Goal: Ask a question: Seek information or help from site administrators or community

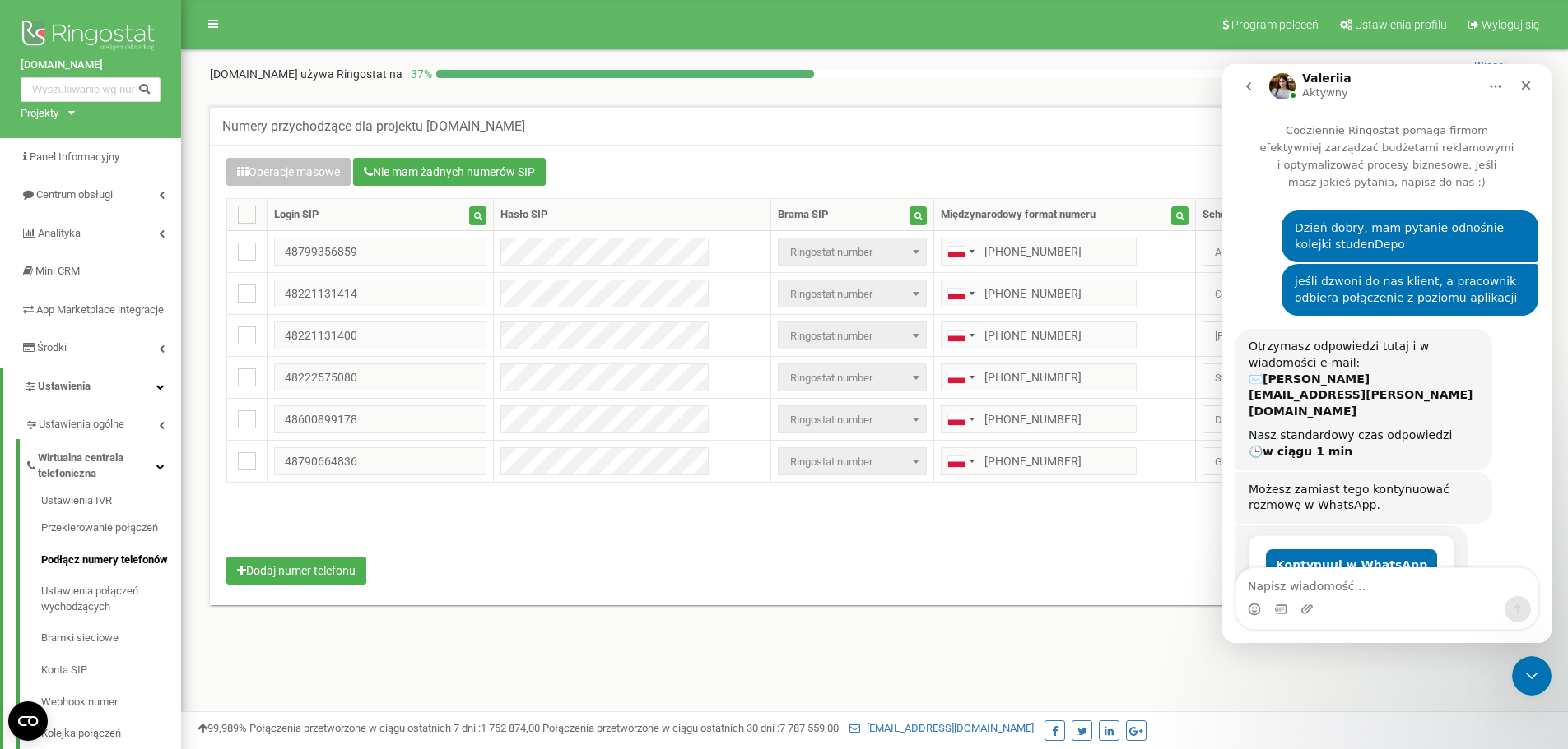
scroll to position [3, 0]
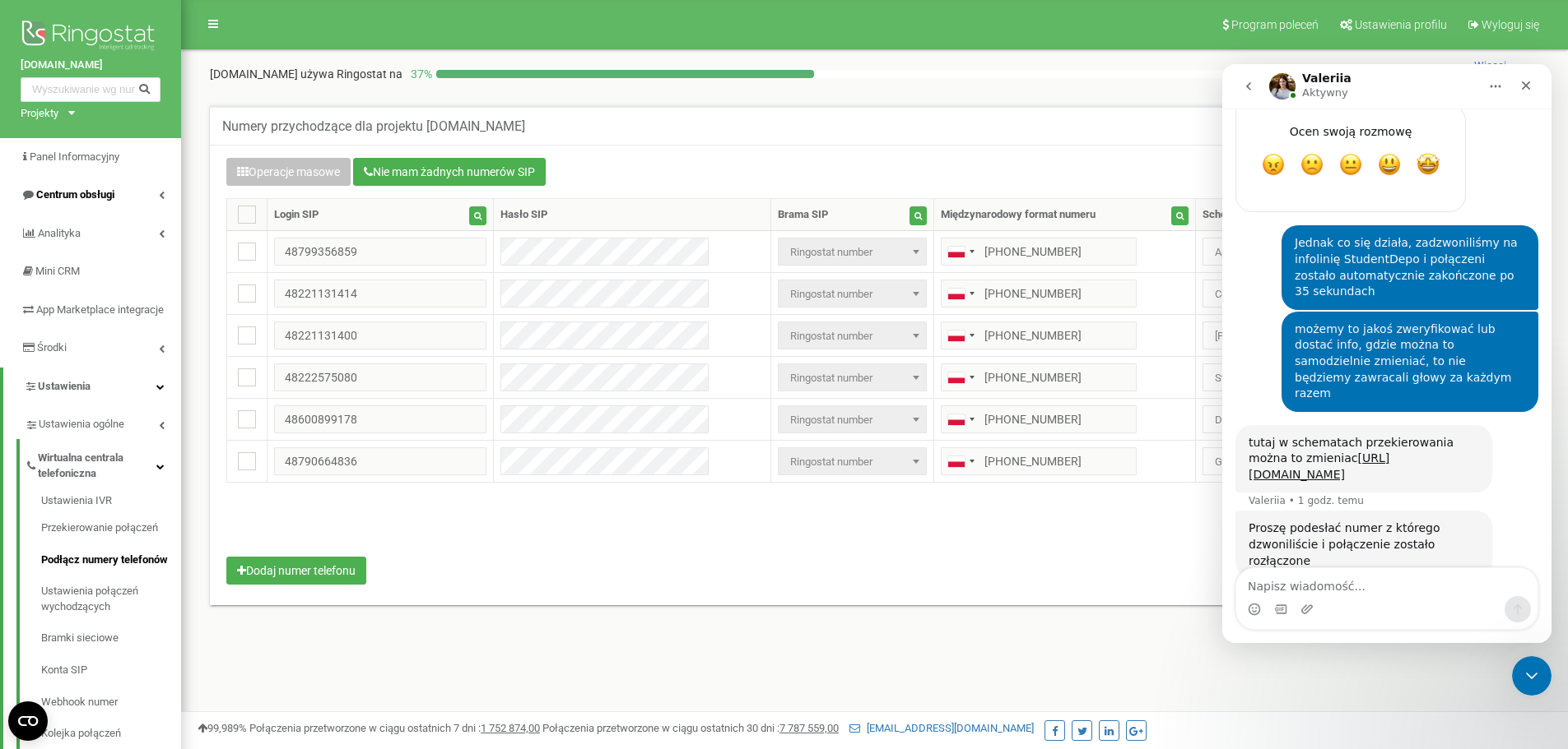
click at [85, 194] on span "Centrum obsługi" at bounding box center [75, 195] width 78 height 13
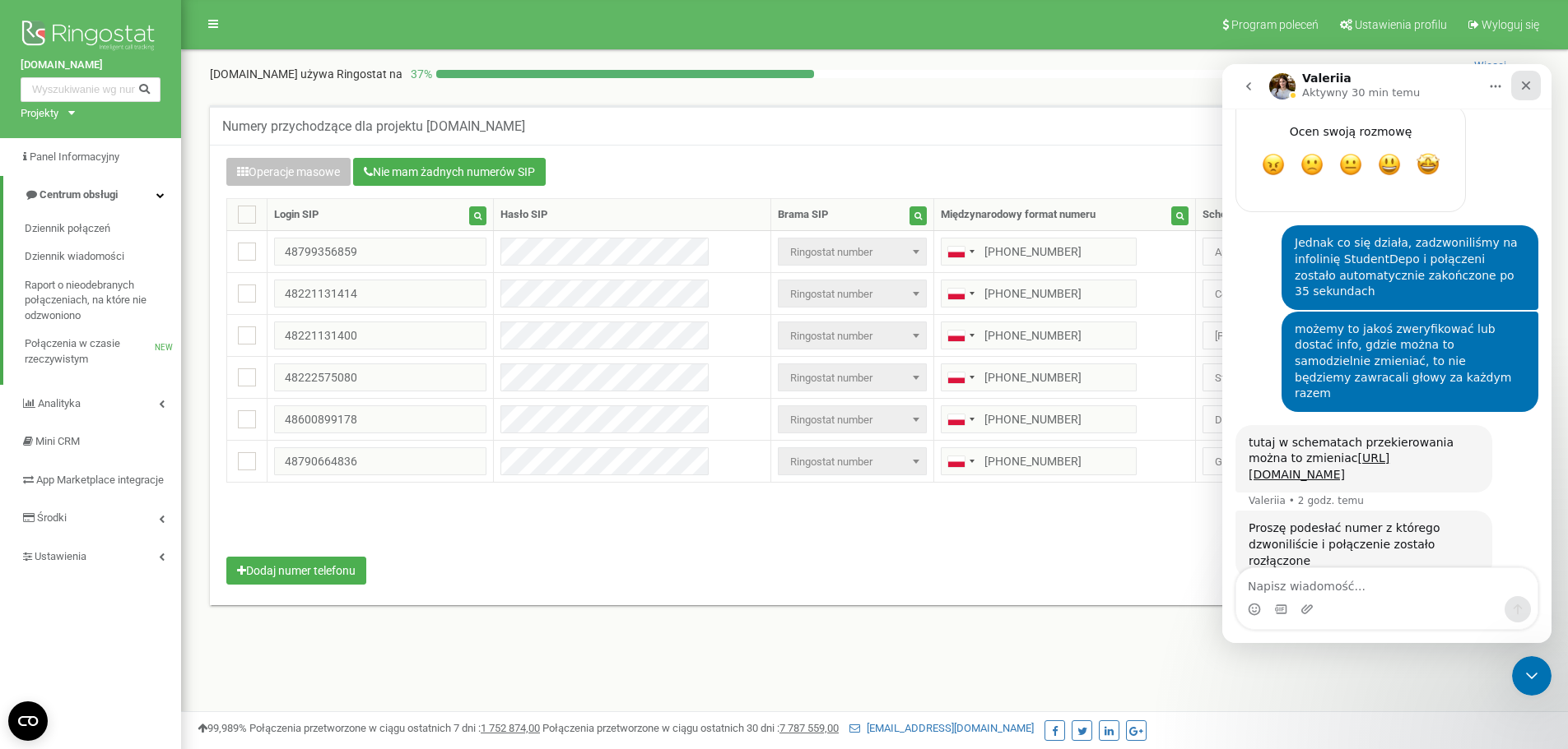
click at [1520, 91] on icon "Zamknij" at bounding box center [1526, 85] width 14 height 14
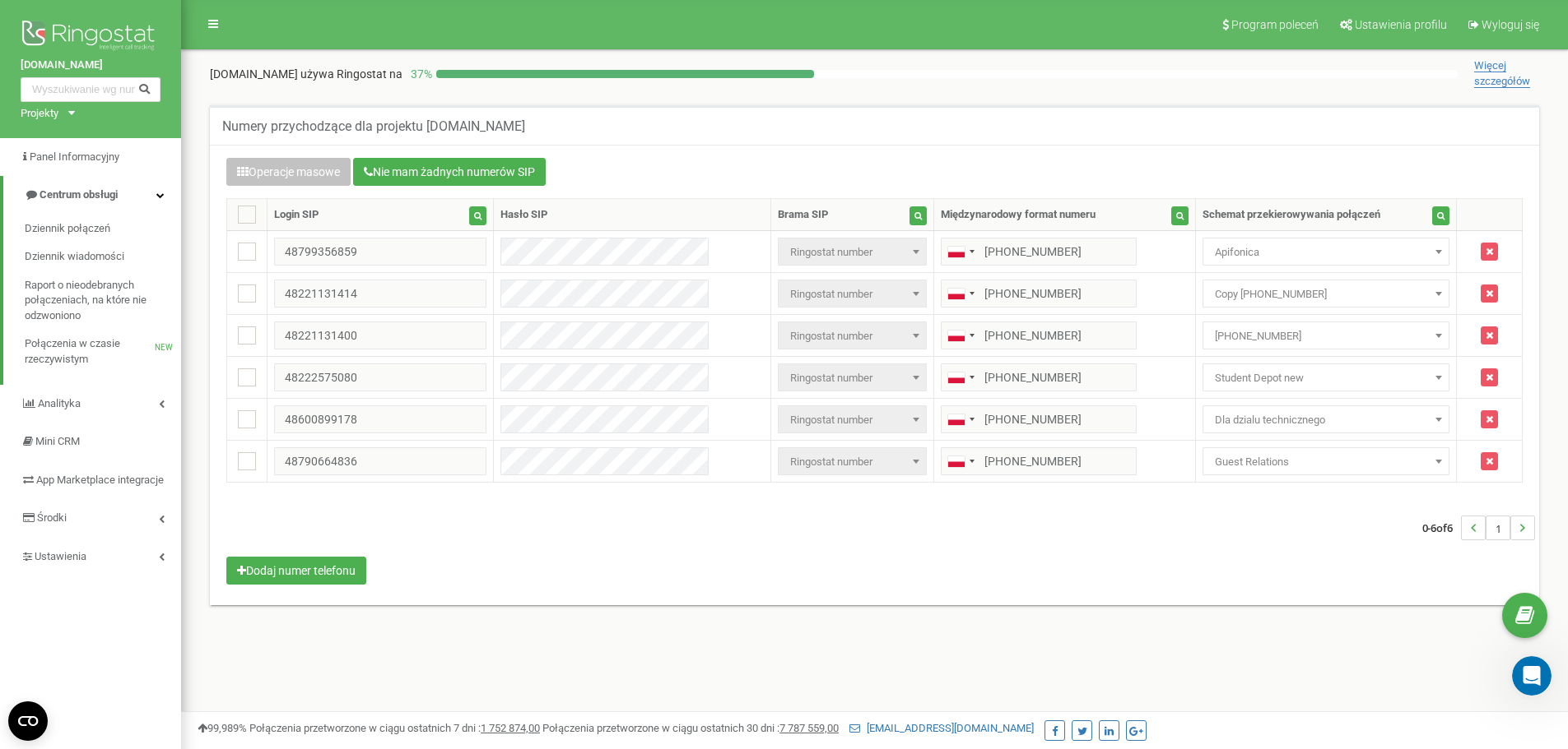
scroll to position [1743, 0]
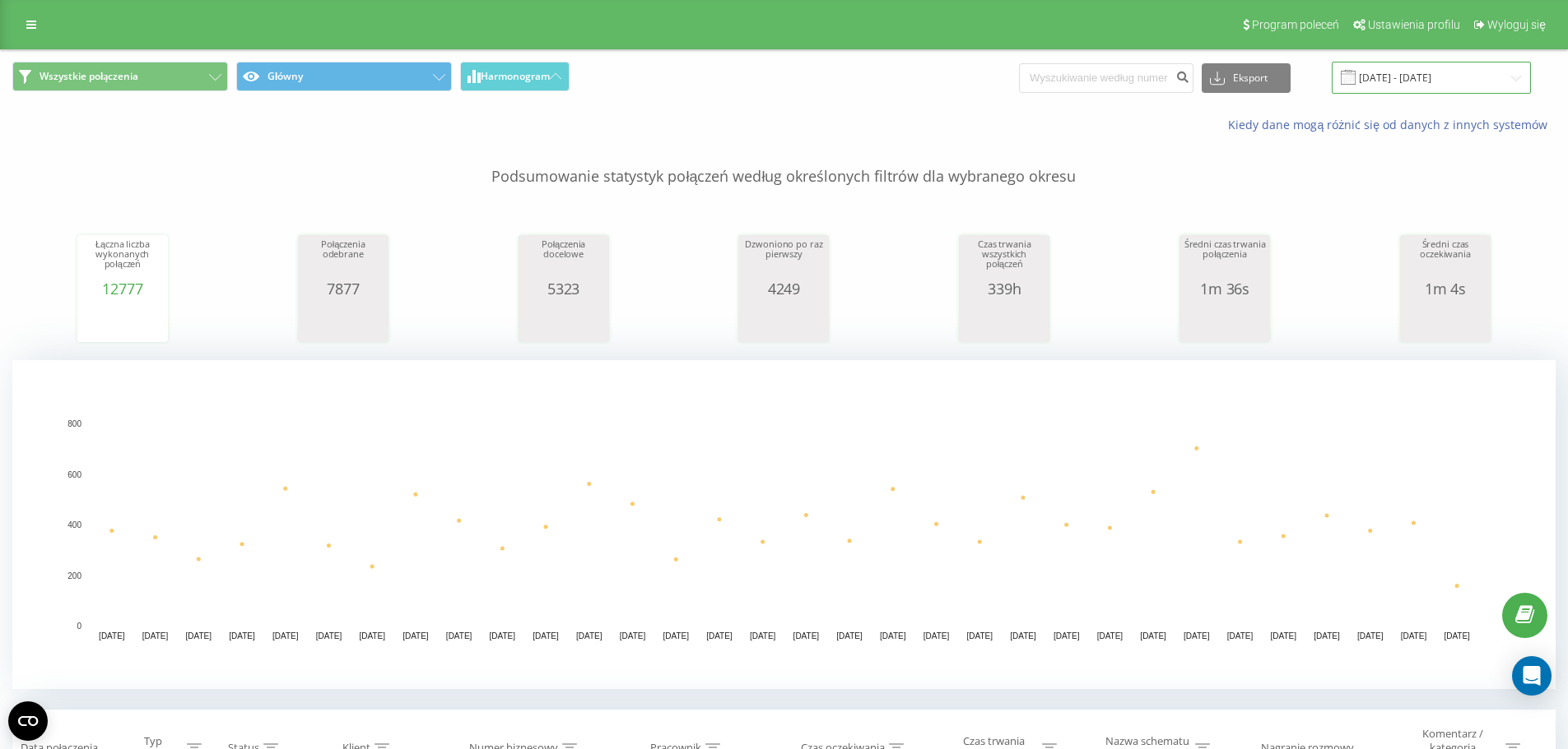
click at [1393, 71] on input "21.07.2025 - 21.08.2025" at bounding box center [1431, 78] width 199 height 32
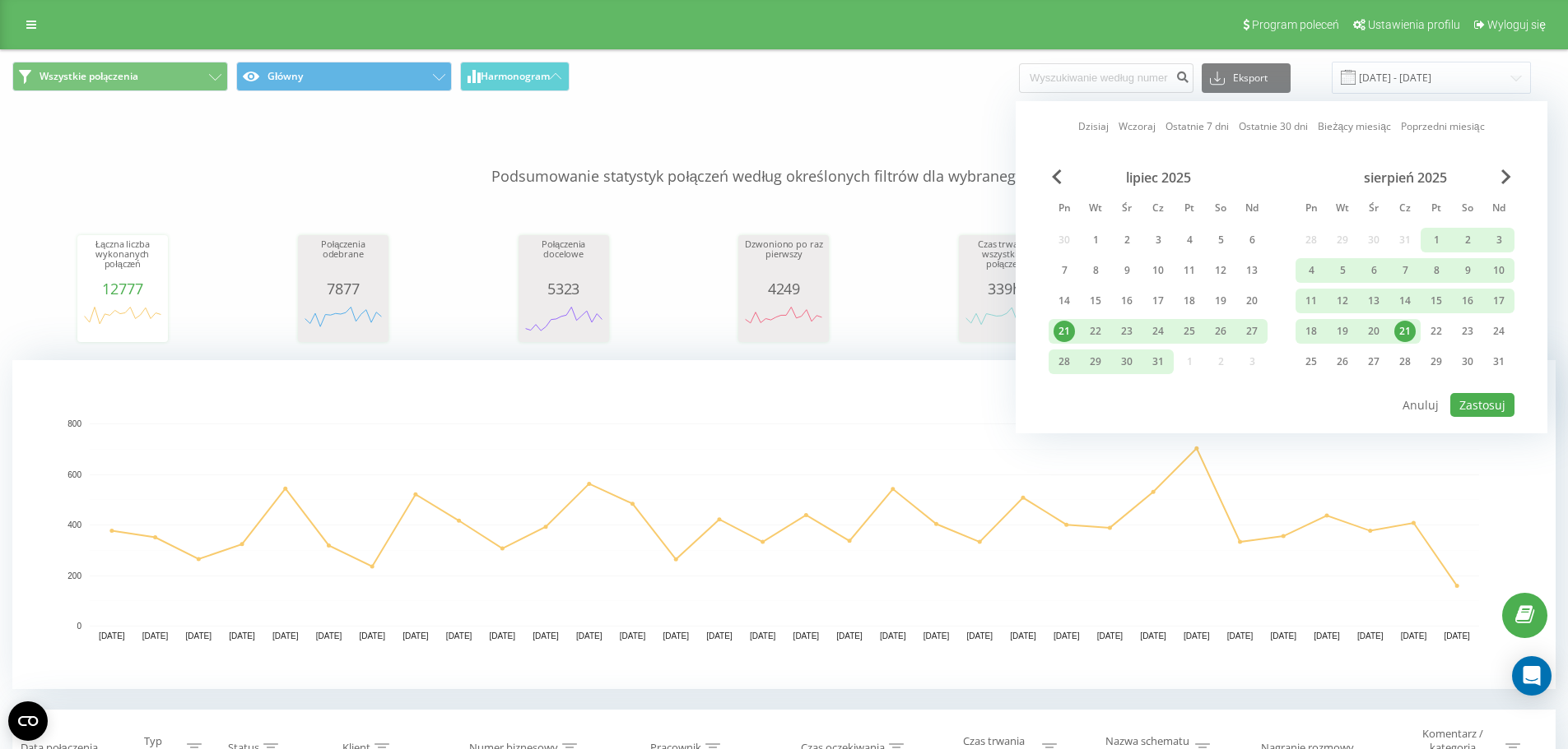
click at [1401, 329] on div "21" at bounding box center [1404, 331] width 21 height 21
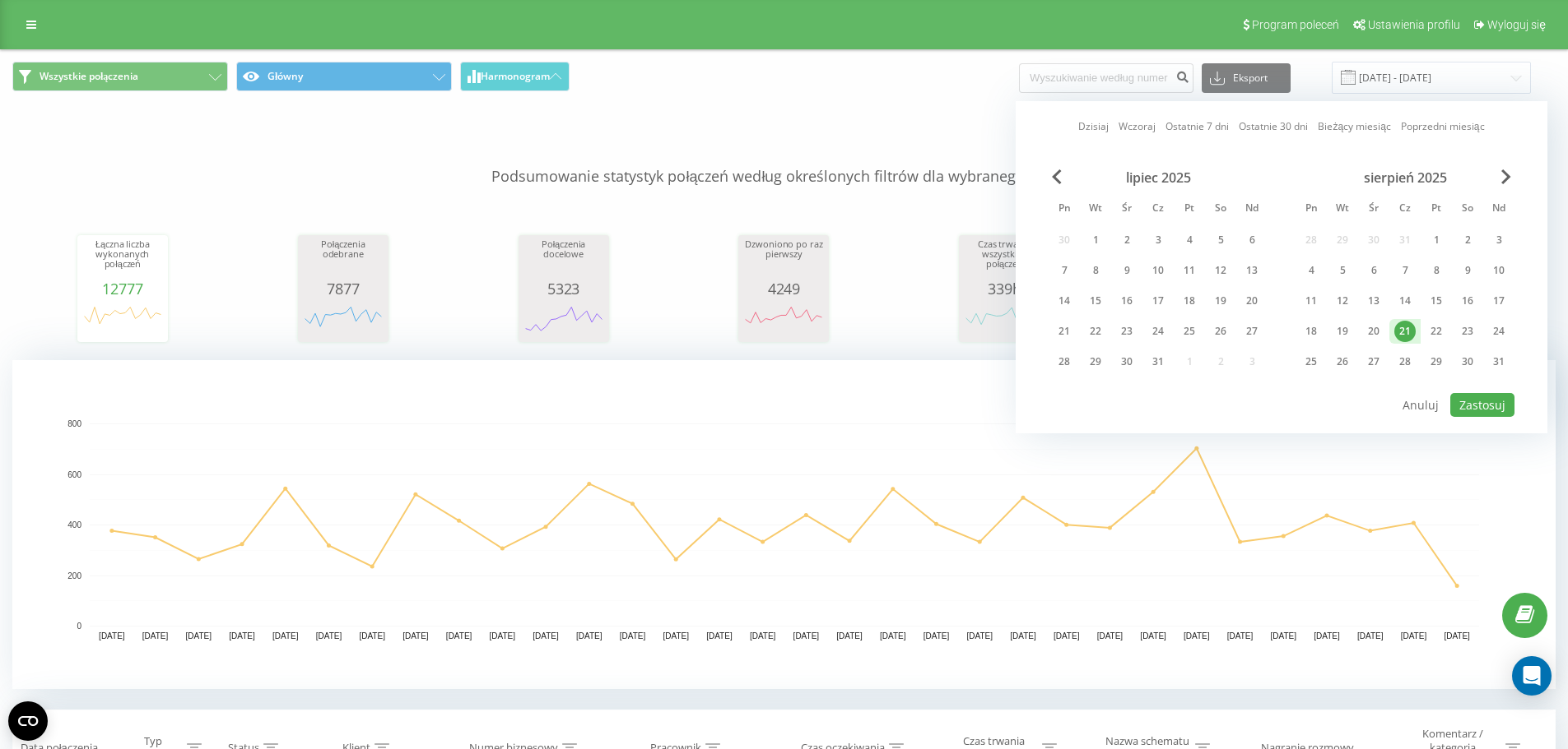
click at [1401, 329] on div "21" at bounding box center [1404, 331] width 21 height 21
click at [1482, 406] on button "Zastosuj" at bounding box center [1482, 405] width 64 height 24
type input "21.08.2025 - 21.08.2025"
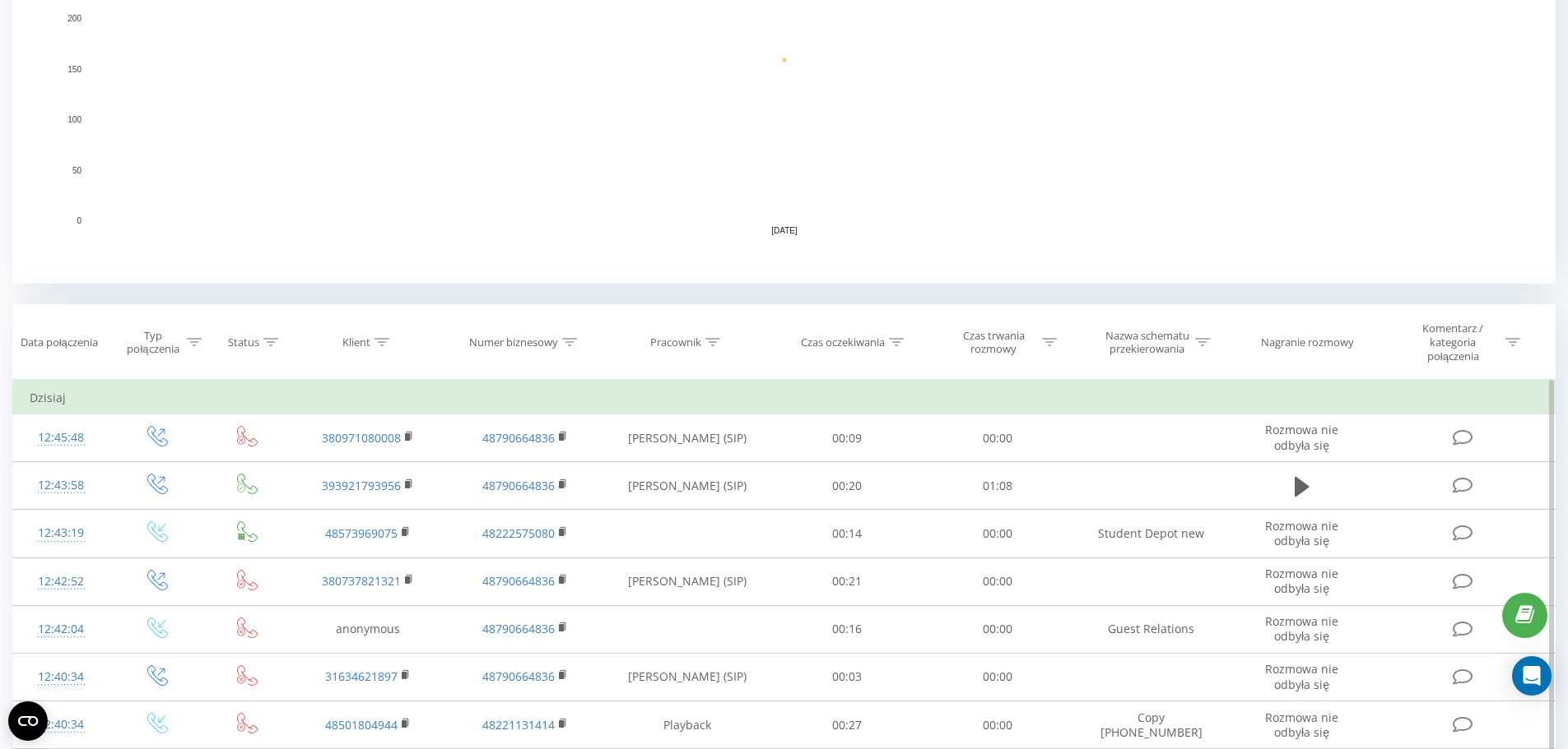
scroll to position [411, 0]
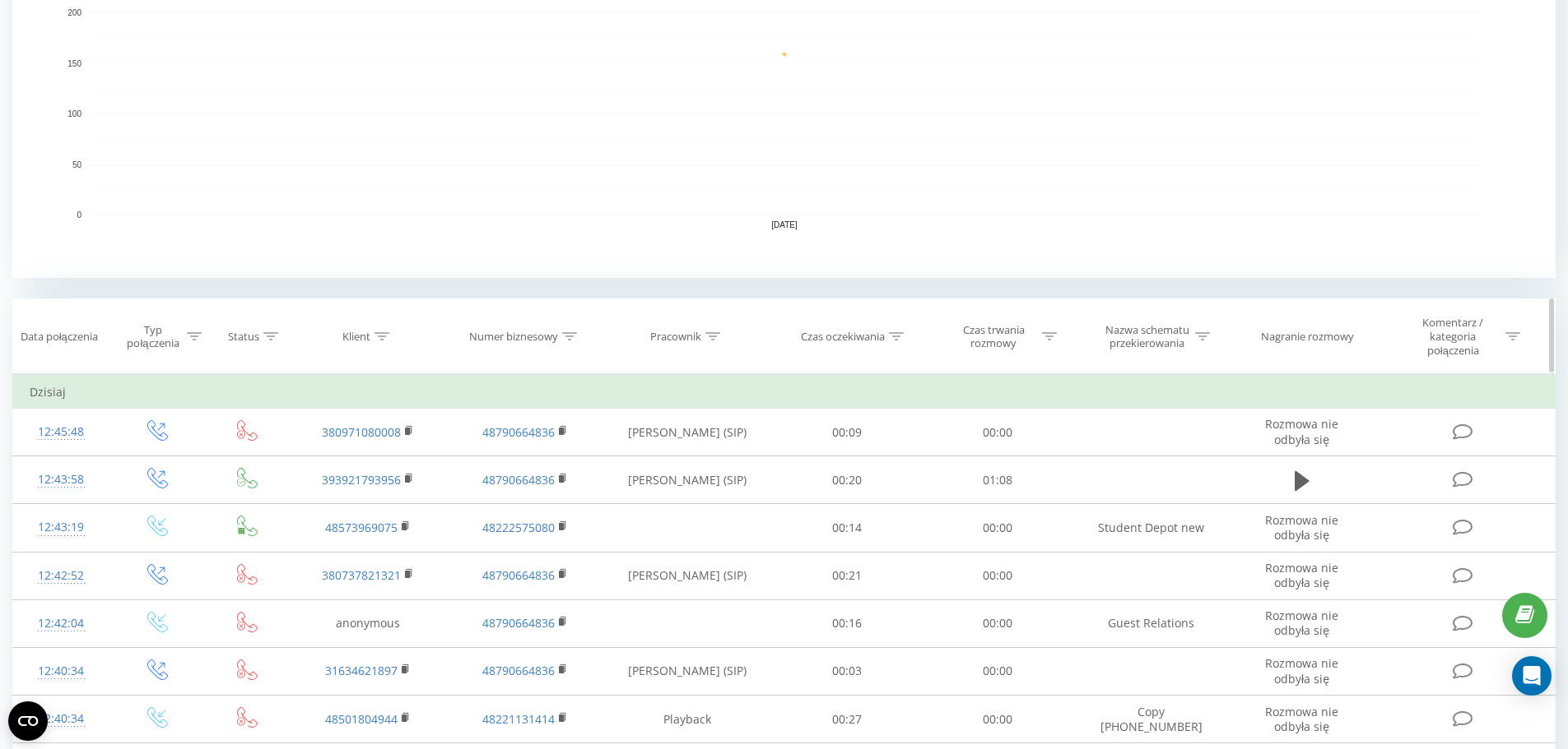
click at [180, 343] on div "Typ połączenia" at bounding box center [152, 337] width 58 height 28
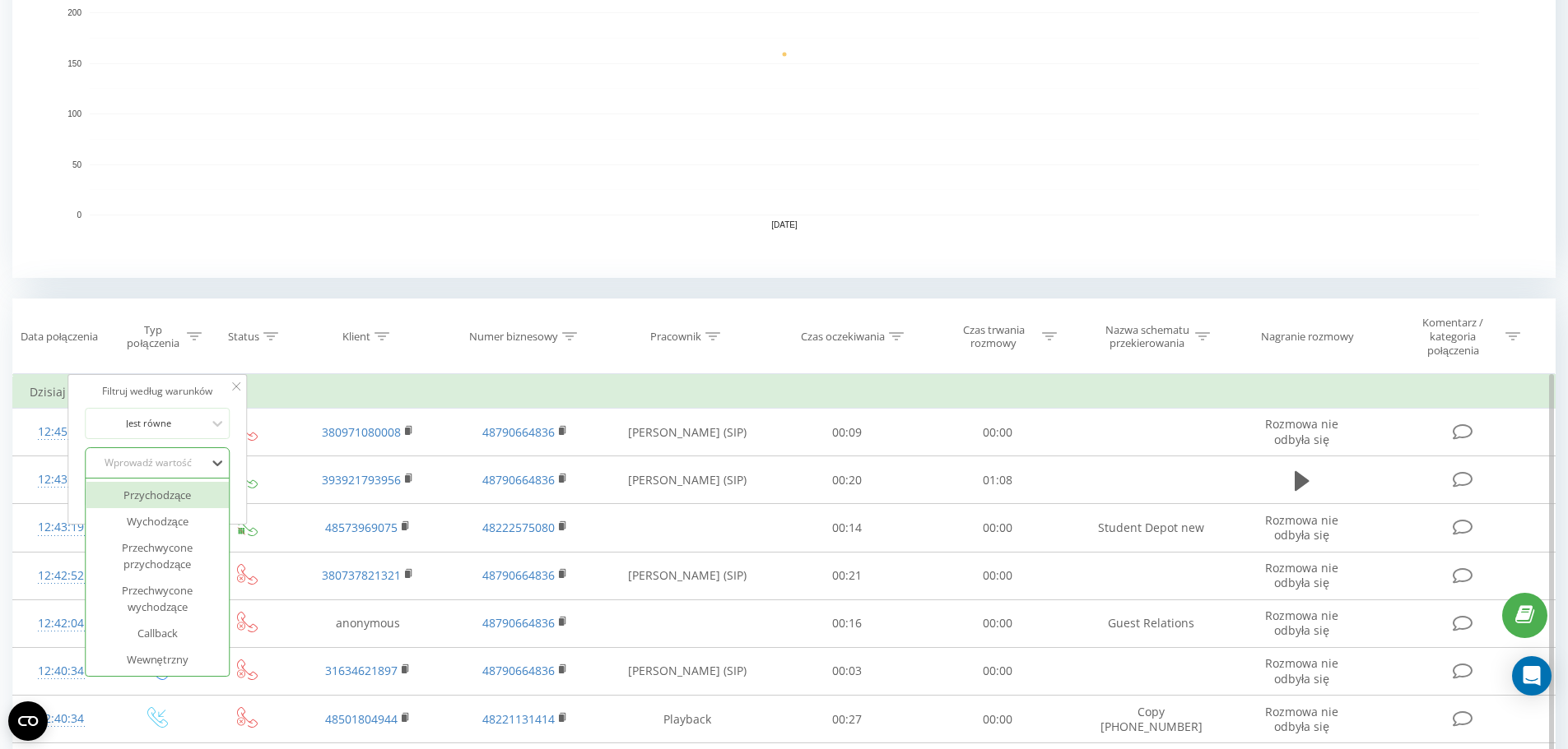
click at [174, 449] on div "Wprowadź wartość" at bounding box center [157, 463] width 145 height 31
click at [173, 501] on div "Przychodzące" at bounding box center [157, 495] width 143 height 26
click at [196, 491] on span "OK" at bounding box center [192, 497] width 46 height 25
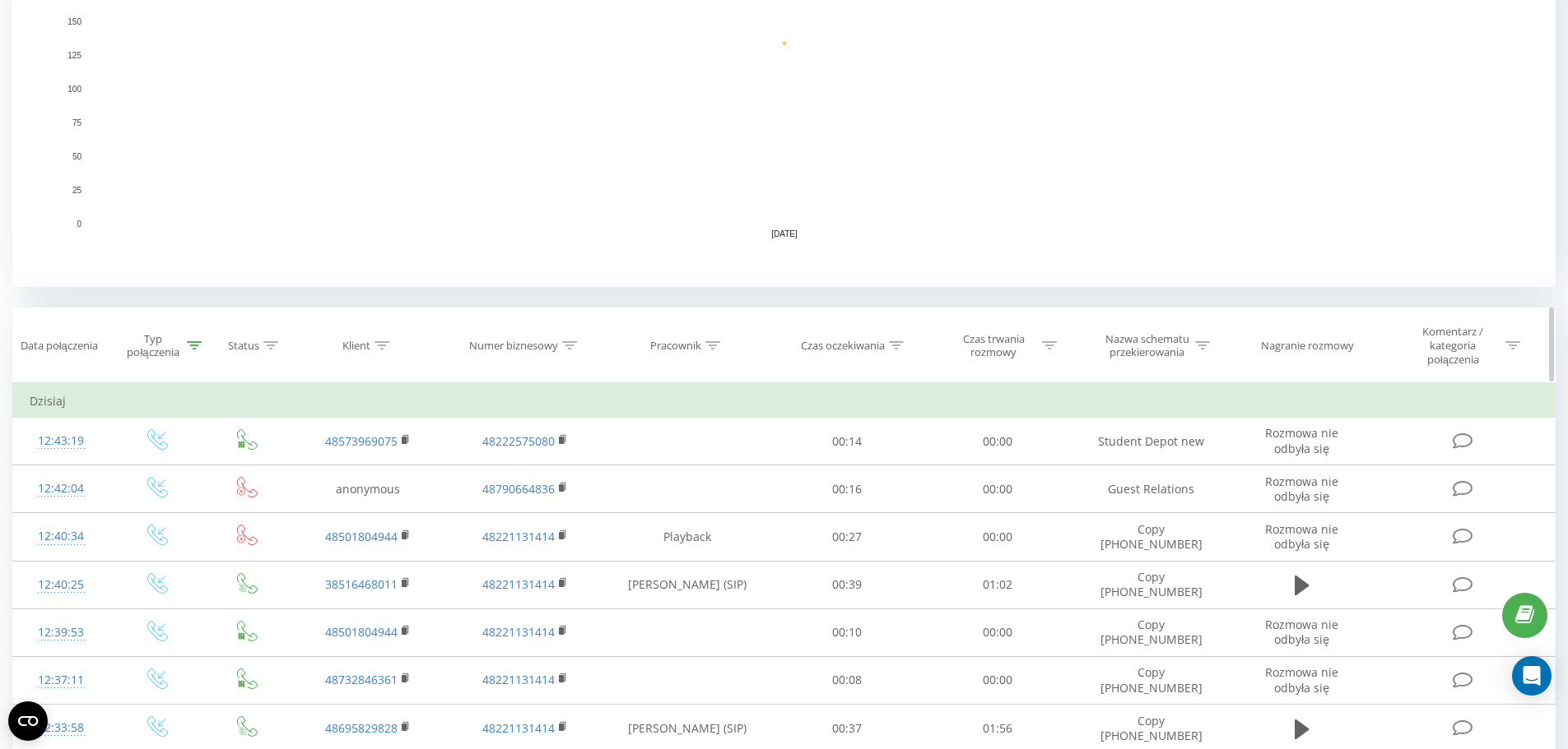
scroll to position [411, 0]
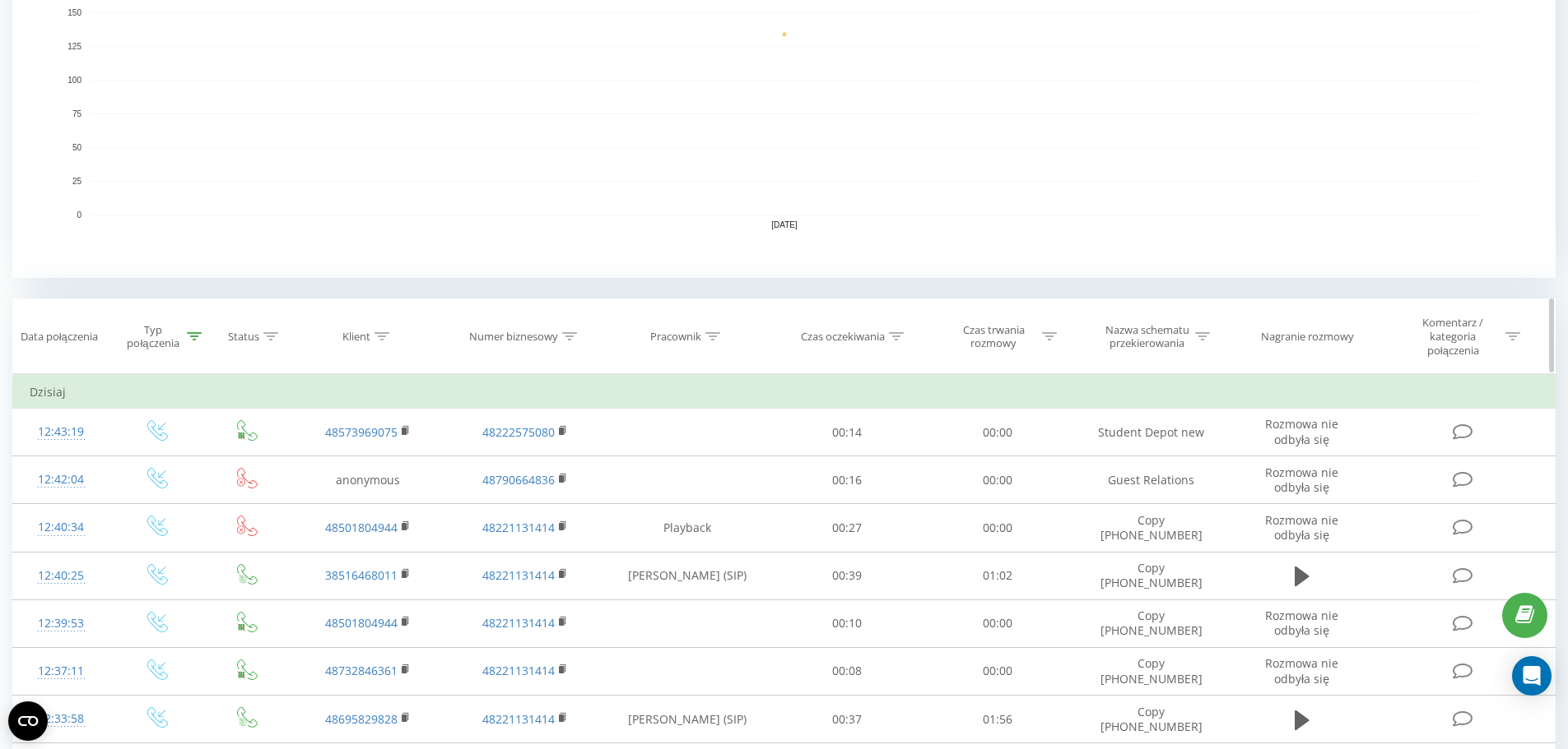
click at [893, 334] on icon at bounding box center [896, 337] width 14 height 8
click at [855, 423] on div at bounding box center [837, 423] width 117 height 15
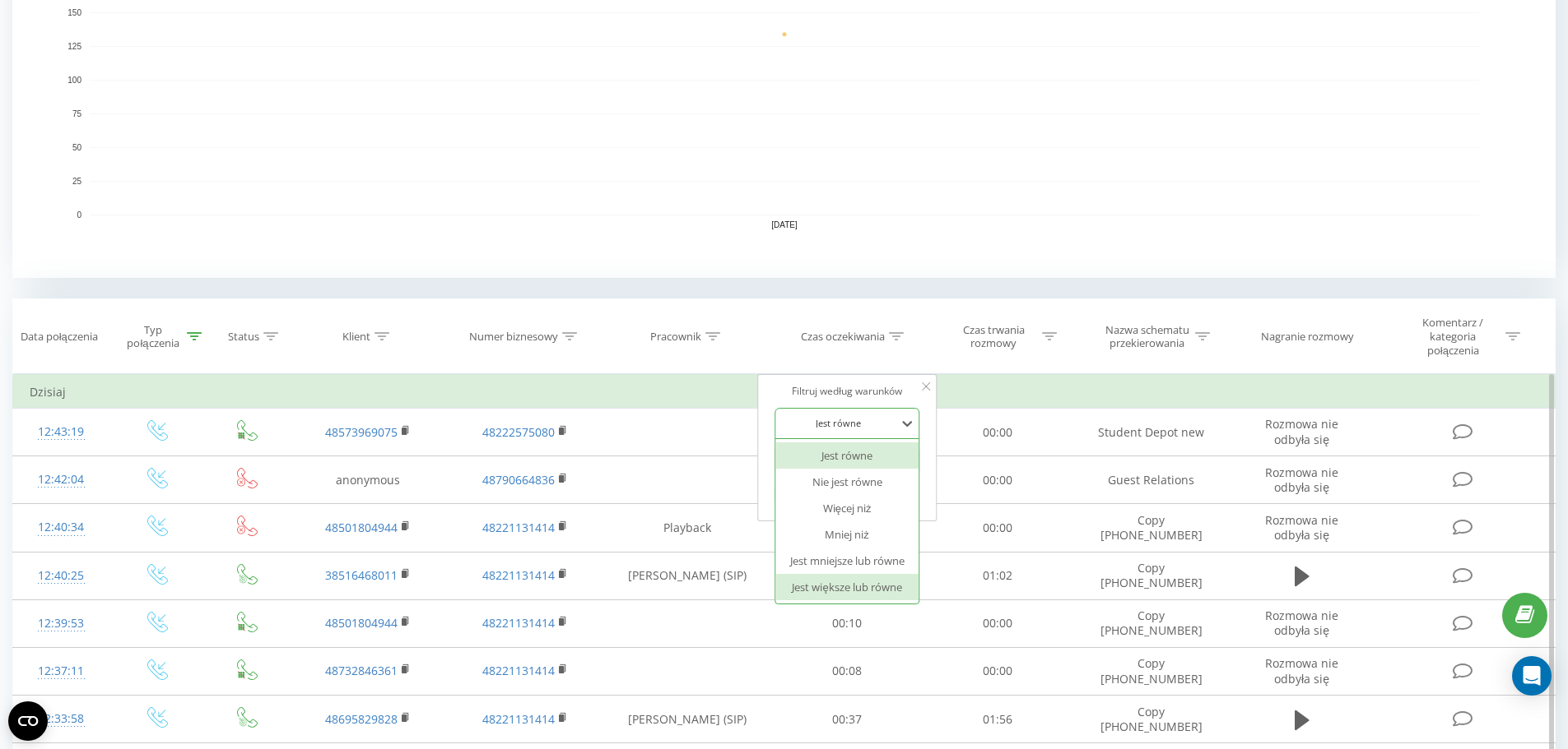
click at [849, 585] on div "Jest większe lub równe" at bounding box center [847, 587] width 143 height 26
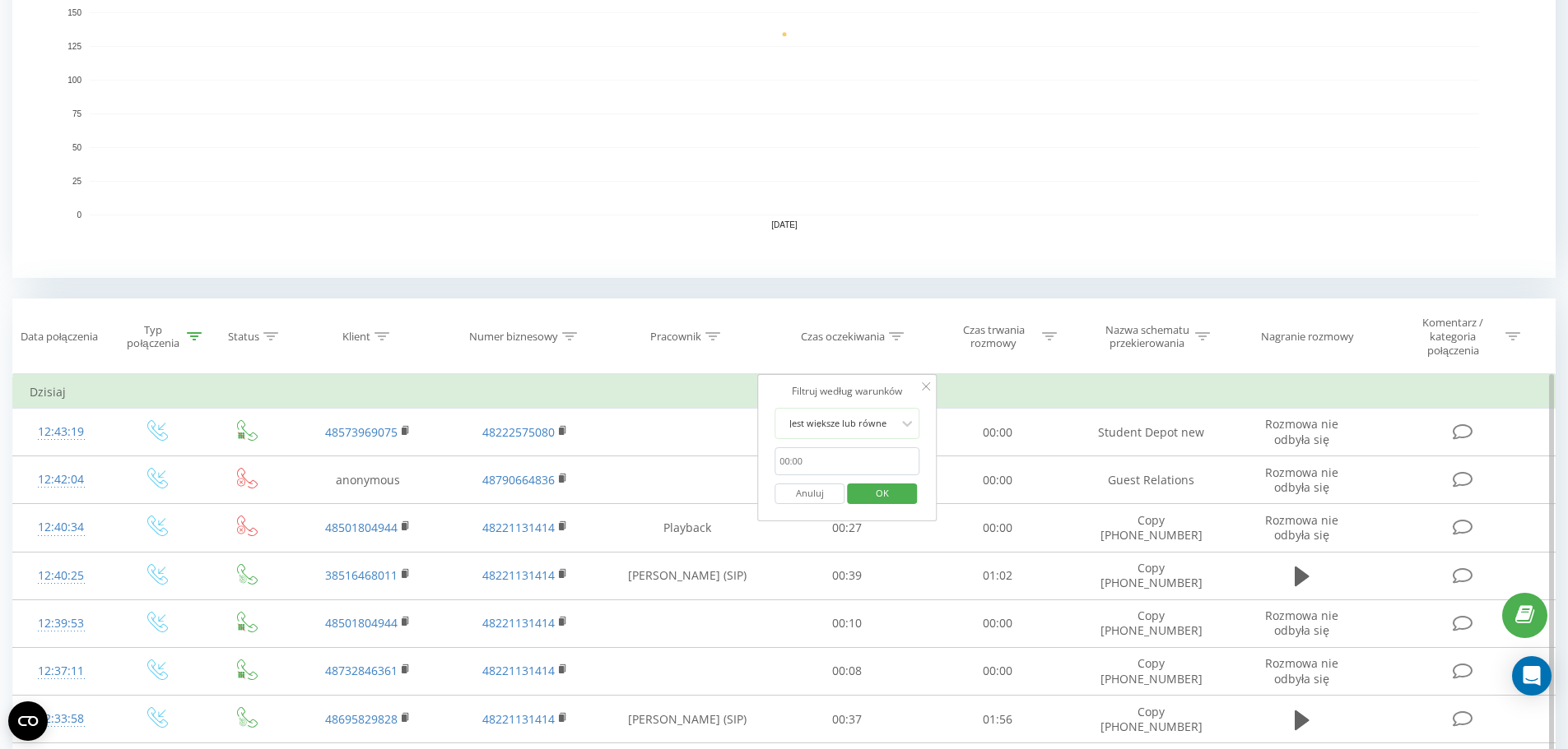
click at [827, 472] on input "text" at bounding box center [847, 462] width 145 height 29
type input "00:29"
click at [877, 500] on span "OK" at bounding box center [882, 493] width 46 height 25
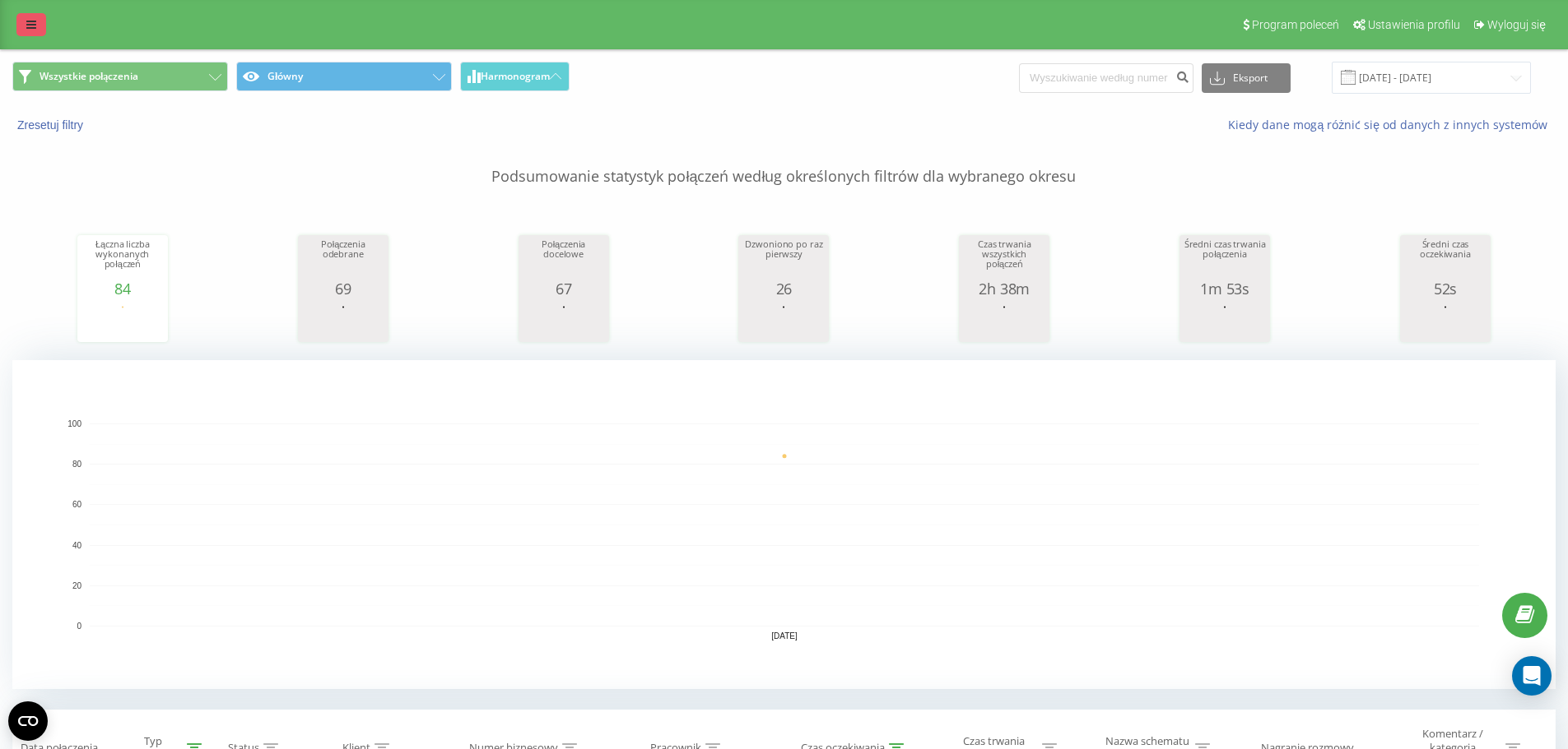
click at [35, 29] on icon at bounding box center [31, 25] width 10 height 12
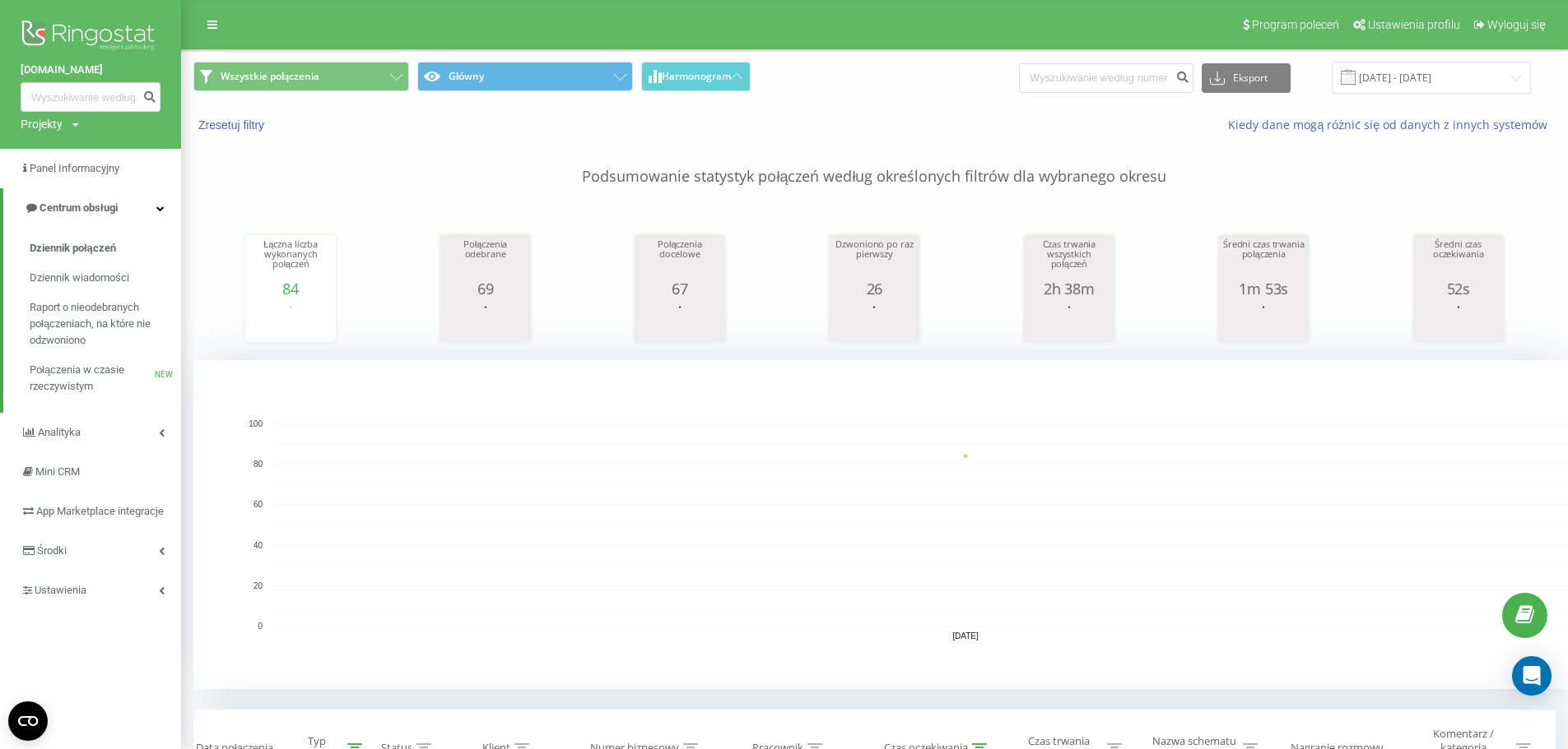
click at [62, 118] on div "Projekty" at bounding box center [41, 124] width 42 height 16
click at [97, 179] on link "[DOMAIN_NAME]" at bounding box center [75, 180] width 80 height 14
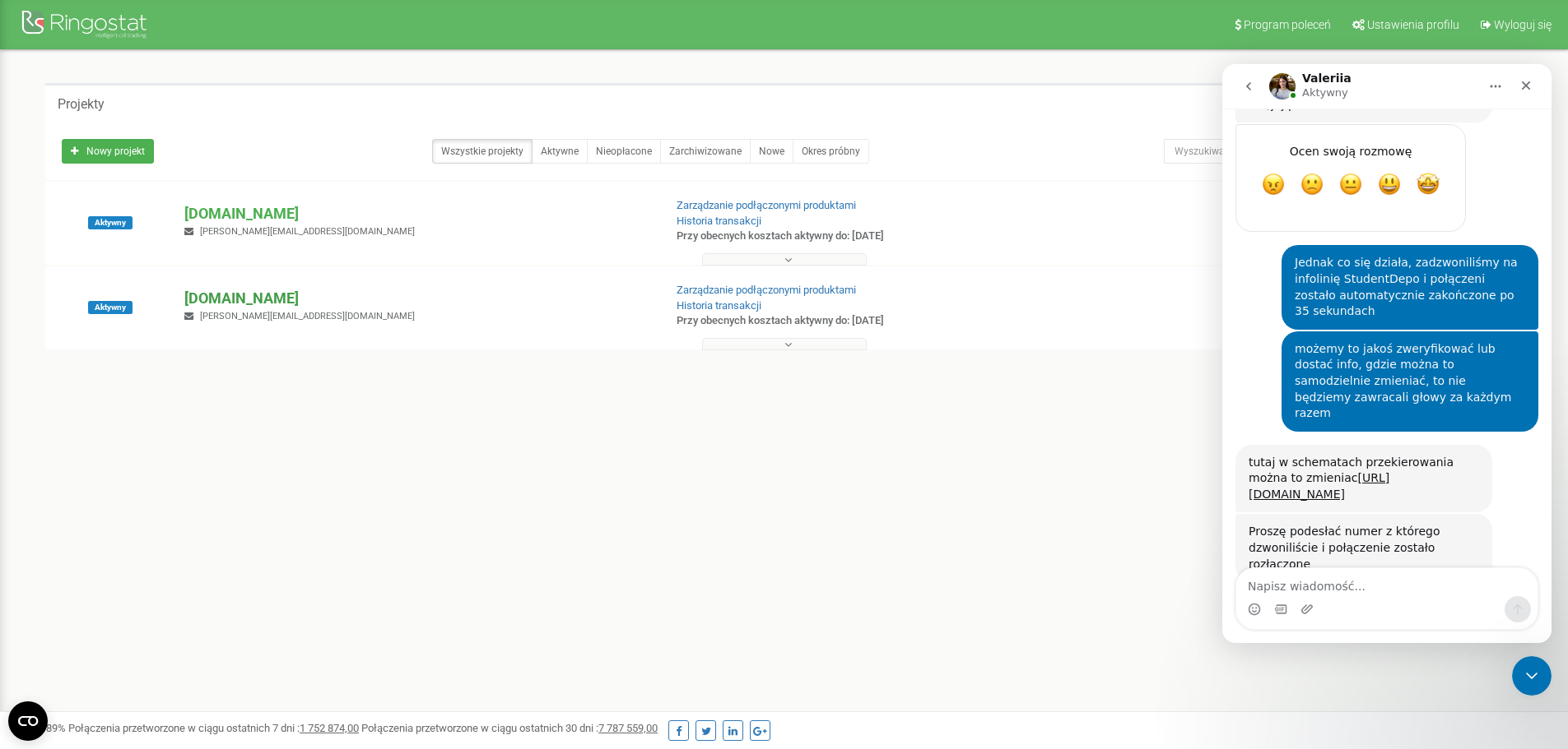
scroll to position [1743, 0]
click at [310, 303] on p "[DOMAIN_NAME]" at bounding box center [417, 298] width 465 height 21
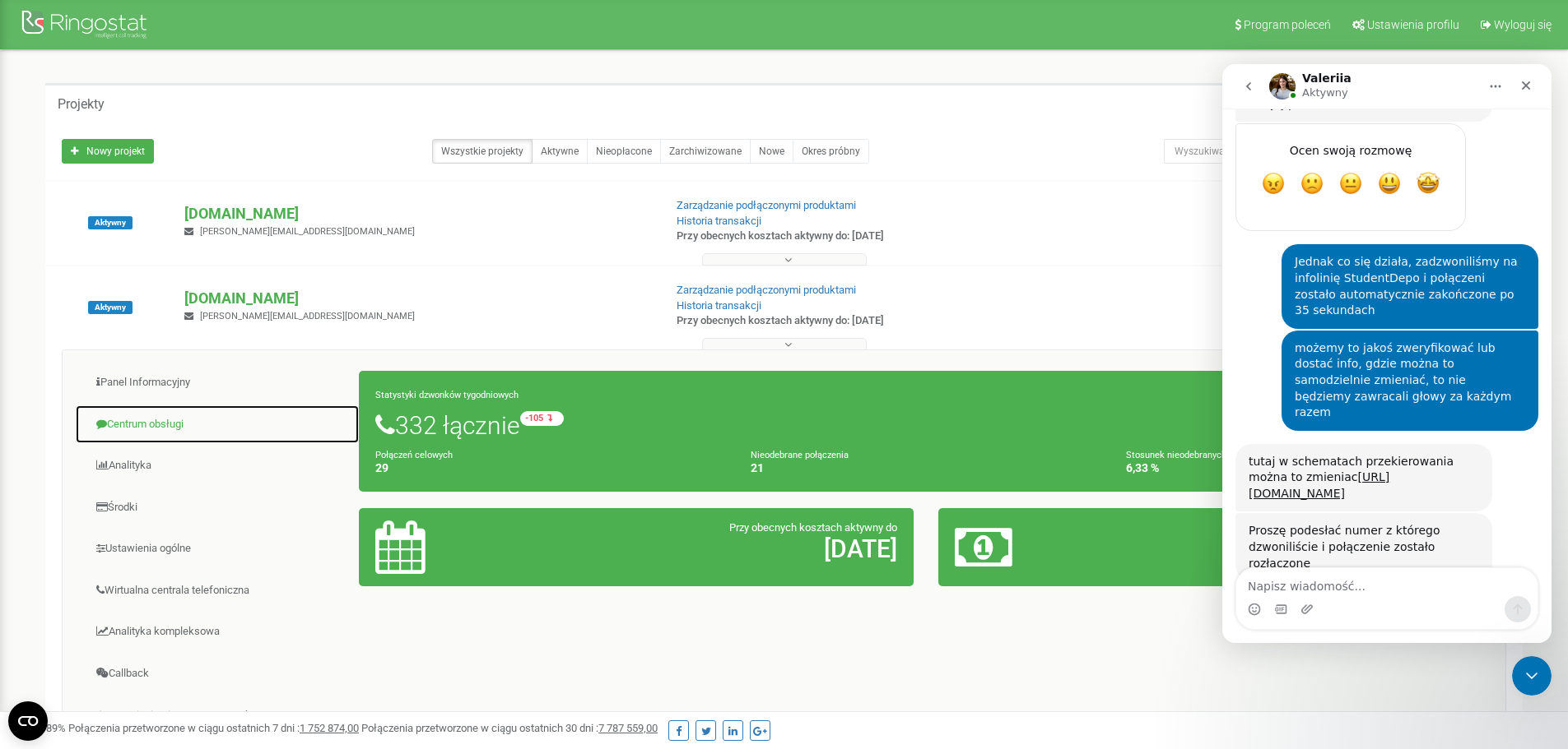
click at [190, 429] on link "Centrum obsługi" at bounding box center [217, 425] width 284 height 41
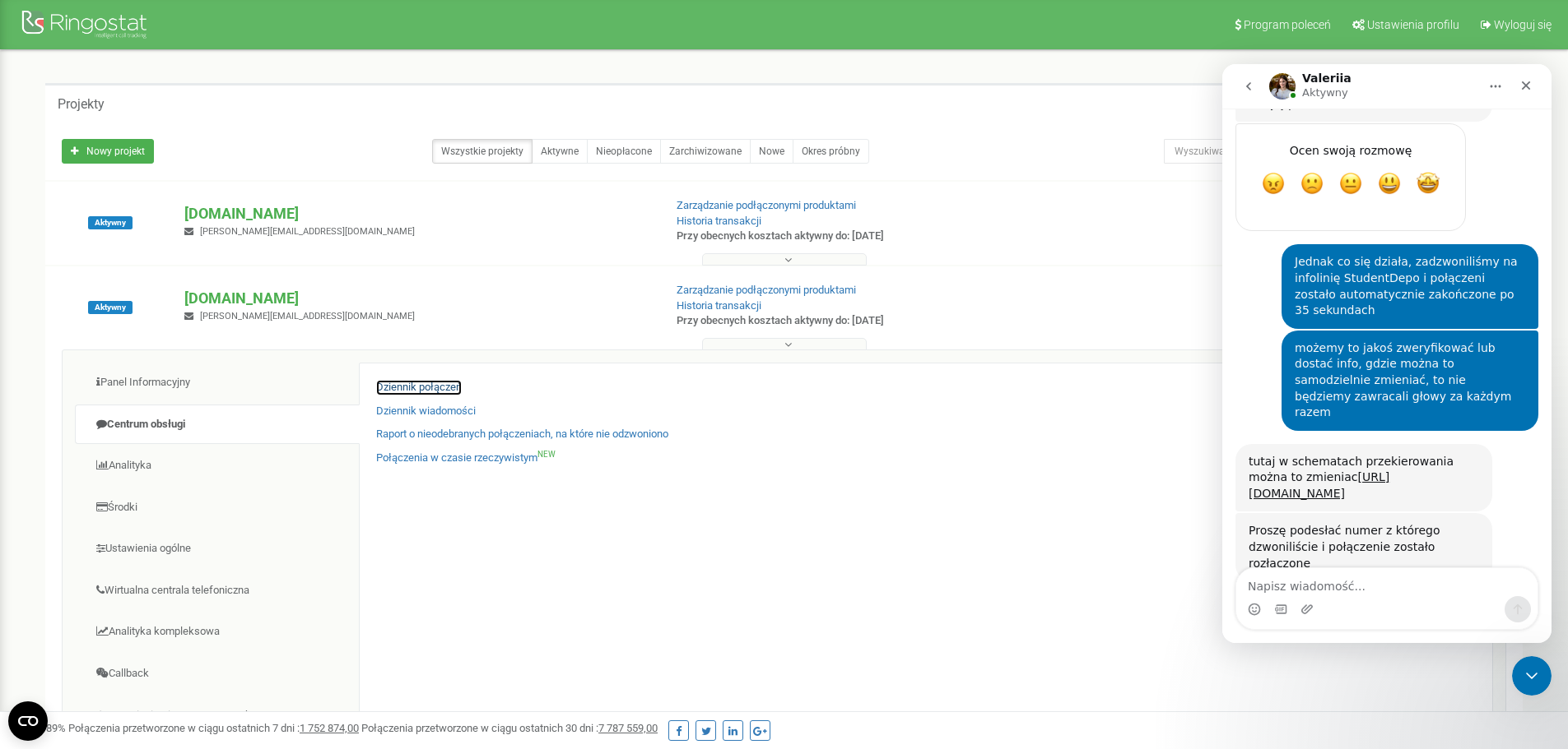
click at [394, 388] on link "Dziennik połączeń" at bounding box center [418, 388] width 86 height 15
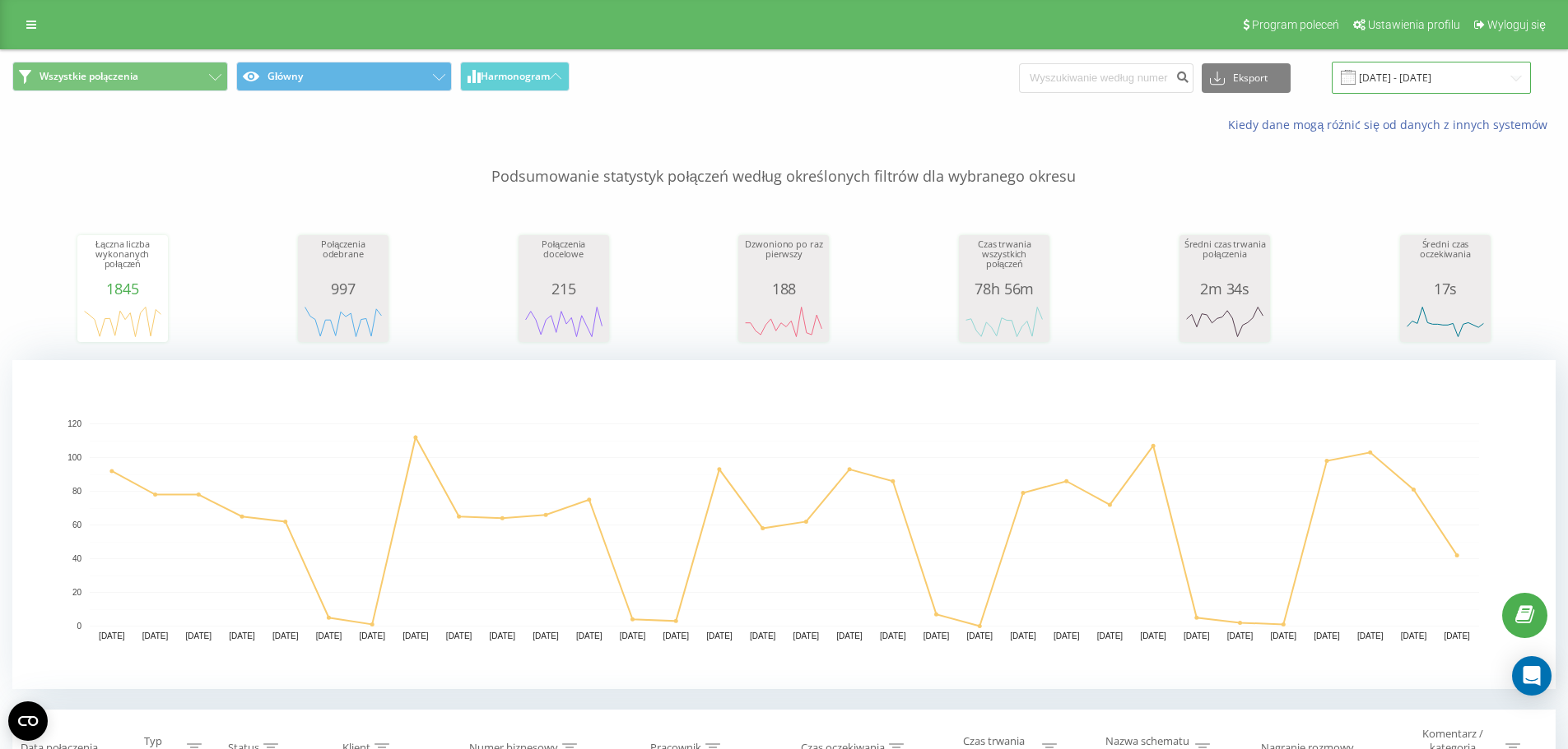
click at [1421, 78] on input "21.07.2025 - 21.08.2025" at bounding box center [1431, 78] width 199 height 32
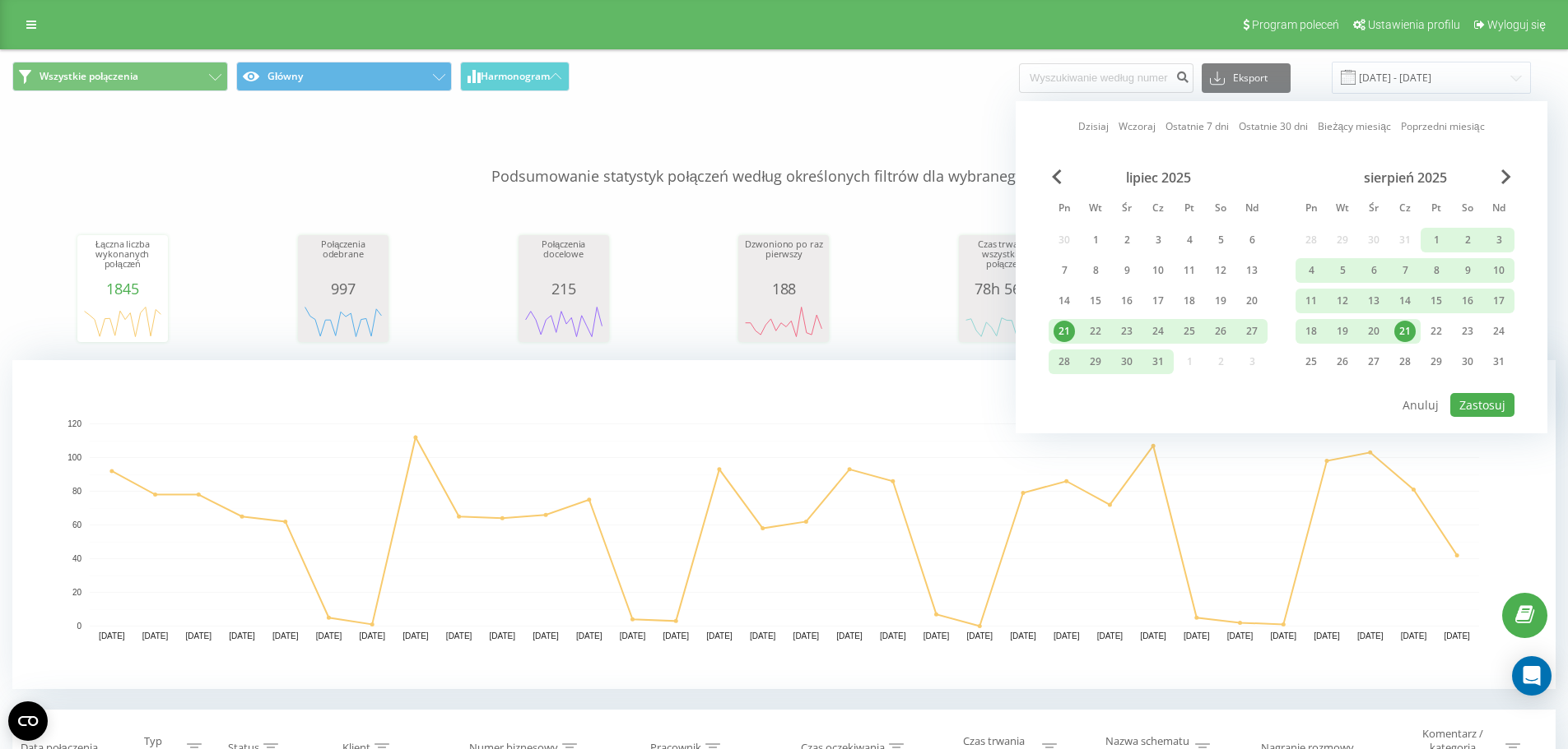
click at [1402, 334] on div "21" at bounding box center [1404, 331] width 21 height 21
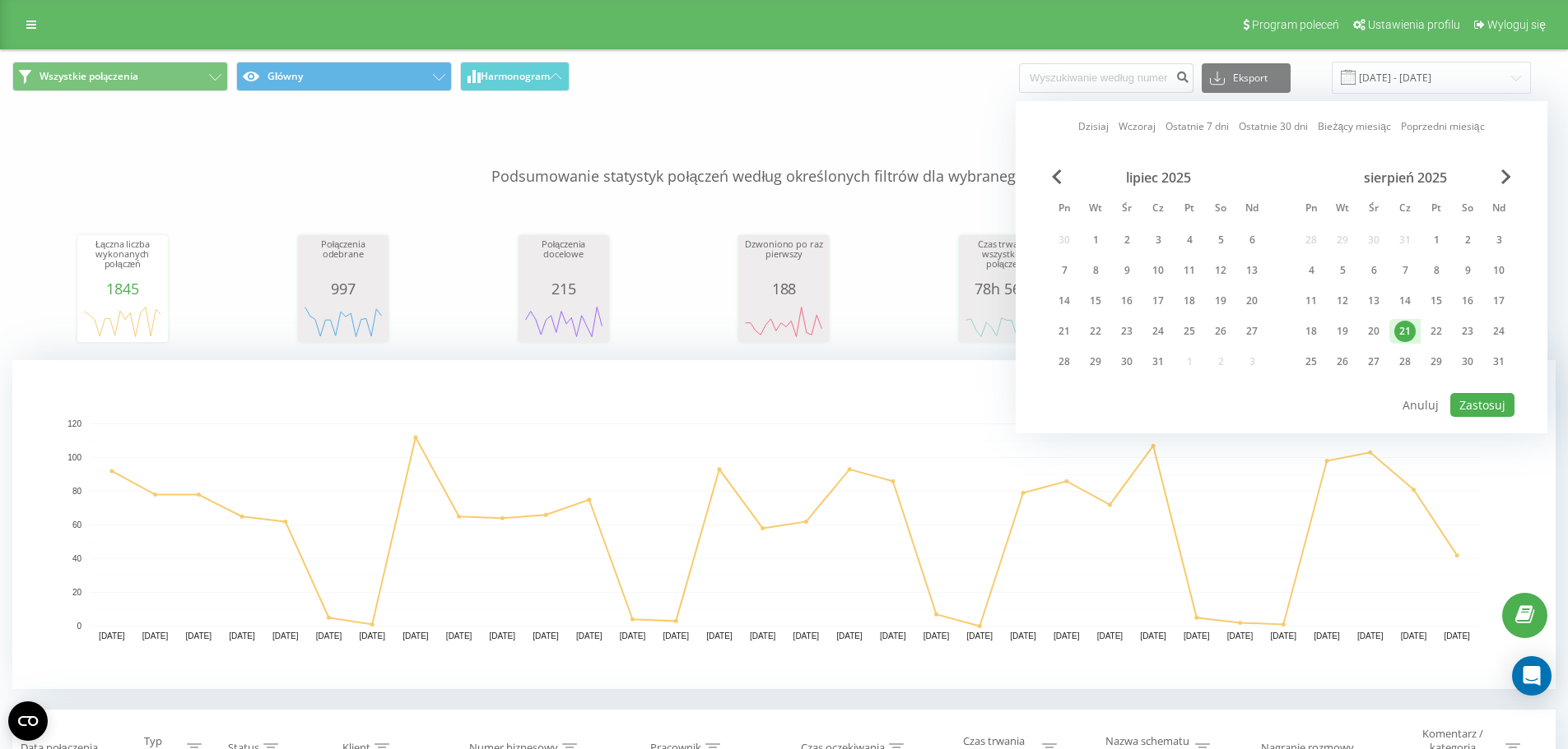
click at [1402, 334] on div "21" at bounding box center [1404, 331] width 21 height 21
click at [1482, 416] on button "Zastosuj" at bounding box center [1482, 405] width 64 height 24
type input "21.08.2025 - 21.08.2025"
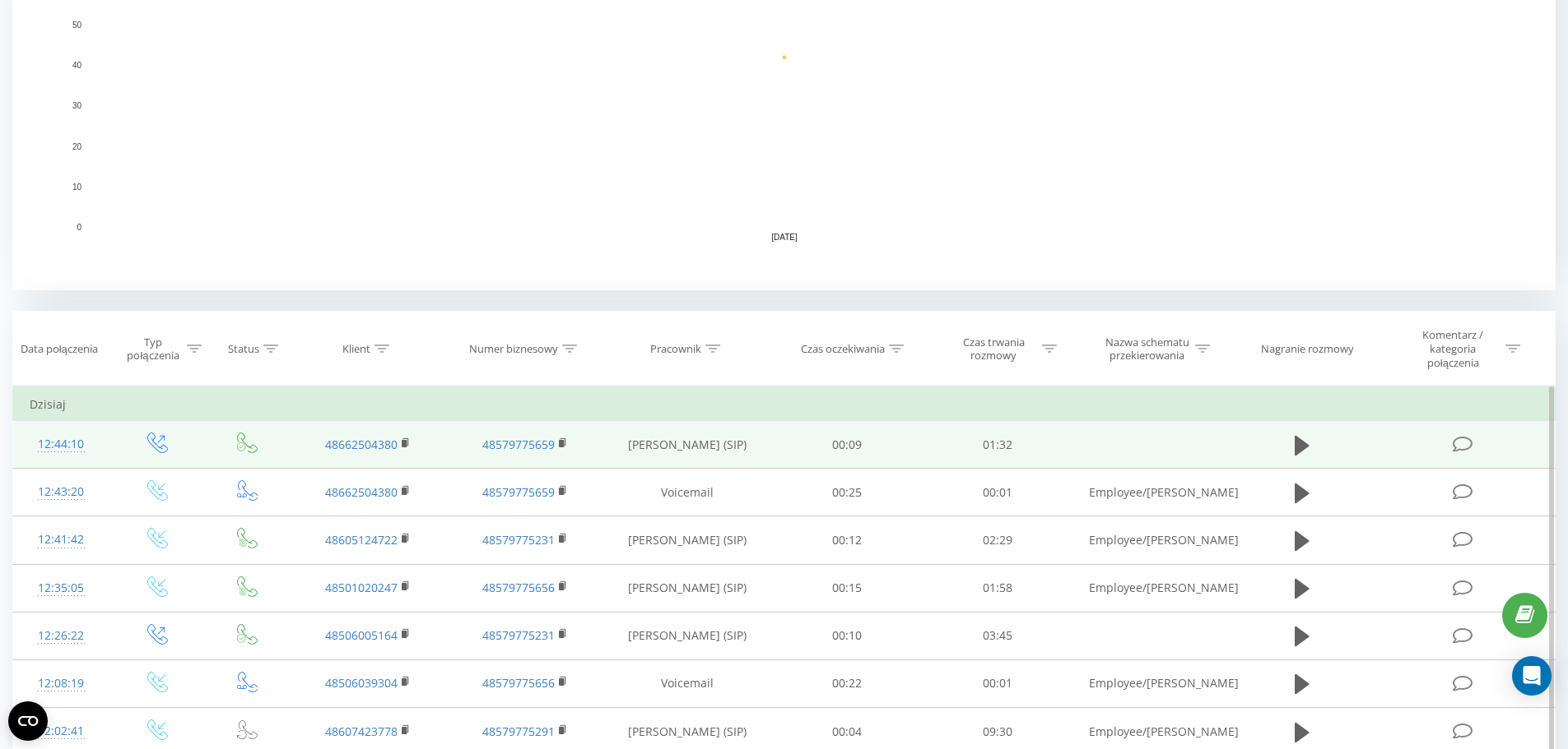
scroll to position [411, 0]
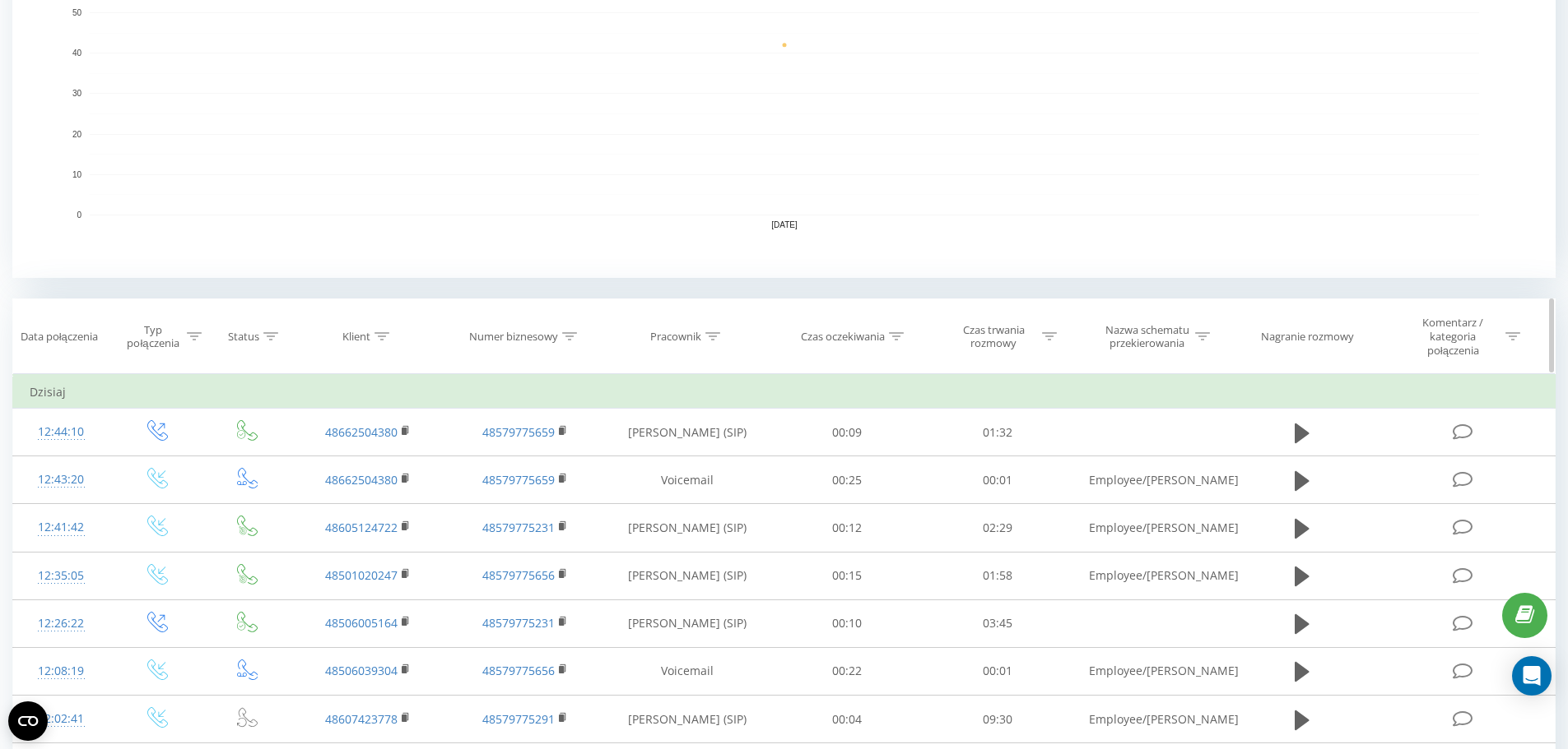
click at [190, 339] on icon at bounding box center [194, 337] width 14 height 8
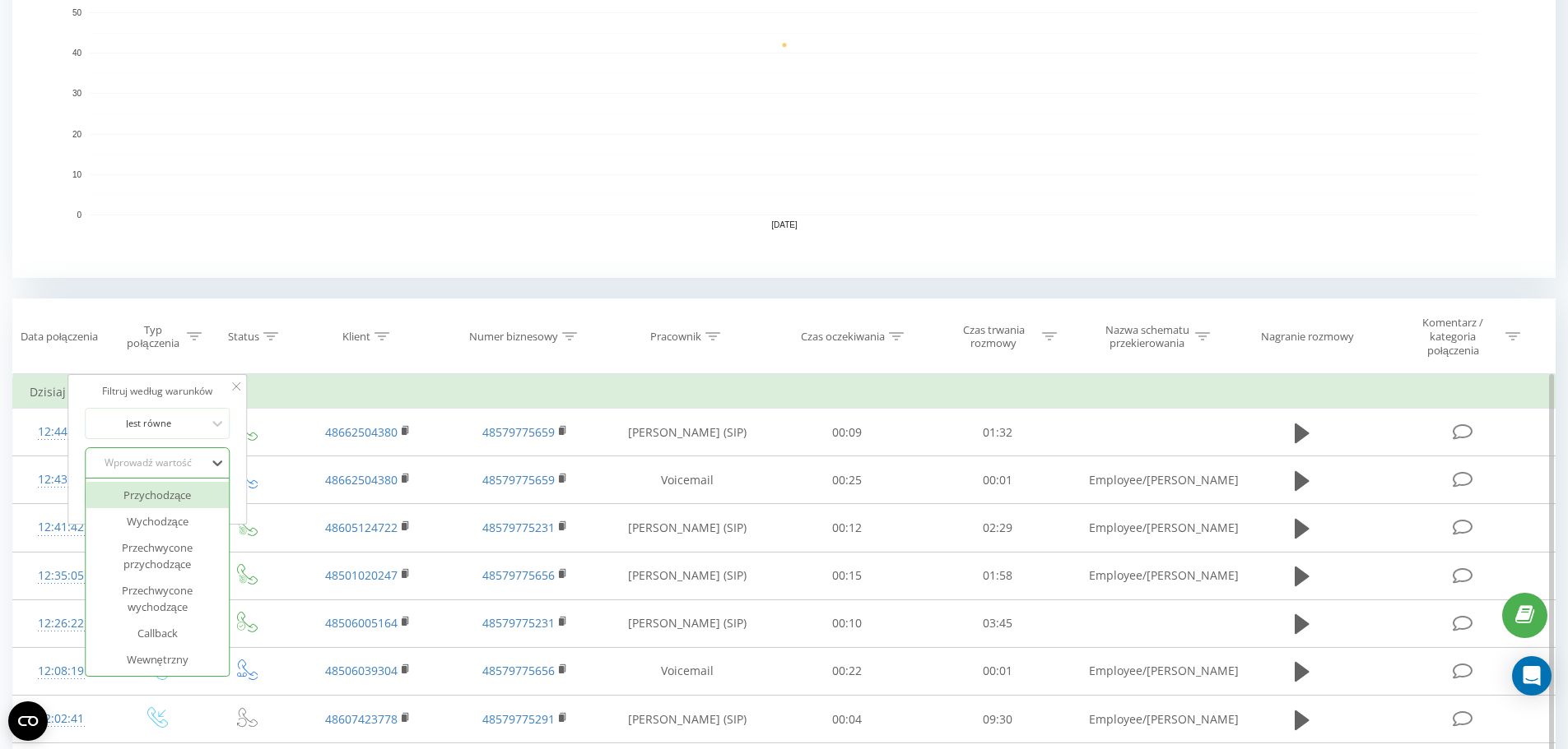
click at [175, 463] on div "Wprowadź wartość" at bounding box center [148, 463] width 117 height 14
click at [168, 501] on div "Przychodzące" at bounding box center [157, 495] width 143 height 26
click at [192, 500] on span "OK" at bounding box center [192, 497] width 46 height 25
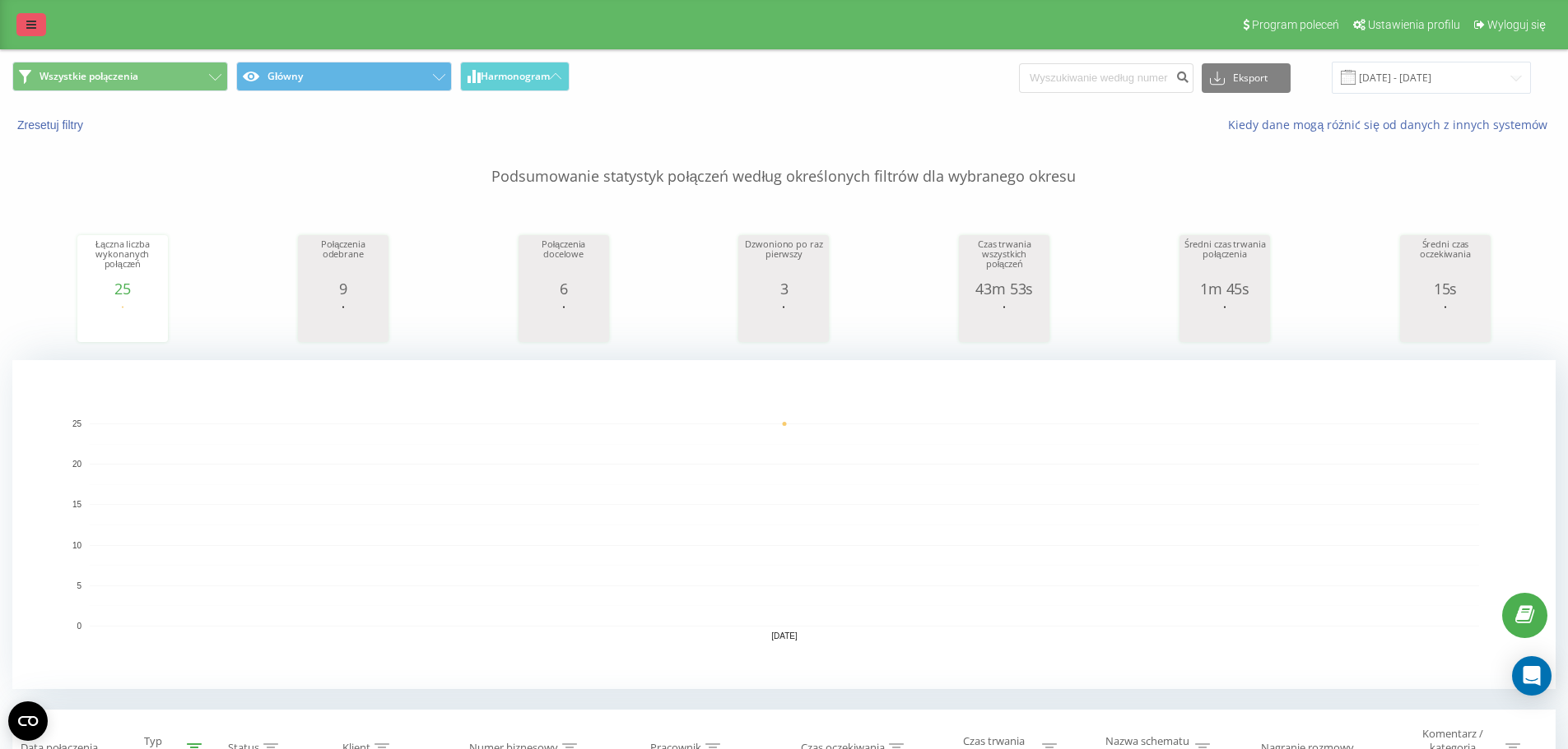
click at [42, 20] on link at bounding box center [30, 25] width 30 height 23
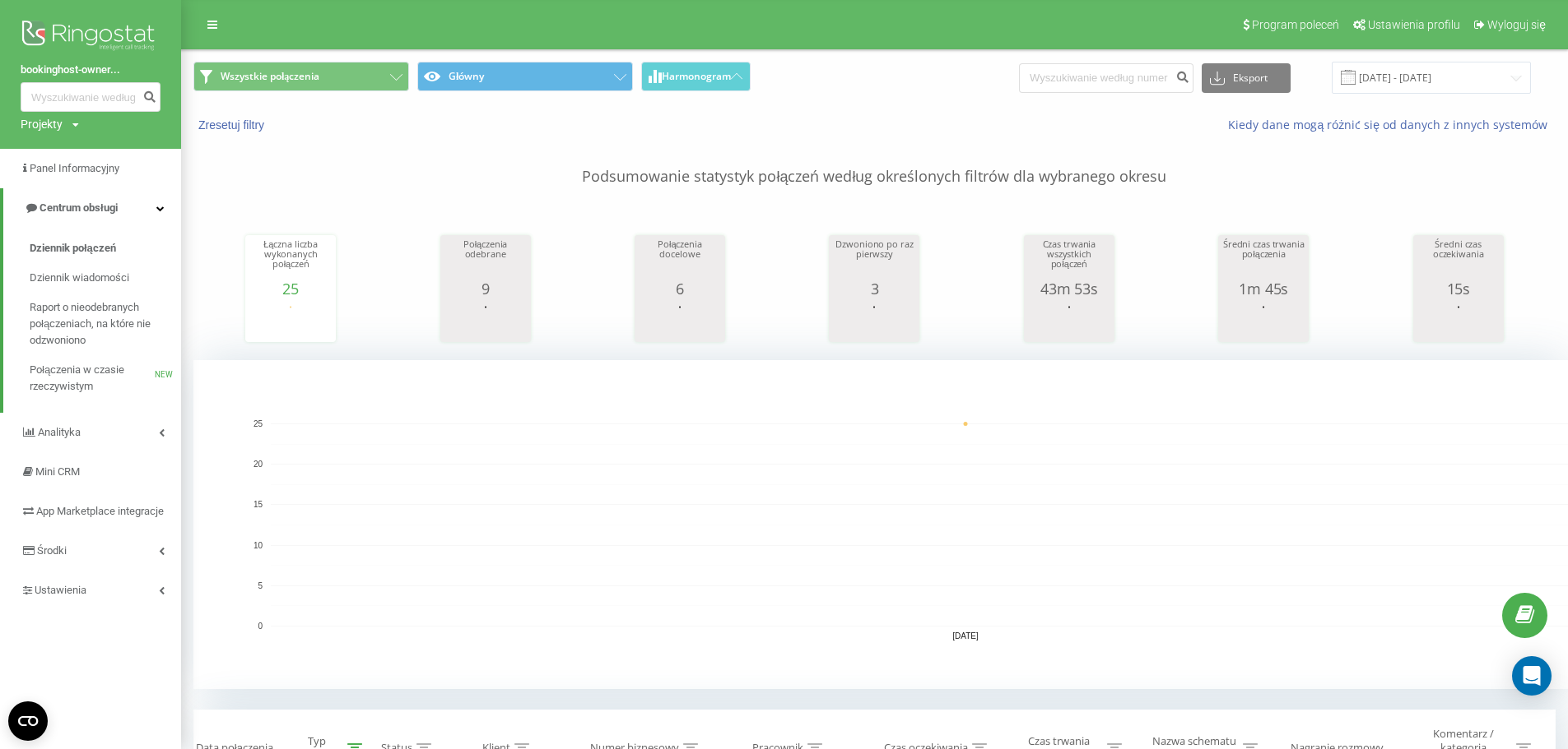
click at [74, 129] on icon at bounding box center [76, 125] width 7 height 10
click at [91, 150] on link "[DOMAIN_NAME]" at bounding box center [75, 149] width 80 height 14
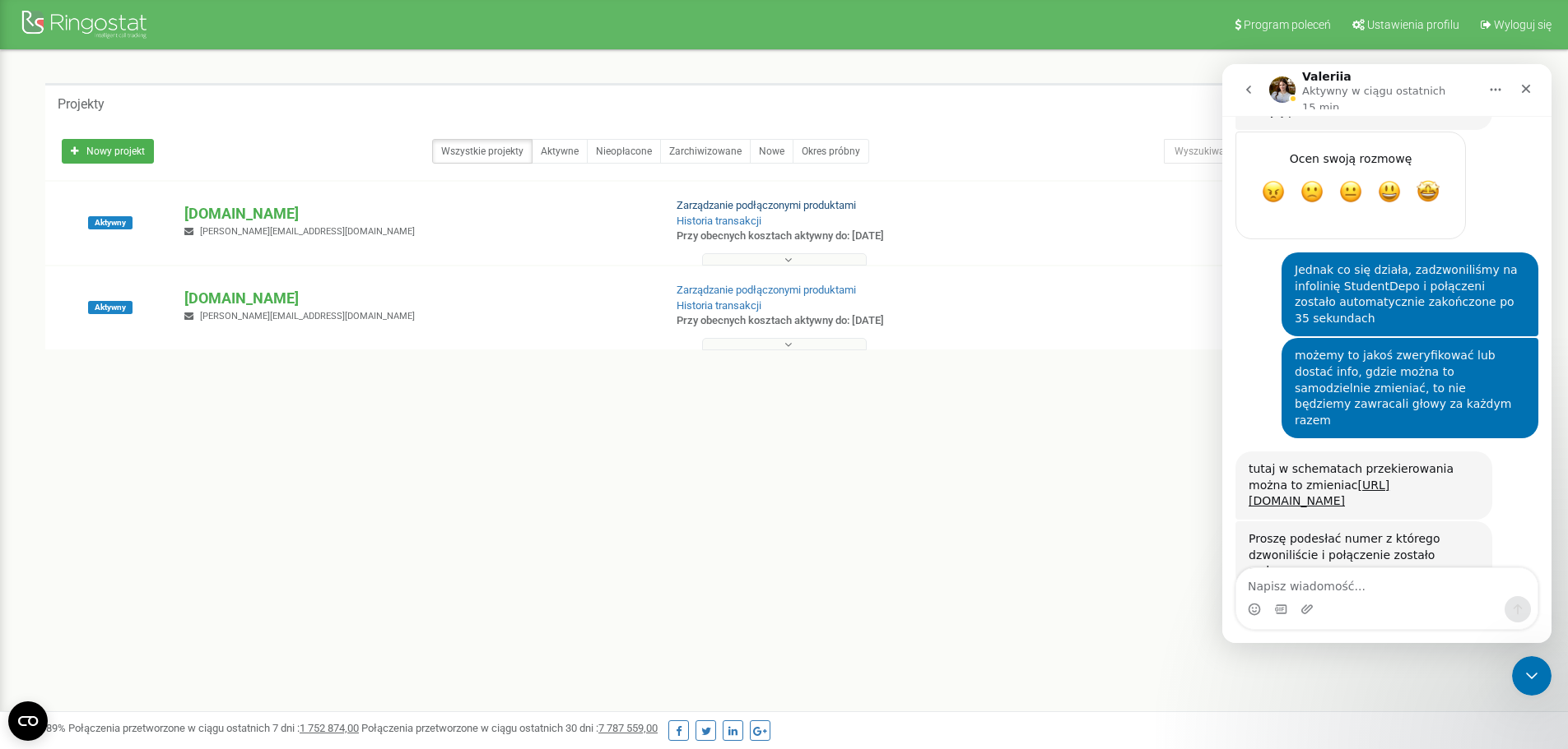
scroll to position [1743, 0]
click at [277, 298] on p "[DOMAIN_NAME]" at bounding box center [417, 298] width 465 height 21
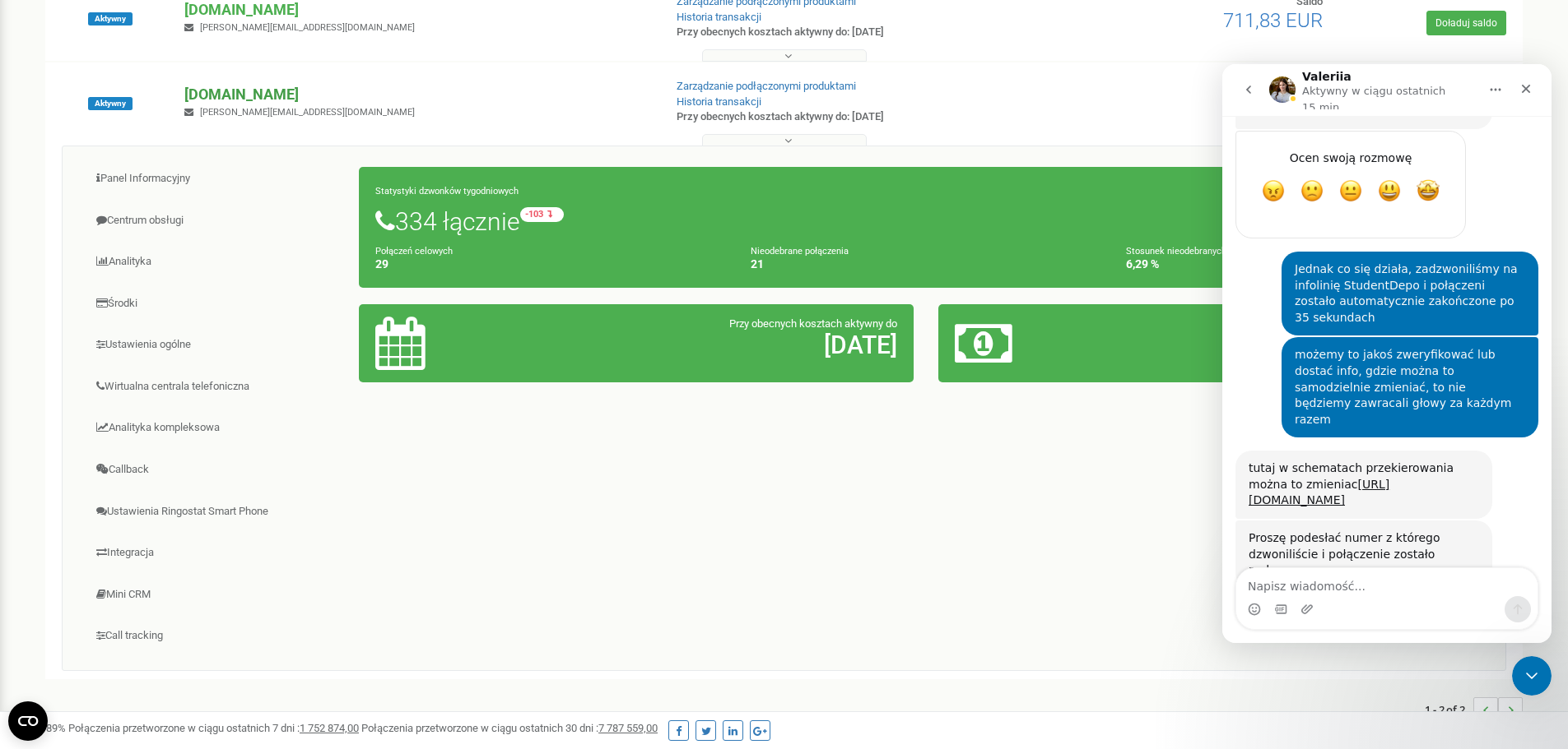
scroll to position [238, 0]
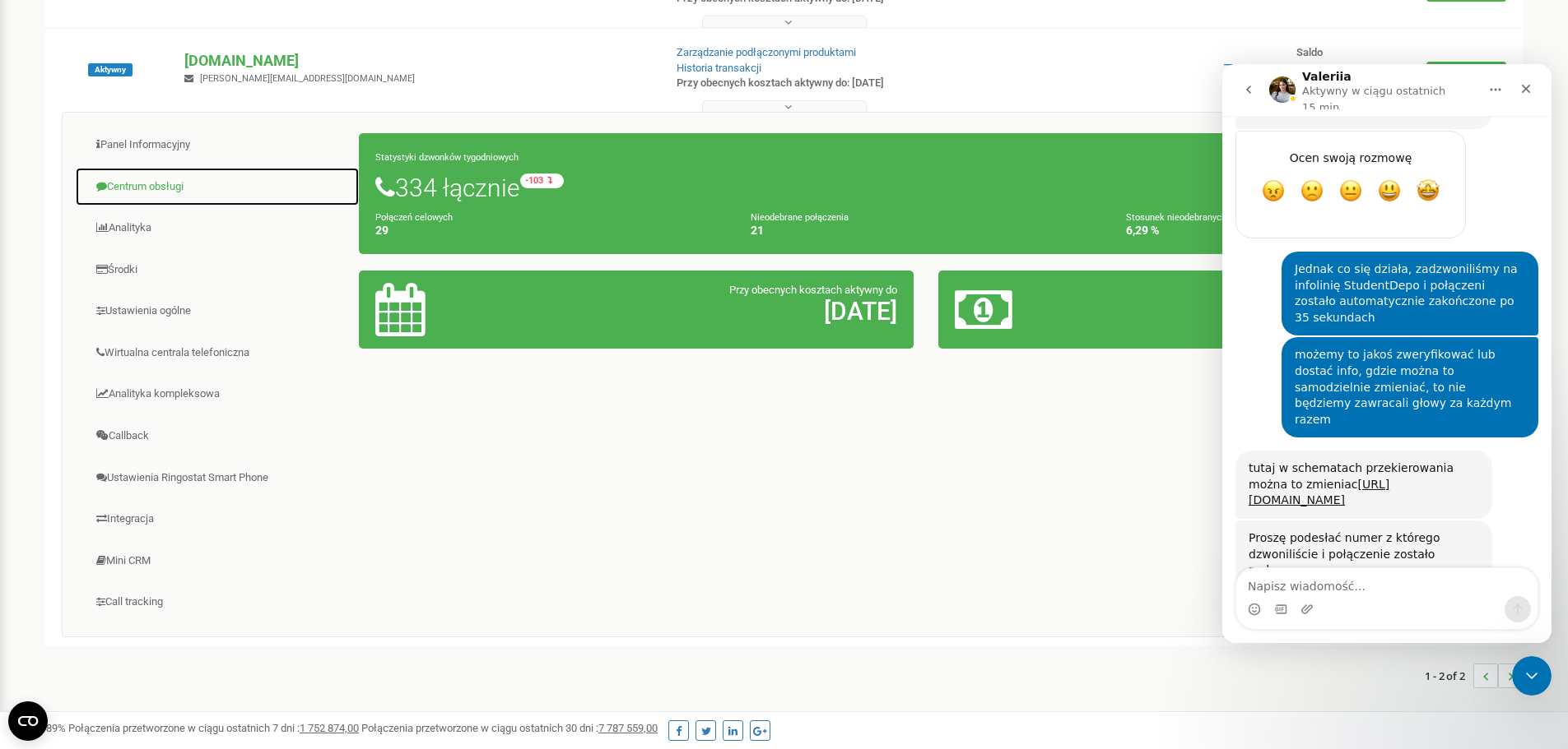
click at [157, 190] on link "Centrum obsługi" at bounding box center [217, 187] width 284 height 41
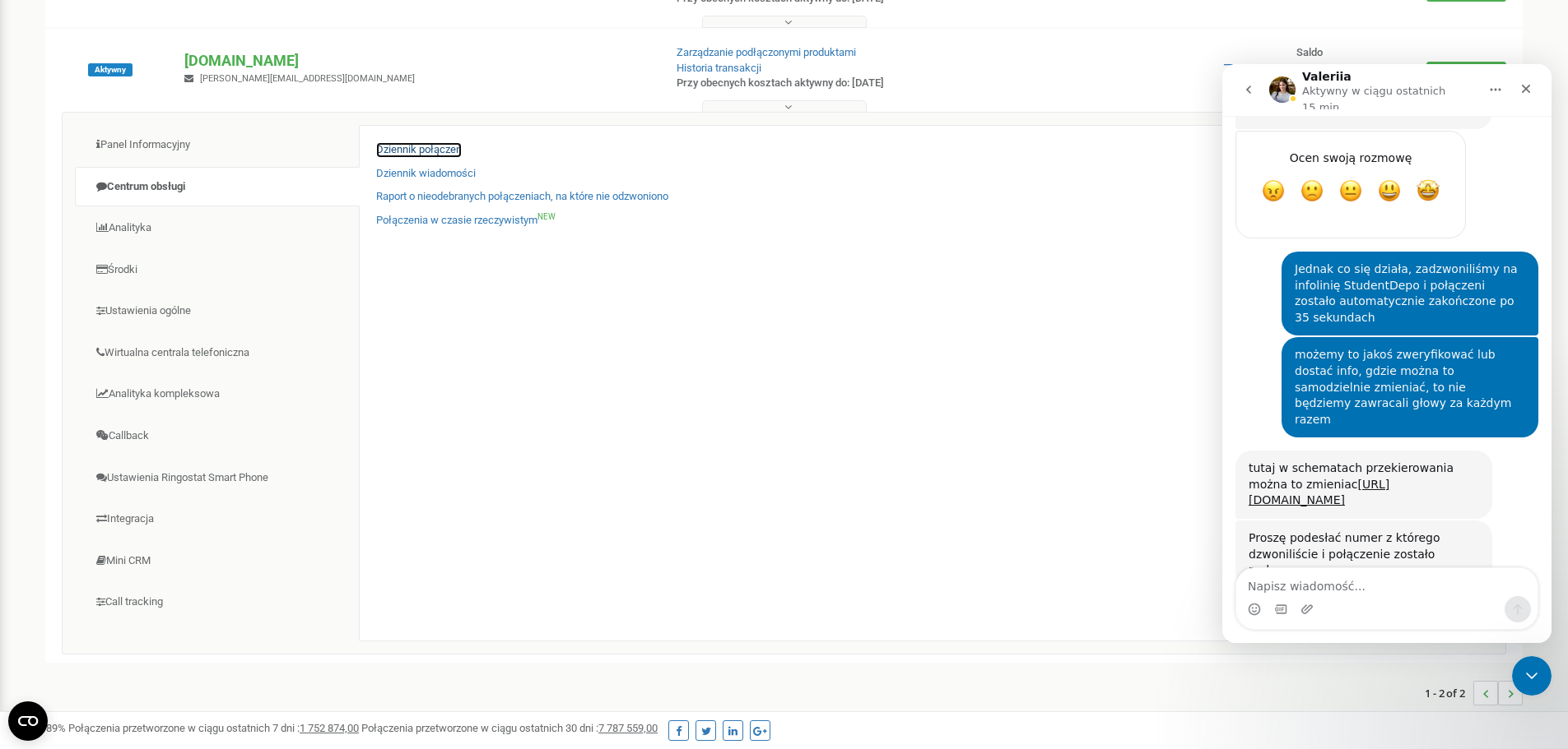
click at [432, 156] on link "Dziennik połączeń" at bounding box center [418, 150] width 86 height 15
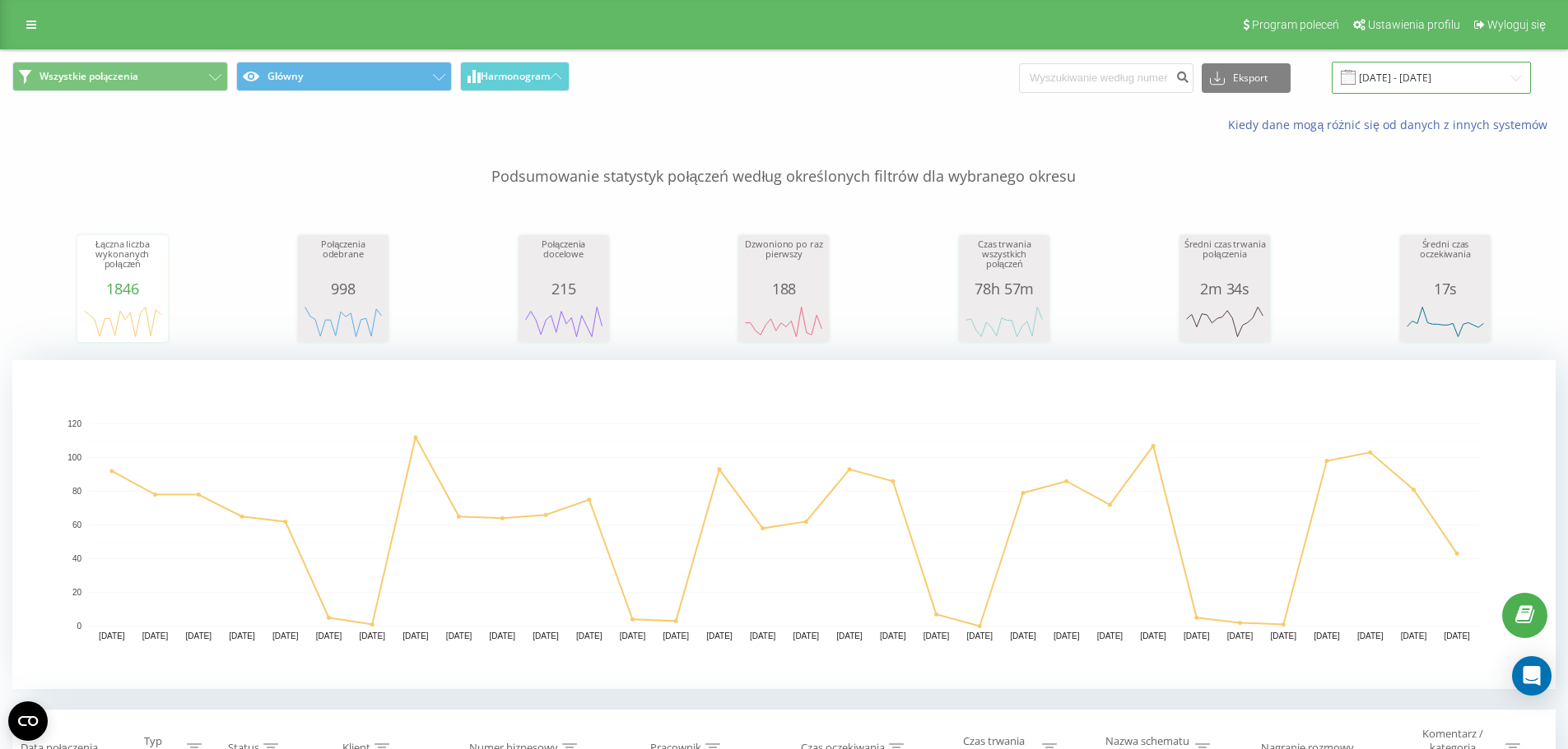
click at [1377, 78] on input "[DATE] - [DATE]" at bounding box center [1431, 78] width 199 height 32
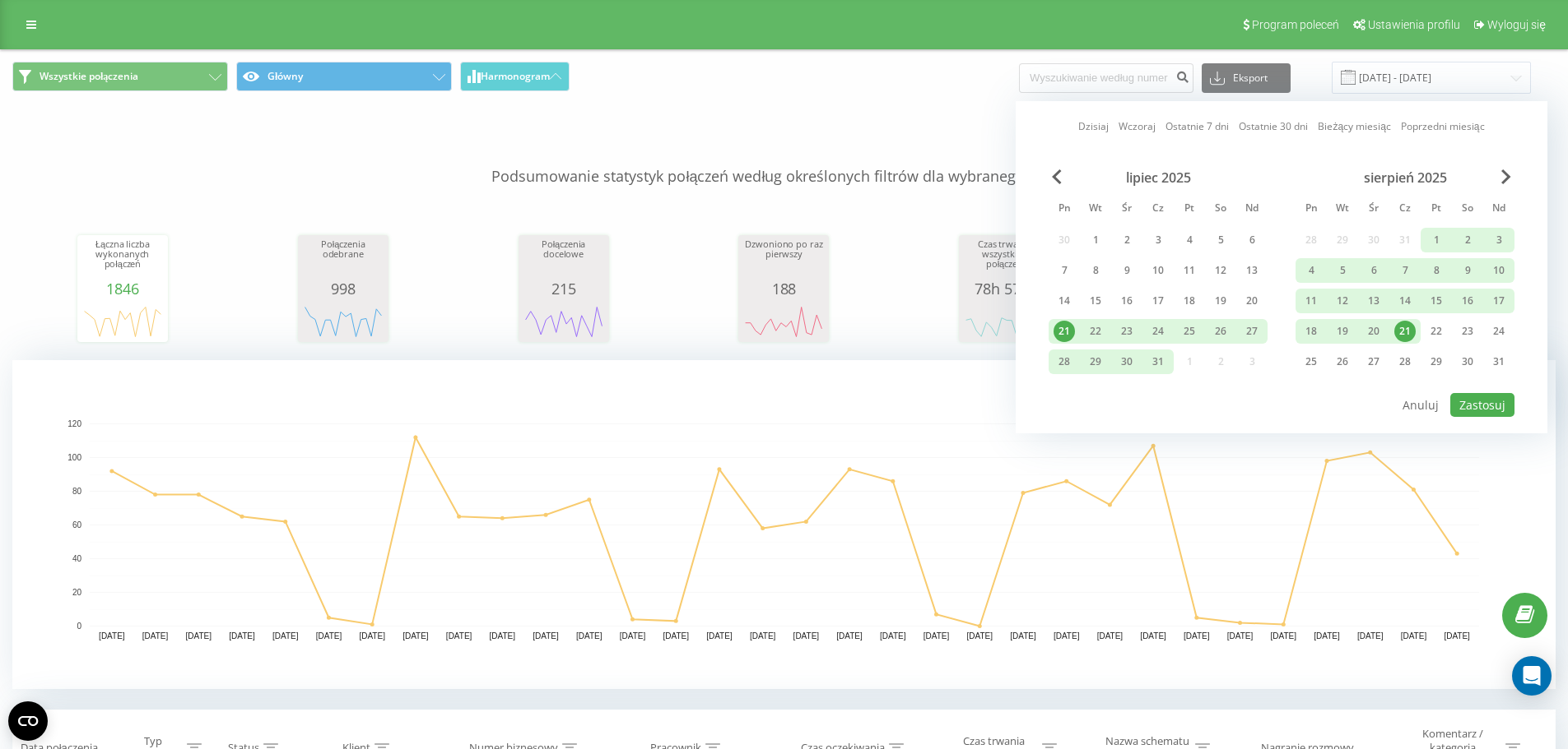
click at [1411, 333] on div "21" at bounding box center [1404, 331] width 21 height 21
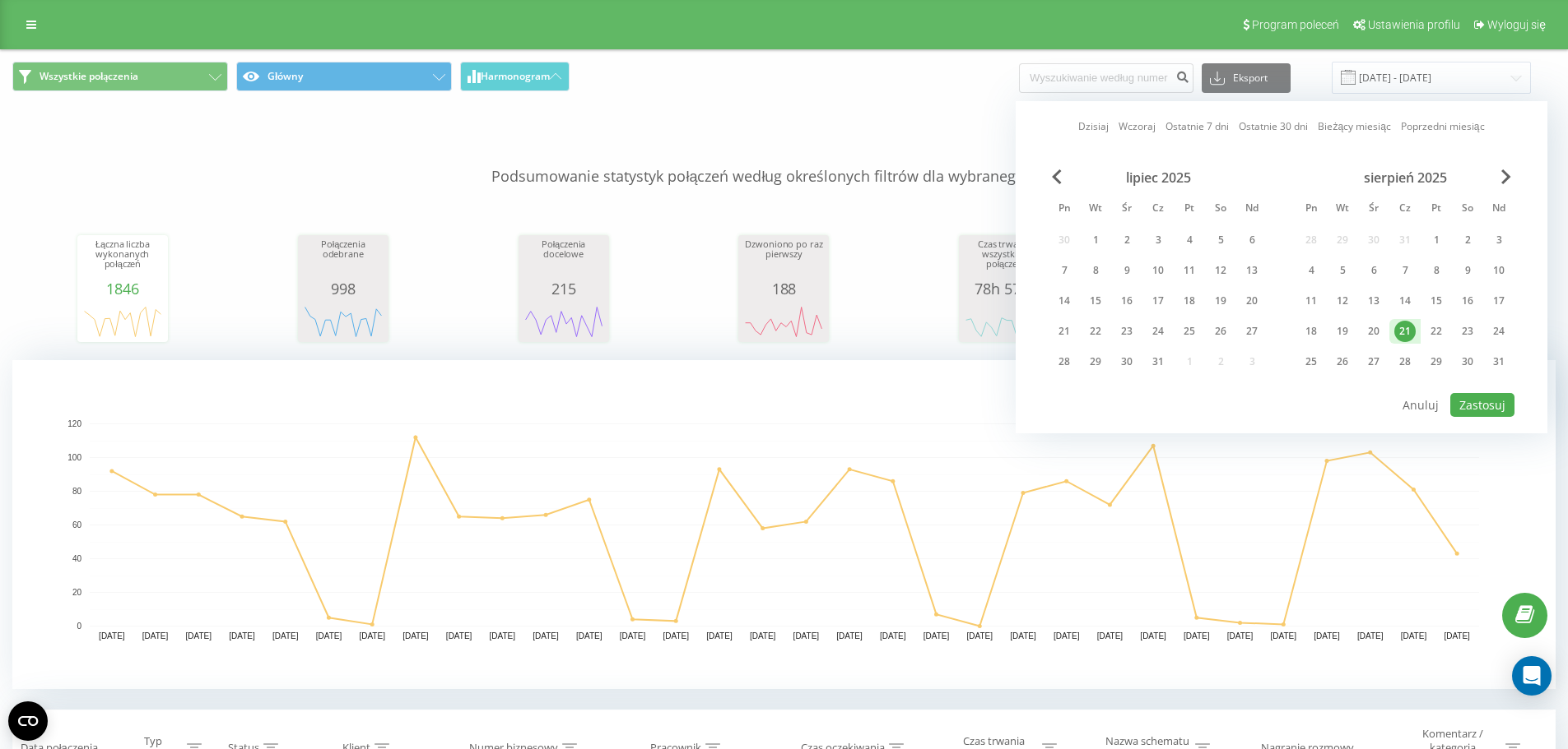
click at [1411, 333] on div "21" at bounding box center [1404, 331] width 21 height 21
click at [1469, 394] on button "Zastosuj" at bounding box center [1482, 405] width 64 height 24
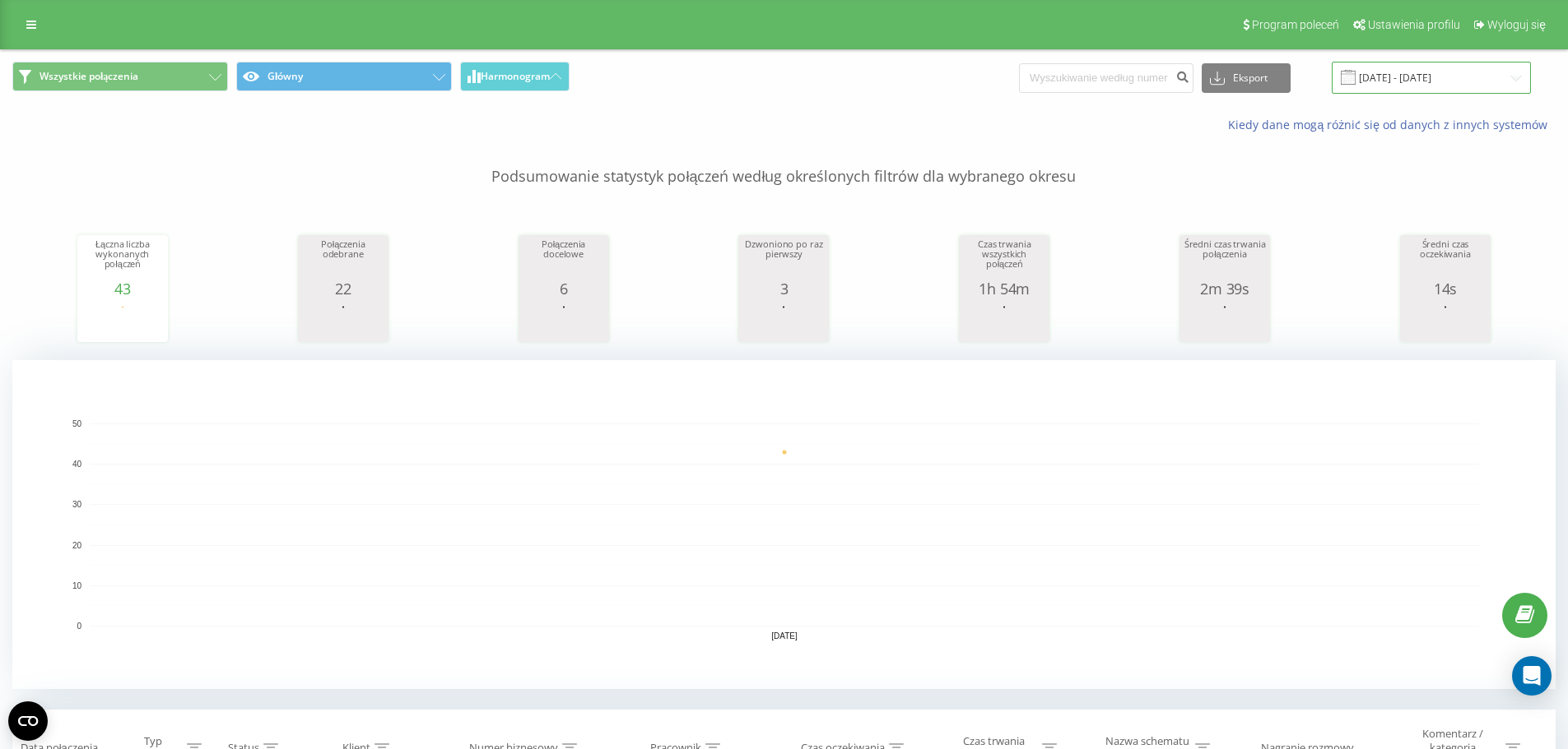
click at [1412, 77] on input "[DATE] - [DATE]" at bounding box center [1431, 78] width 199 height 32
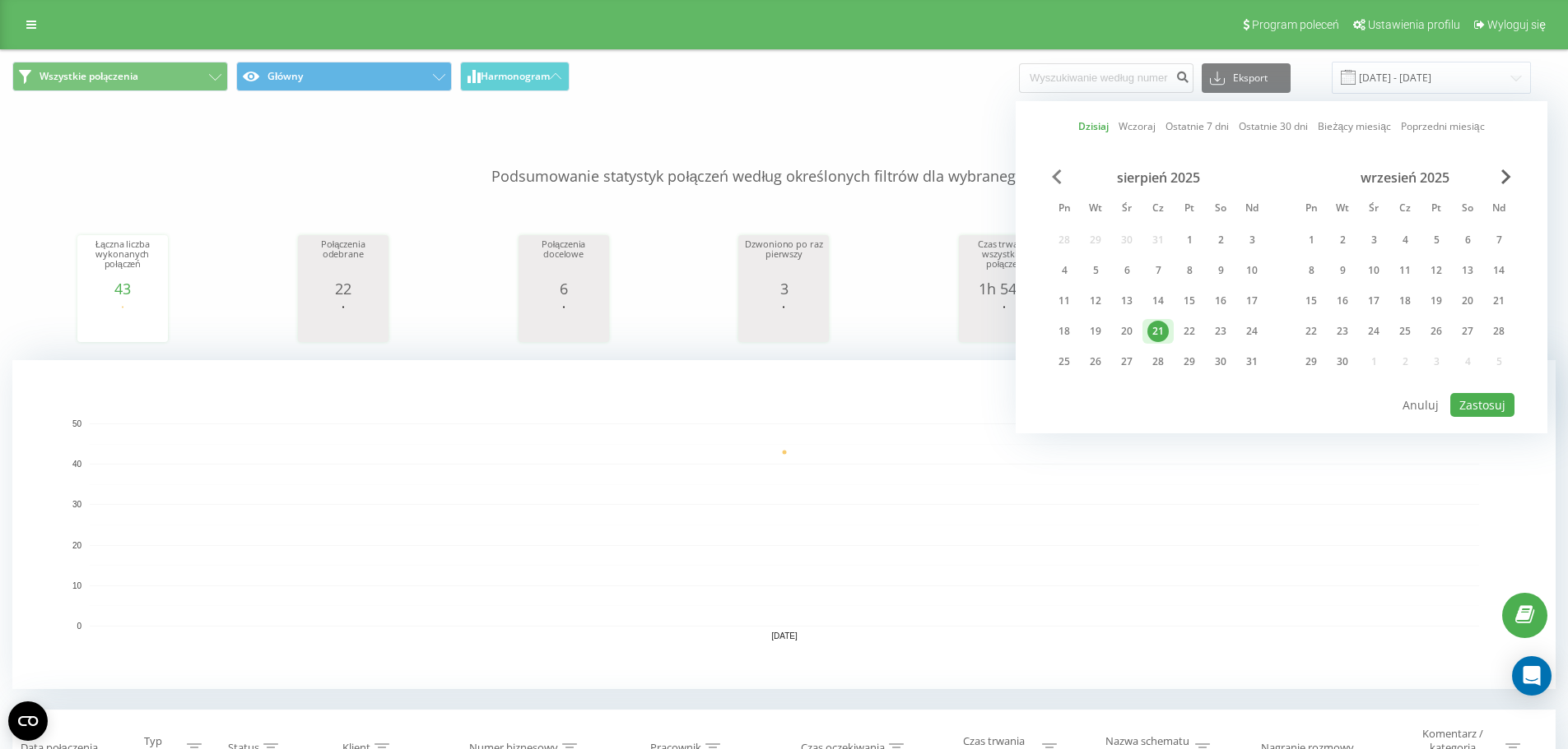
click at [1057, 172] on span "Previous Month" at bounding box center [1057, 176] width 10 height 14
click at [1103, 333] on div "22" at bounding box center [1095, 331] width 21 height 21
click at [1372, 269] on div "6" at bounding box center [1373, 270] width 21 height 21
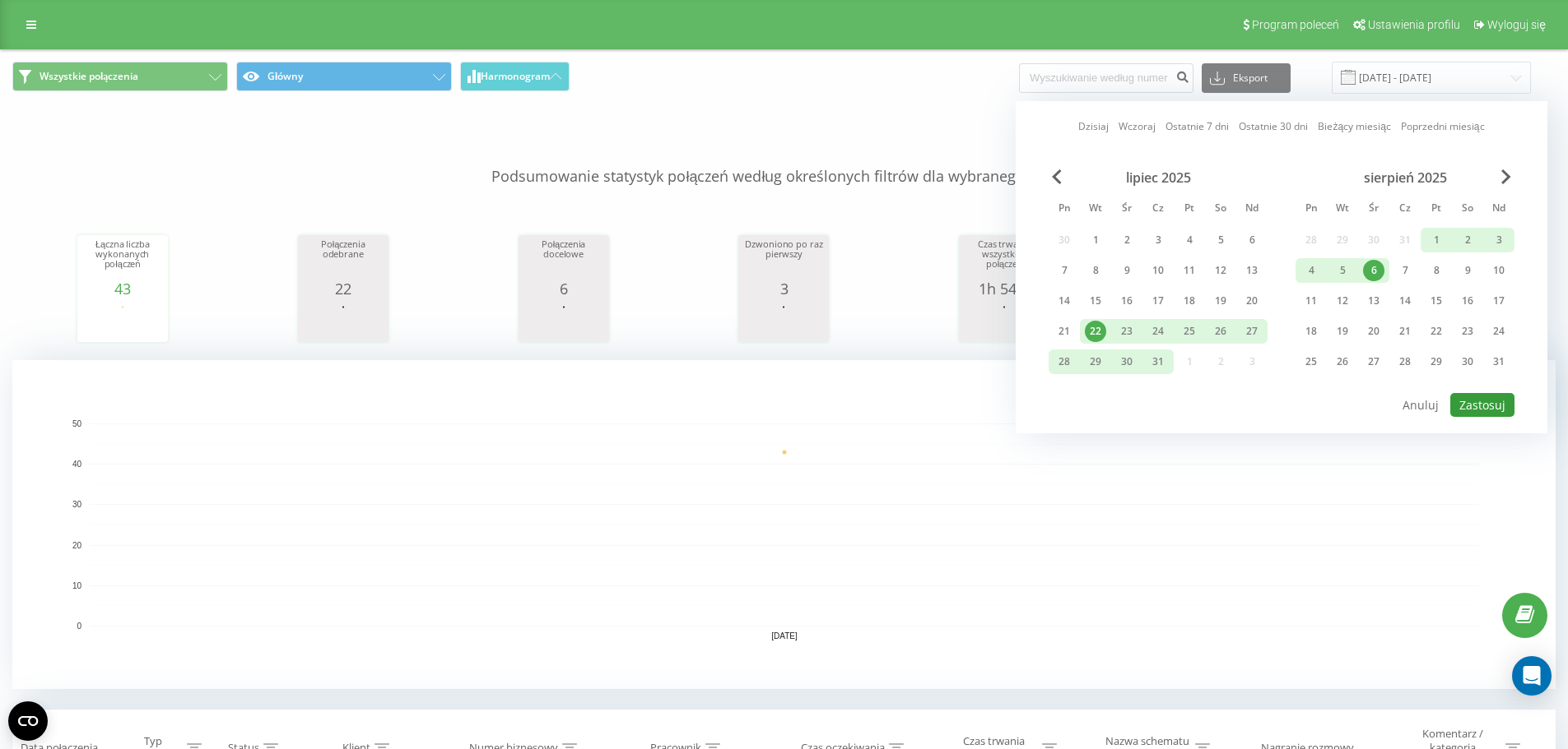
click at [1484, 415] on button "Zastosuj" at bounding box center [1482, 405] width 64 height 24
type input "22.07.2025 - 06.08.2025"
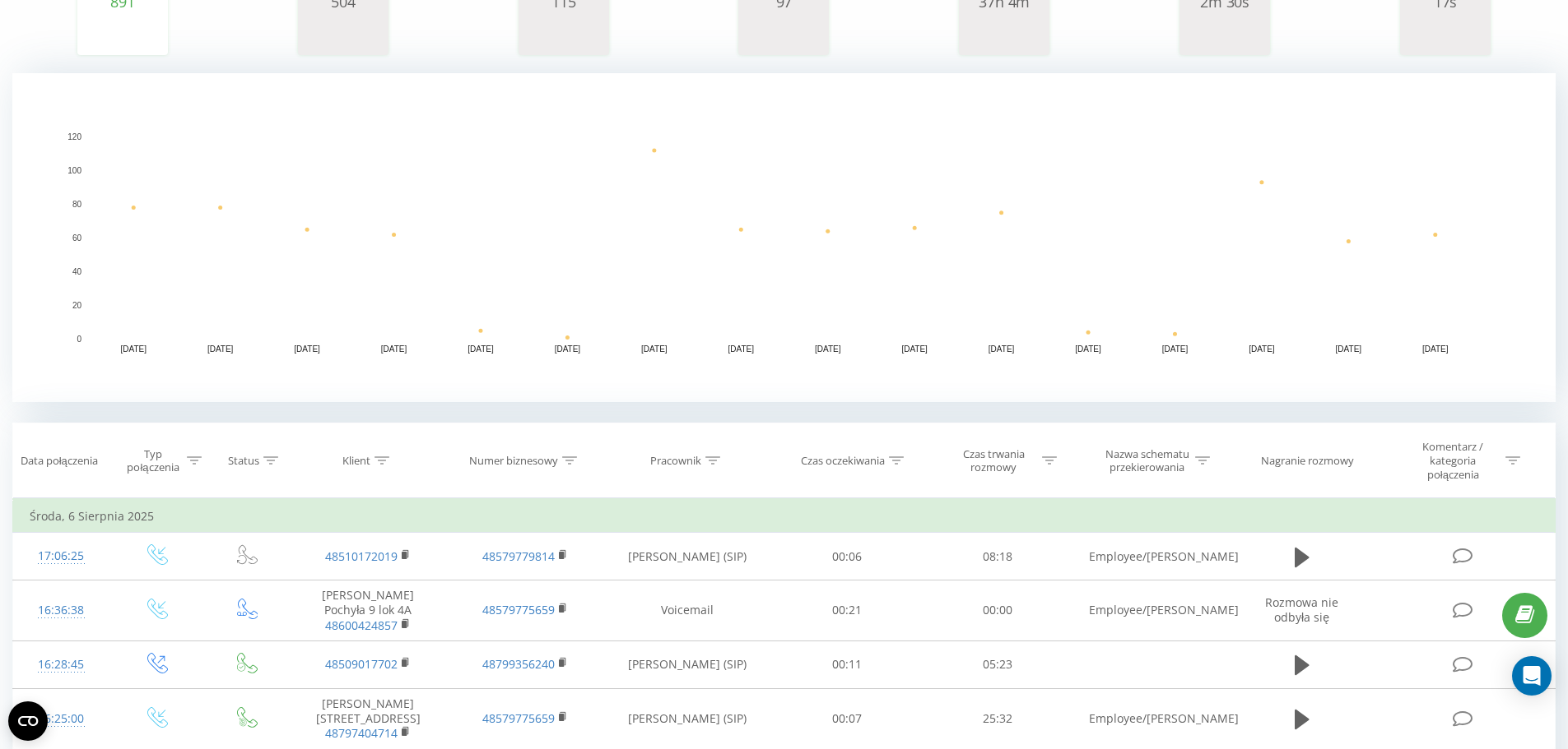
scroll to position [329, 0]
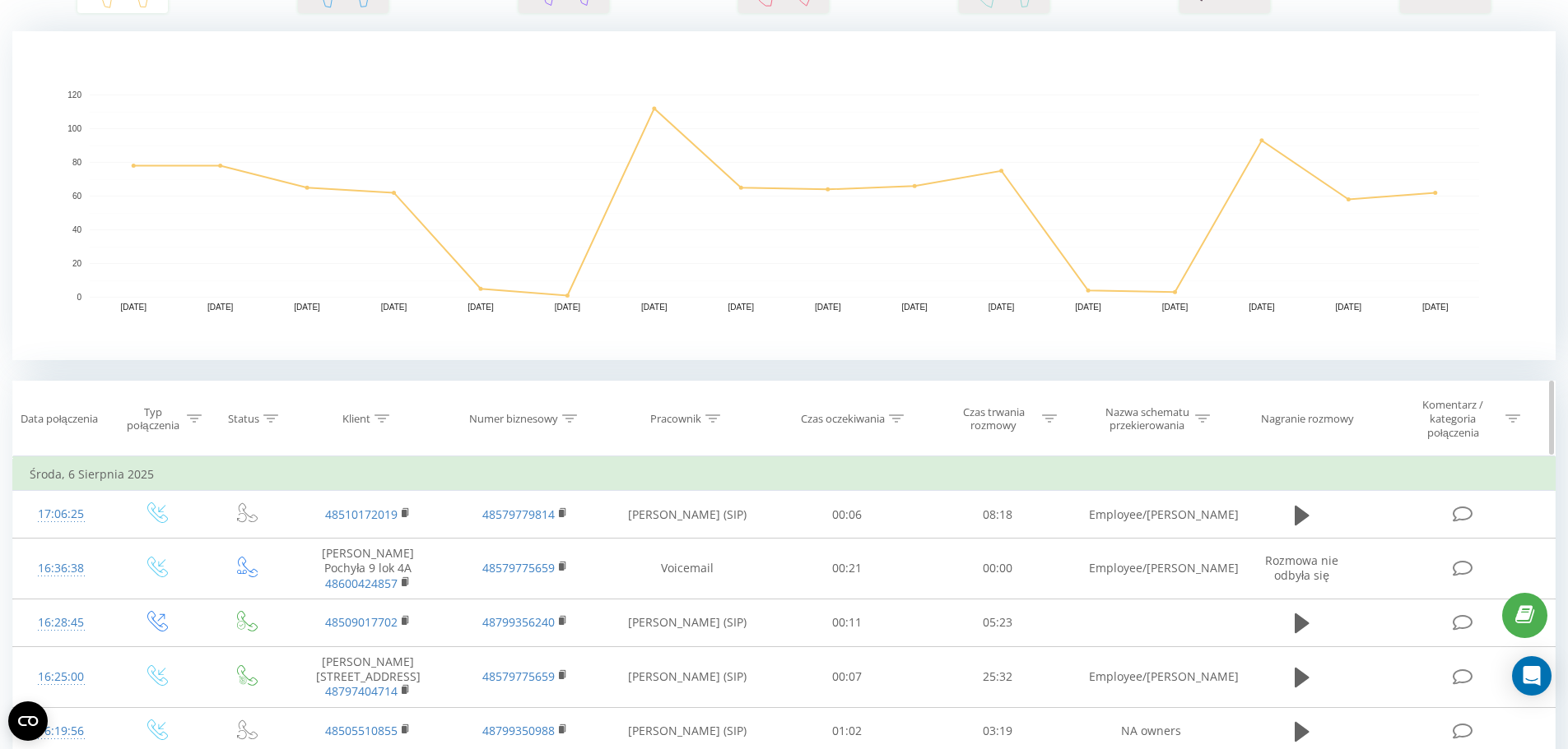
click at [399, 421] on div "Klient" at bounding box center [367, 419] width 157 height 14
click at [376, 534] on input "text" at bounding box center [368, 544] width 145 height 29
paste input "782149410"
type input "782149410"
click at [388, 575] on span "OK" at bounding box center [403, 576] width 46 height 25
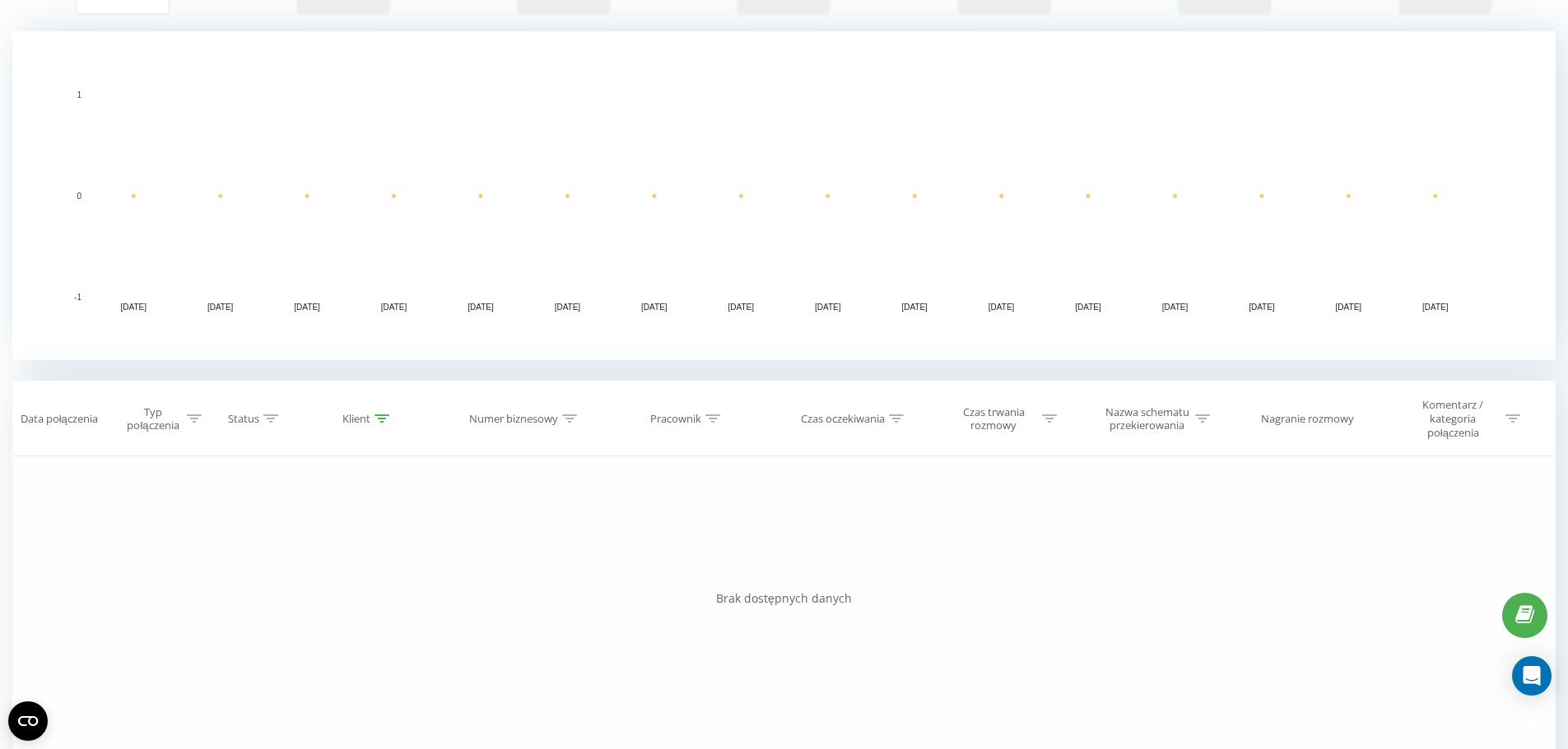
scroll to position [338, 0]
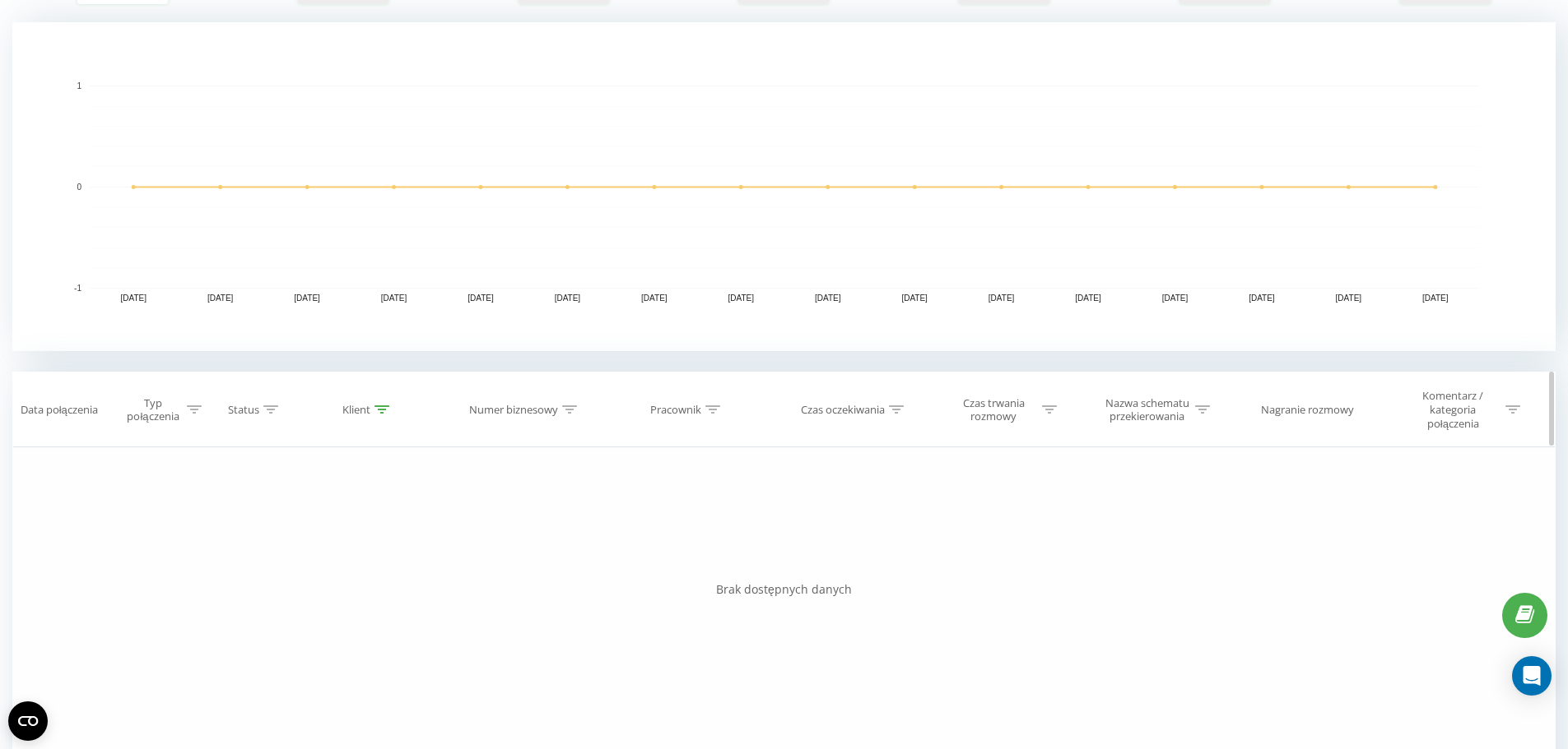
click at [384, 409] on icon at bounding box center [381, 410] width 14 height 8
drag, startPoint x: 377, startPoint y: 522, endPoint x: 228, endPoint y: 524, distance: 149.0
click at [228, 524] on div "Filtruj według warunków Jest równe Wprowadź wartość Anuluj OK Filtruj według wa…" at bounding box center [784, 632] width 1543 height 370
click at [419, 504] on div "Zawiera" at bounding box center [360, 496] width 120 height 25
click at [344, 530] on input "text" at bounding box center [368, 535] width 145 height 29
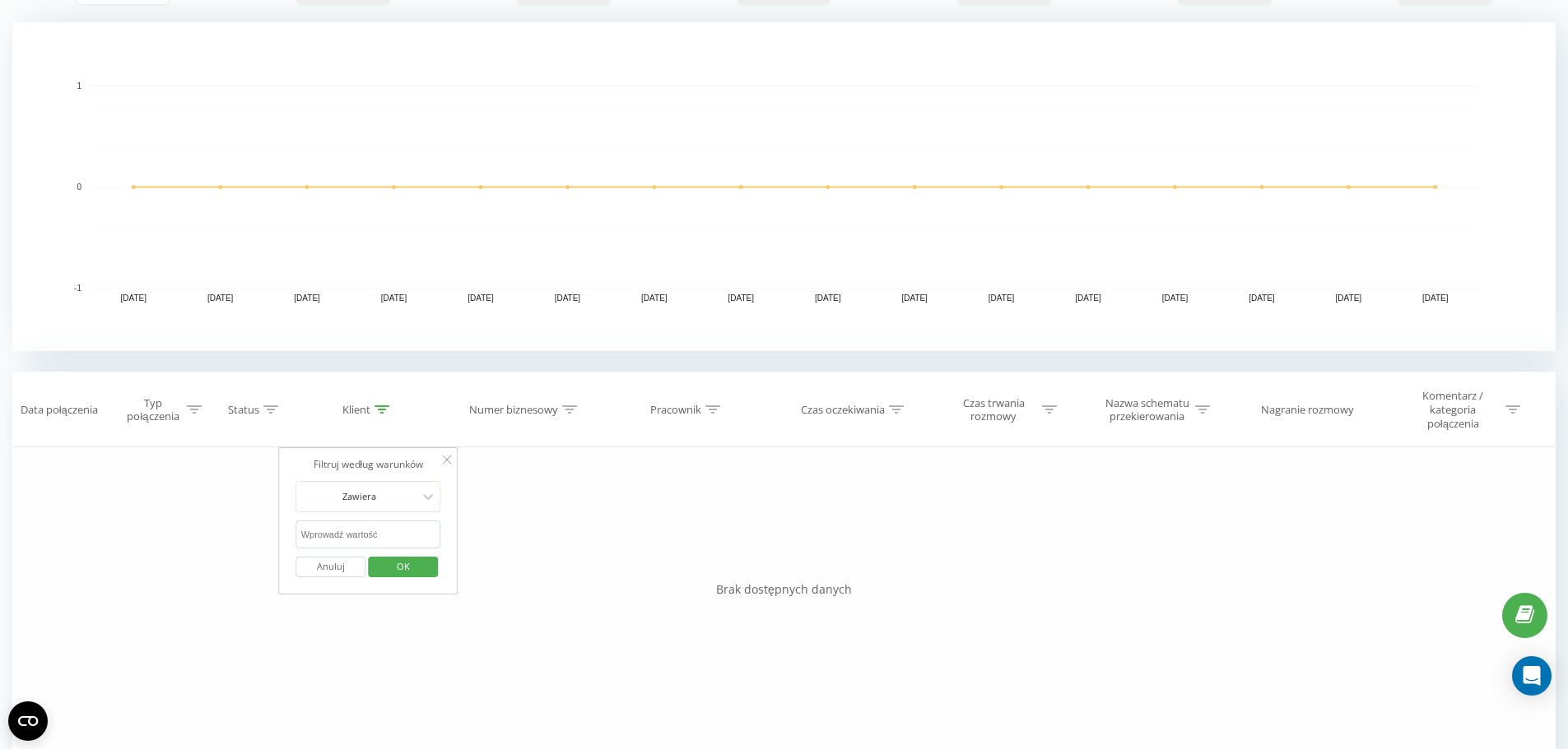
paste input "+41782149410"
type input "+41782149410"
click at [402, 563] on span "OK" at bounding box center [403, 566] width 46 height 25
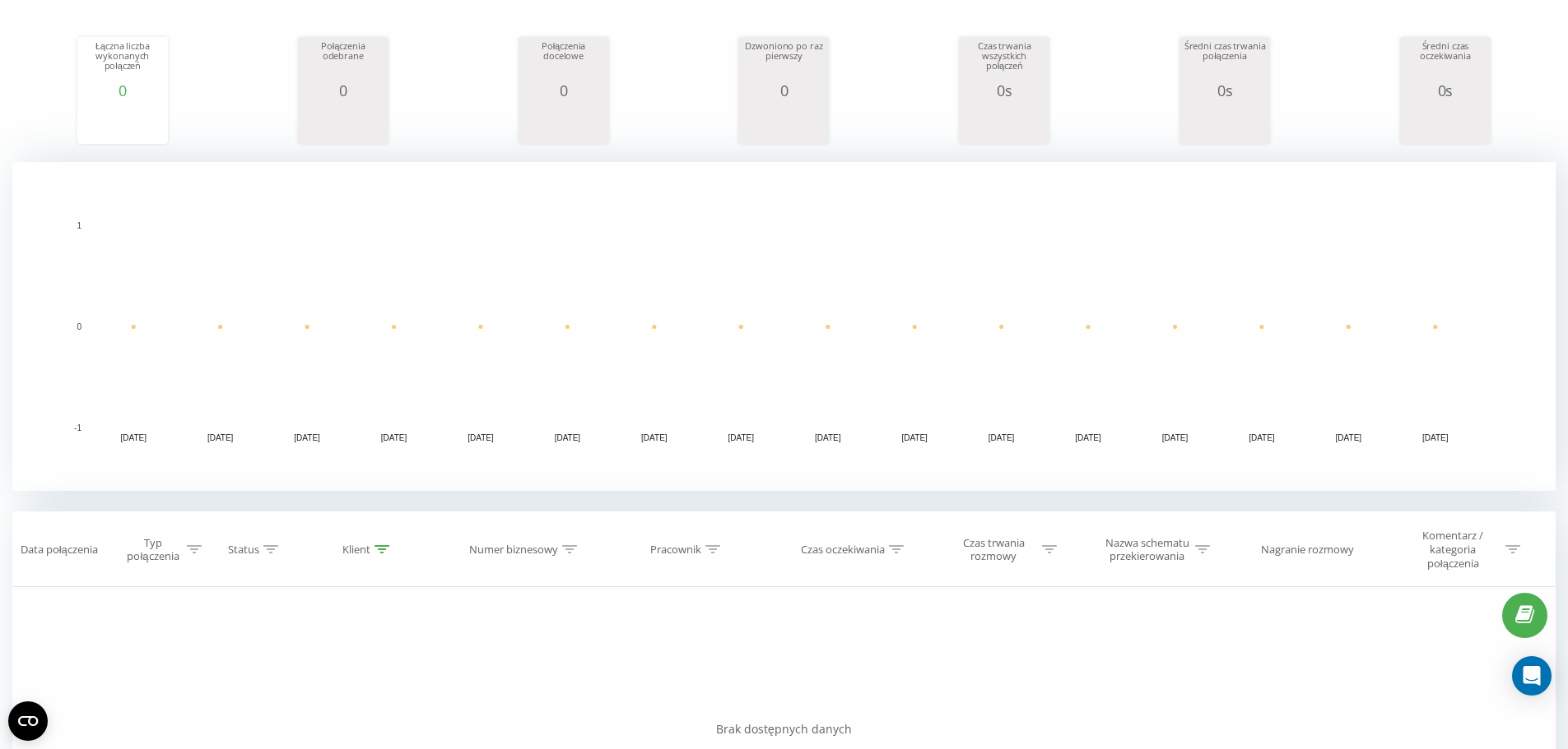
scroll to position [421, 0]
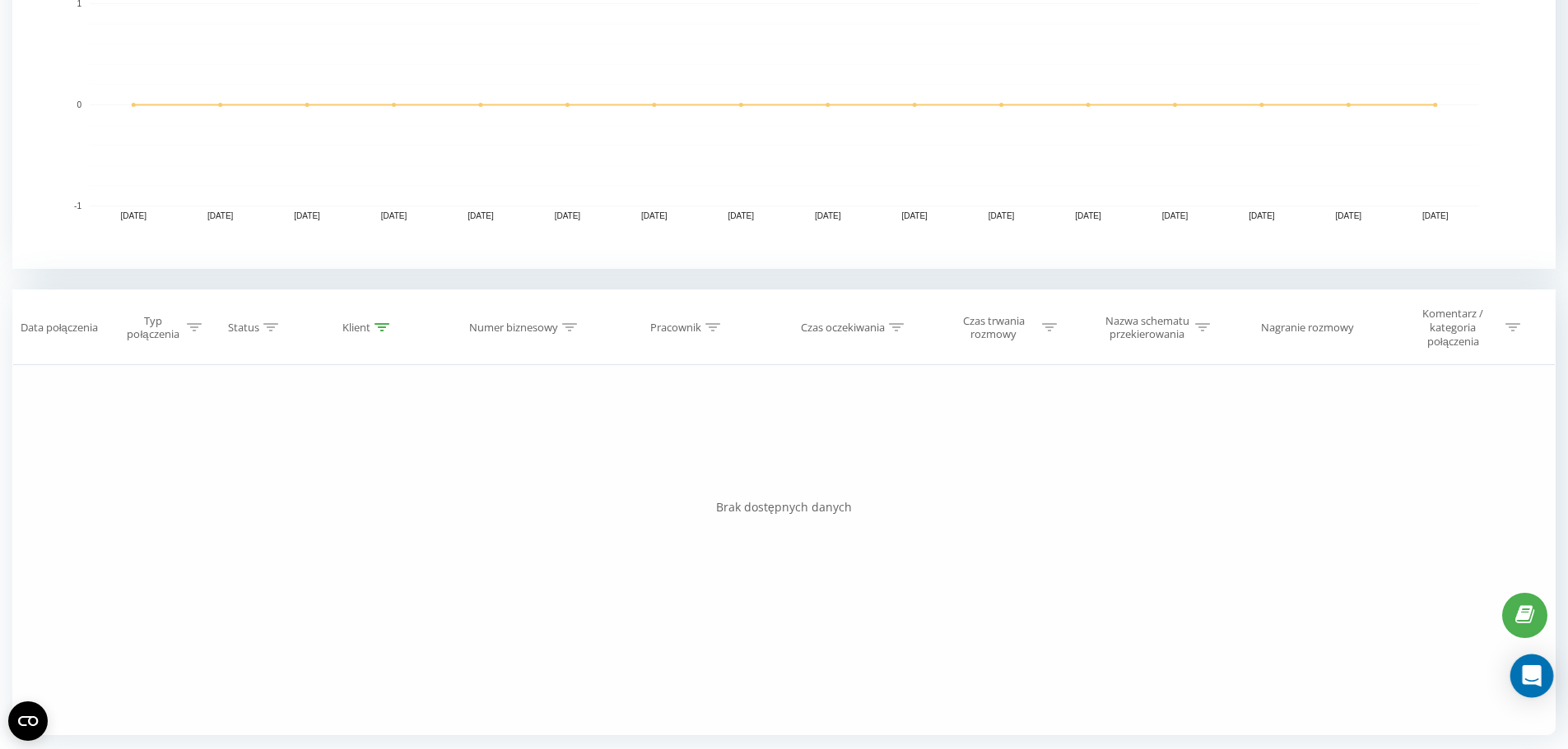
click at [1543, 670] on div "Open Intercom Messenger" at bounding box center [1532, 677] width 44 height 44
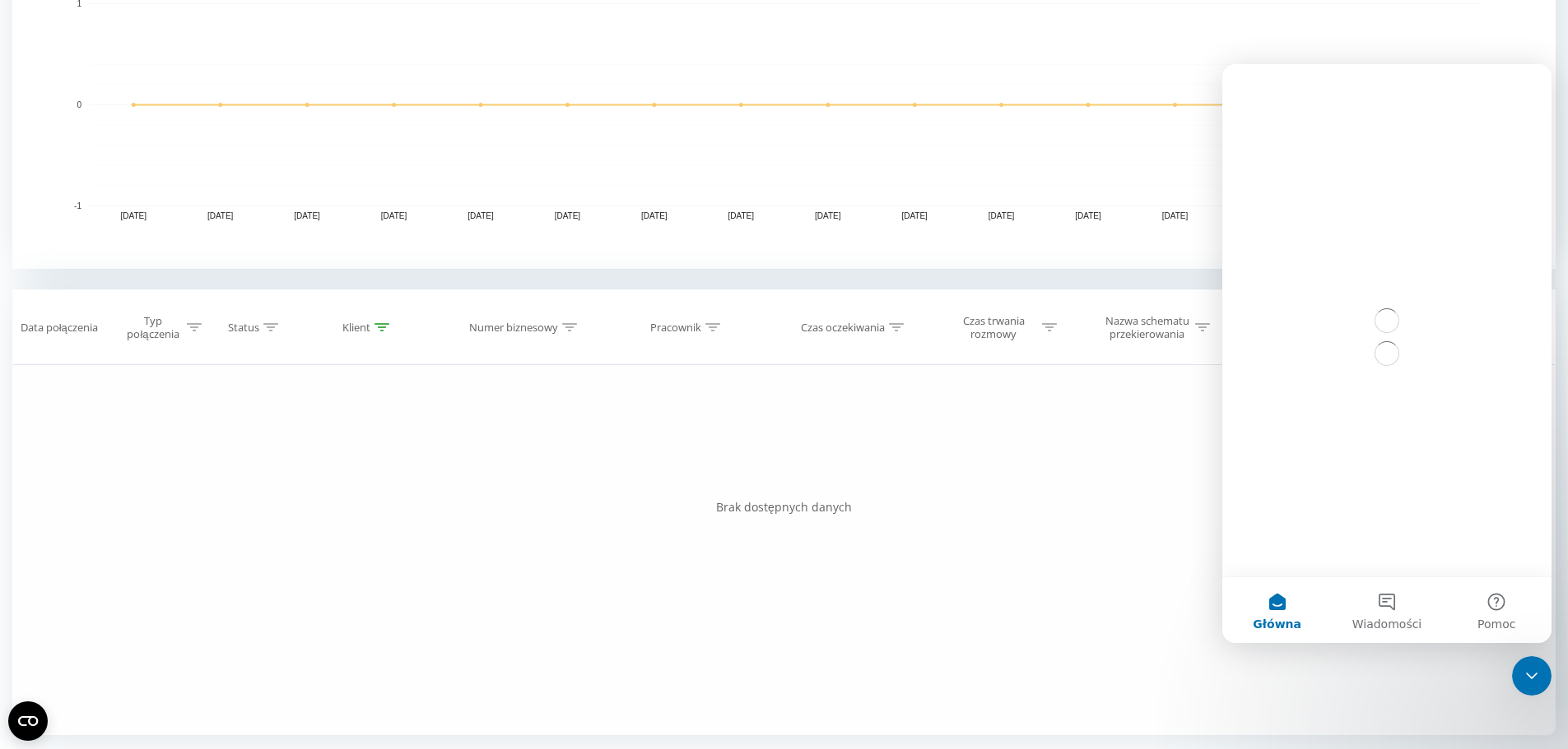
scroll to position [0, 0]
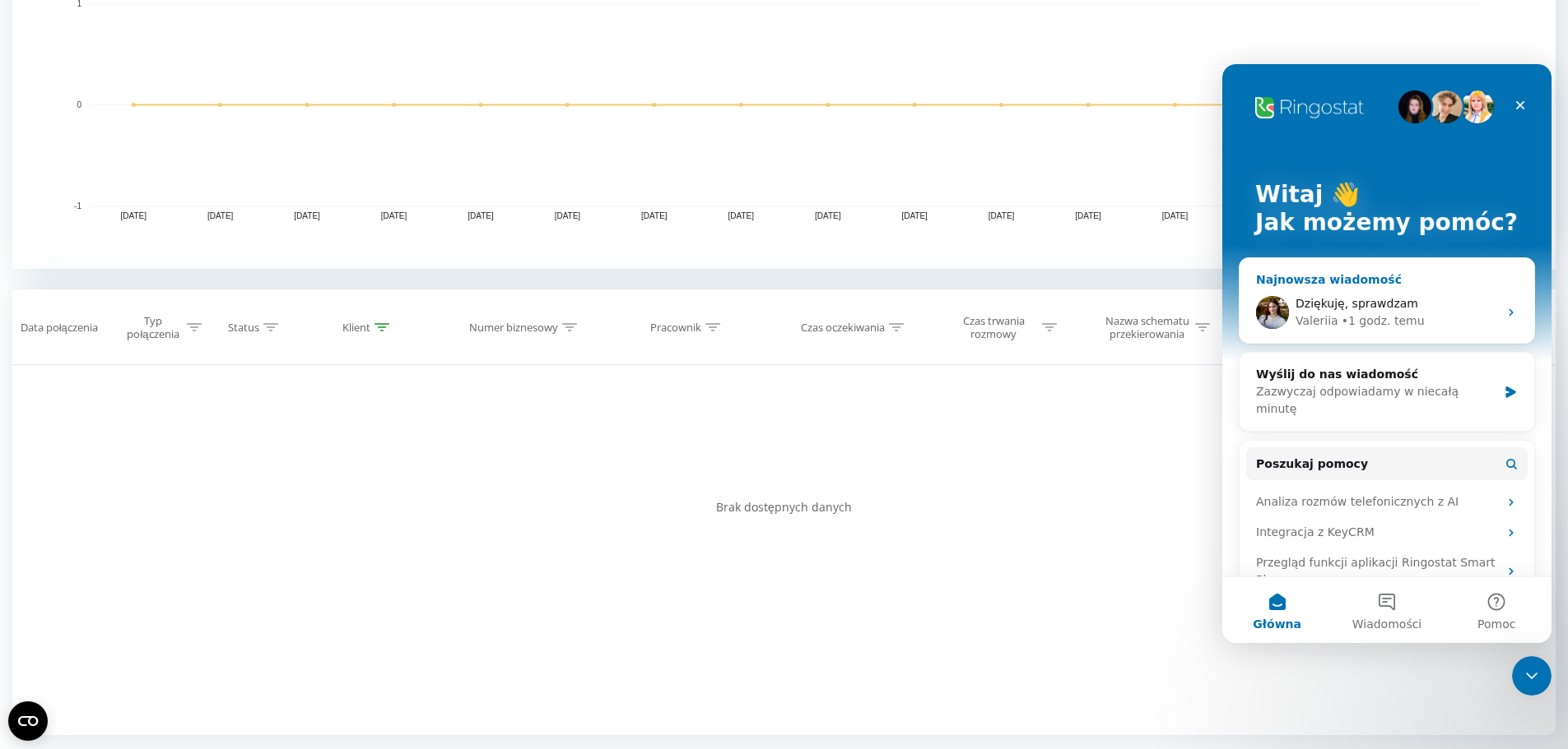
click at [1354, 320] on div "• 1 godz. temu" at bounding box center [1383, 321] width 83 height 17
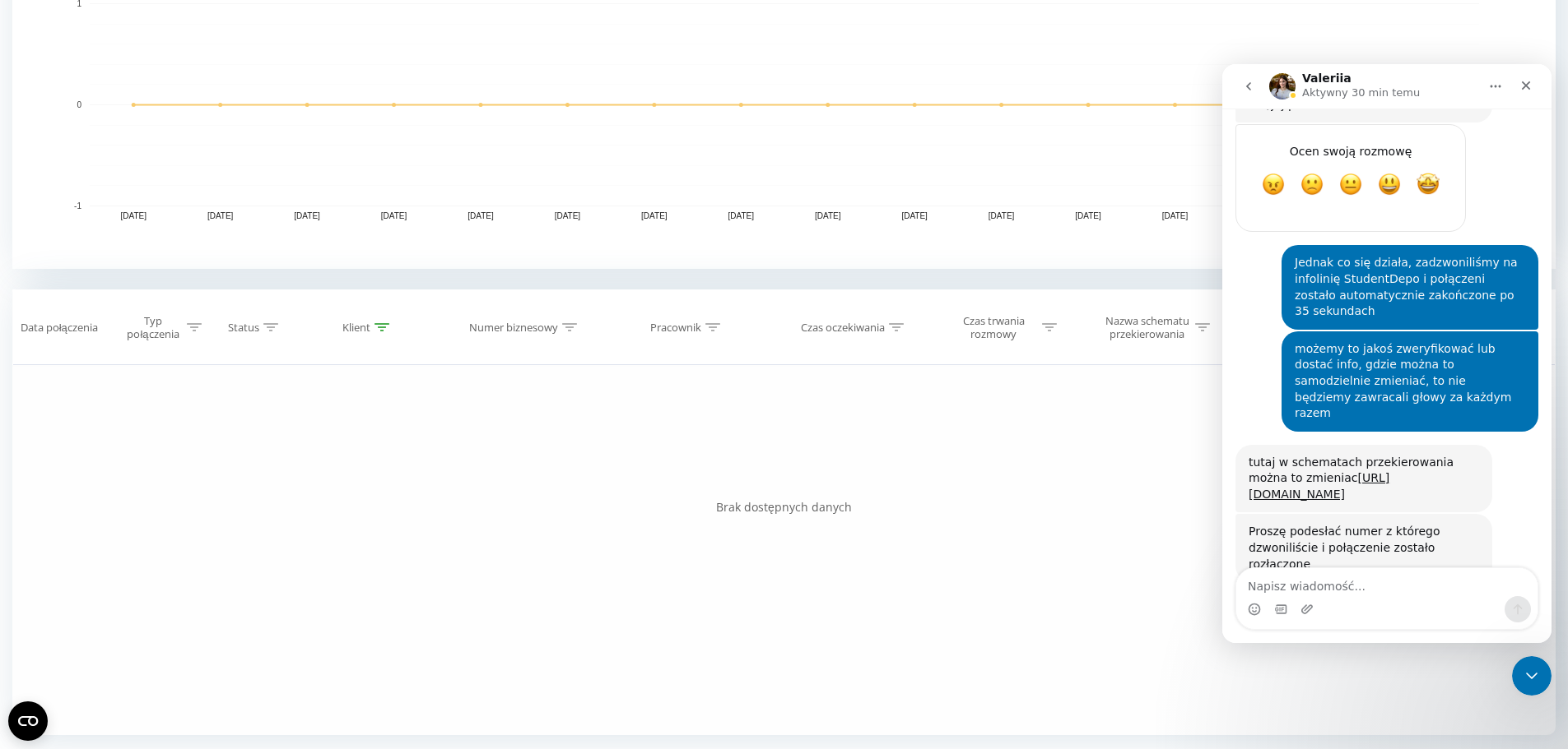
scroll to position [1743, 0]
click at [1338, 581] on textarea "Napisz wiadomość..." at bounding box center [1387, 582] width 301 height 28
type textarea "z"
type textarea "czy są jakieś problemy z działaniem"
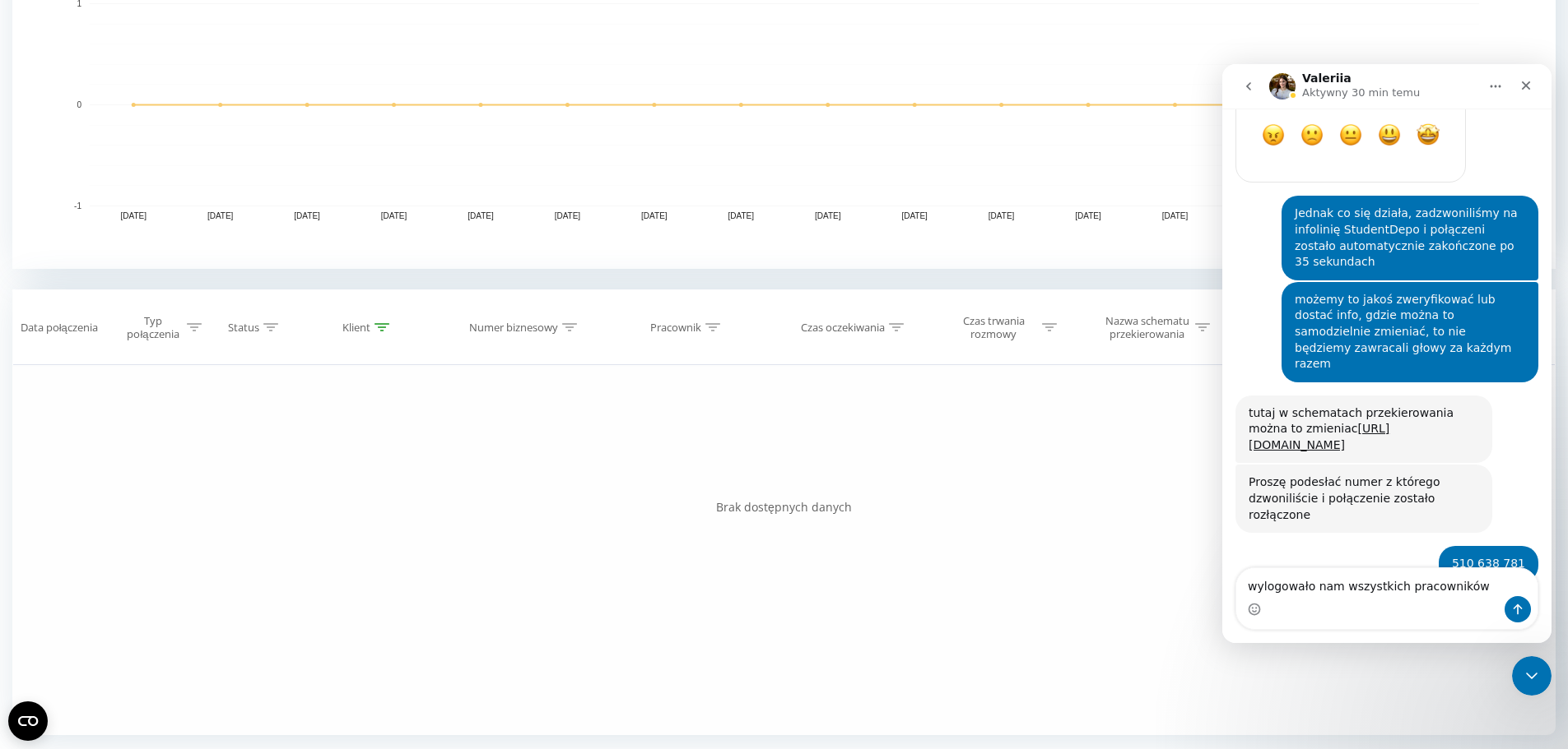
type textarea "wylogowało nam wszystkich pracowników"
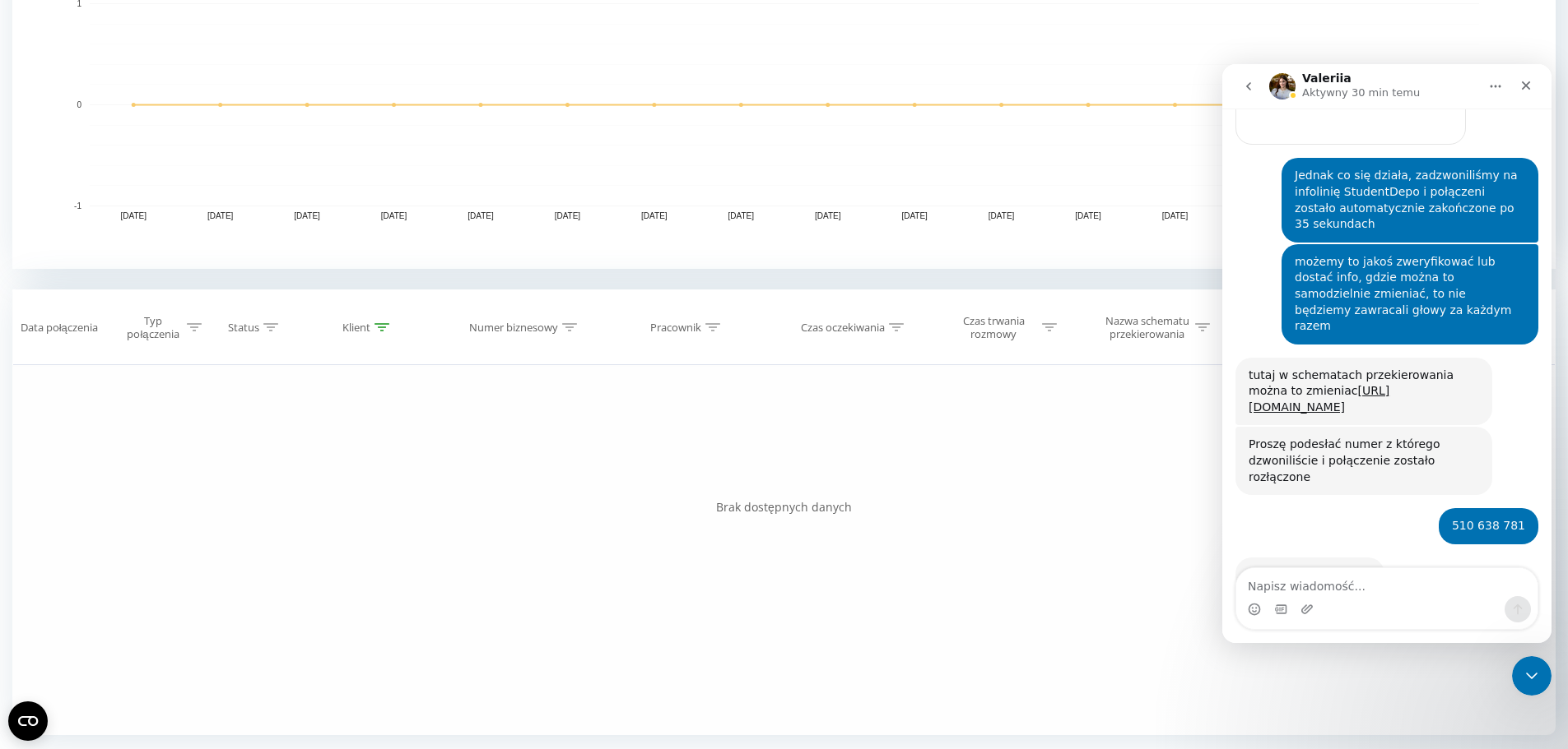
click at [1248, 86] on icon "go back" at bounding box center [1249, 86] width 14 height 14
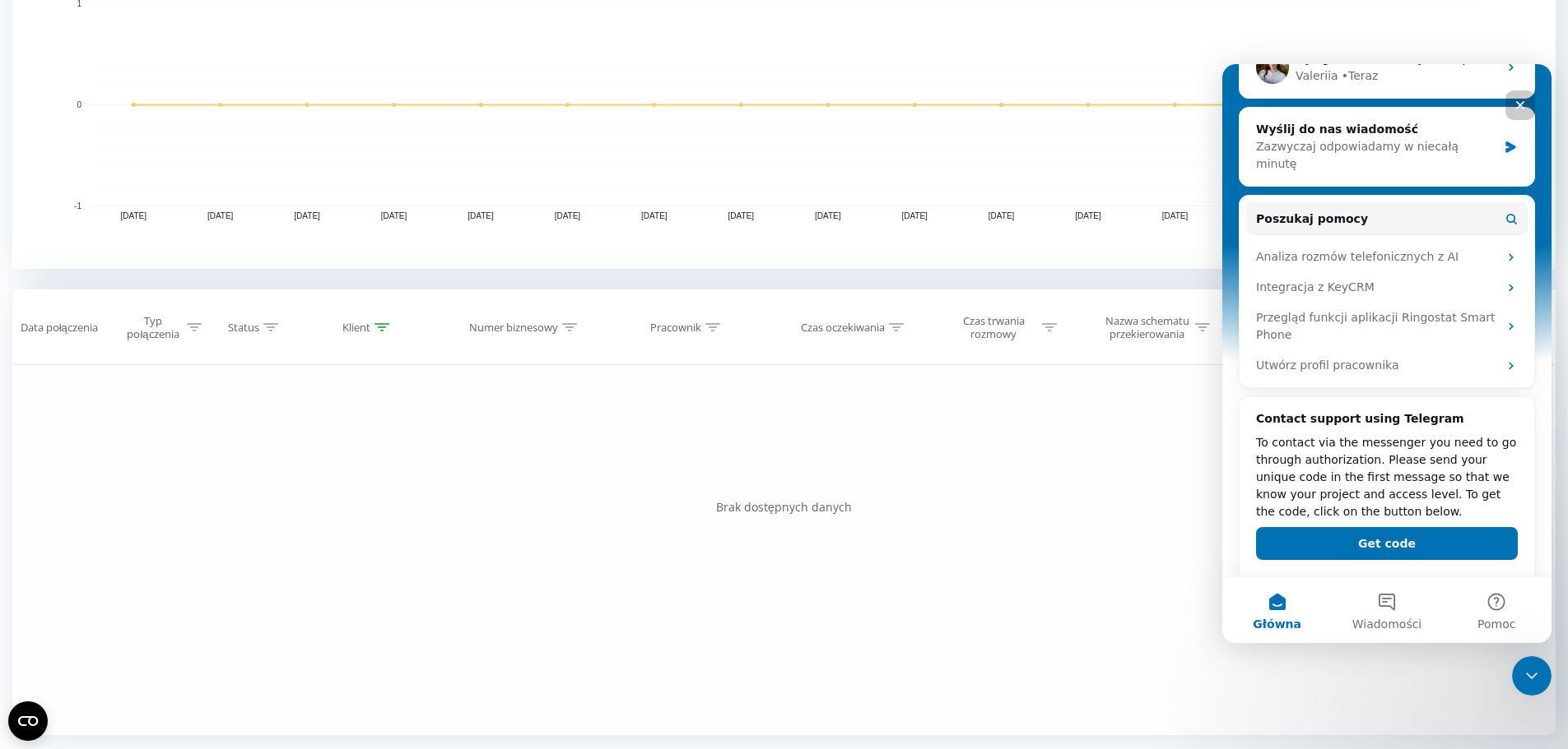
scroll to position [0, 0]
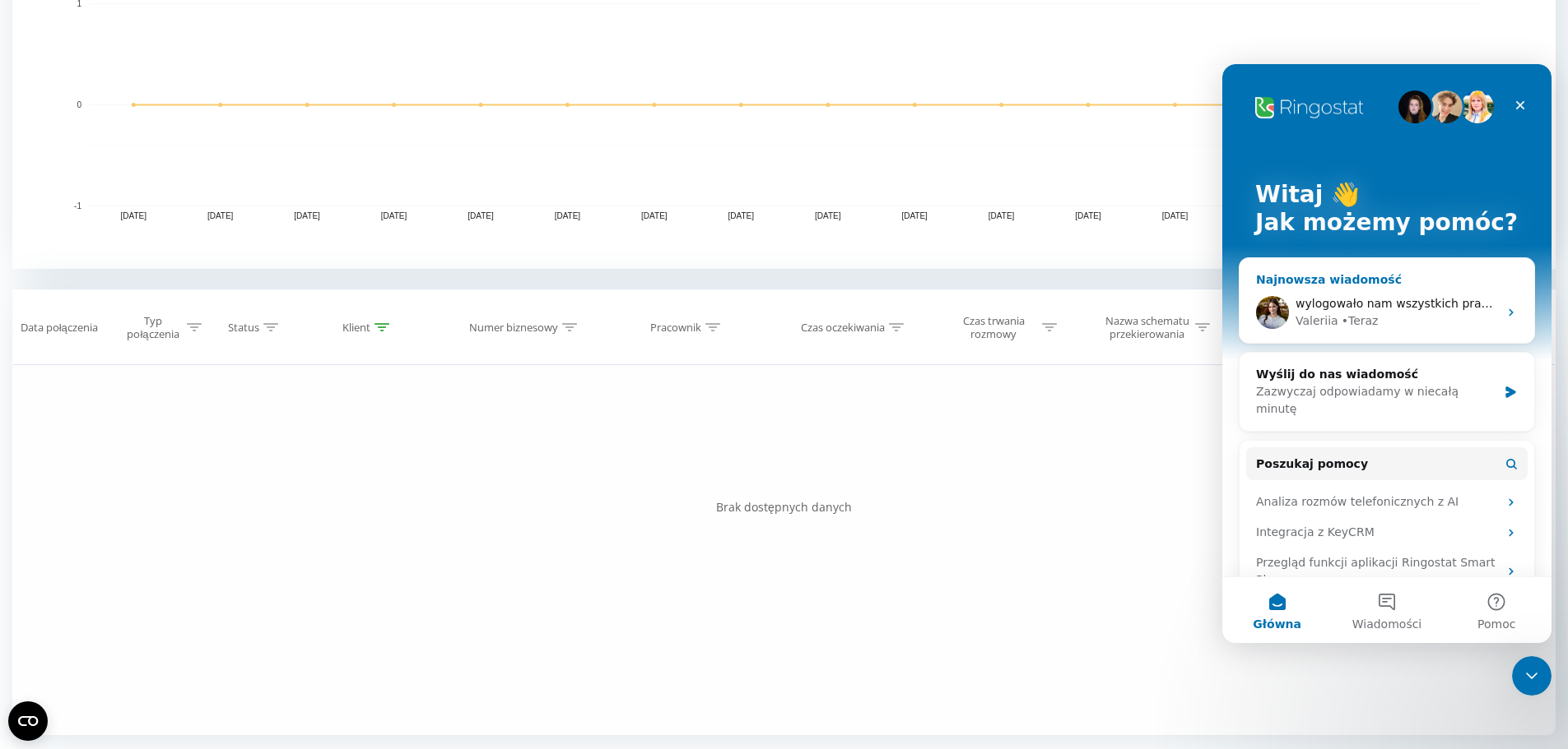
click at [1379, 307] on span "wylogowało nam wszystkich pracowników" at bounding box center [1416, 304] width 242 height 14
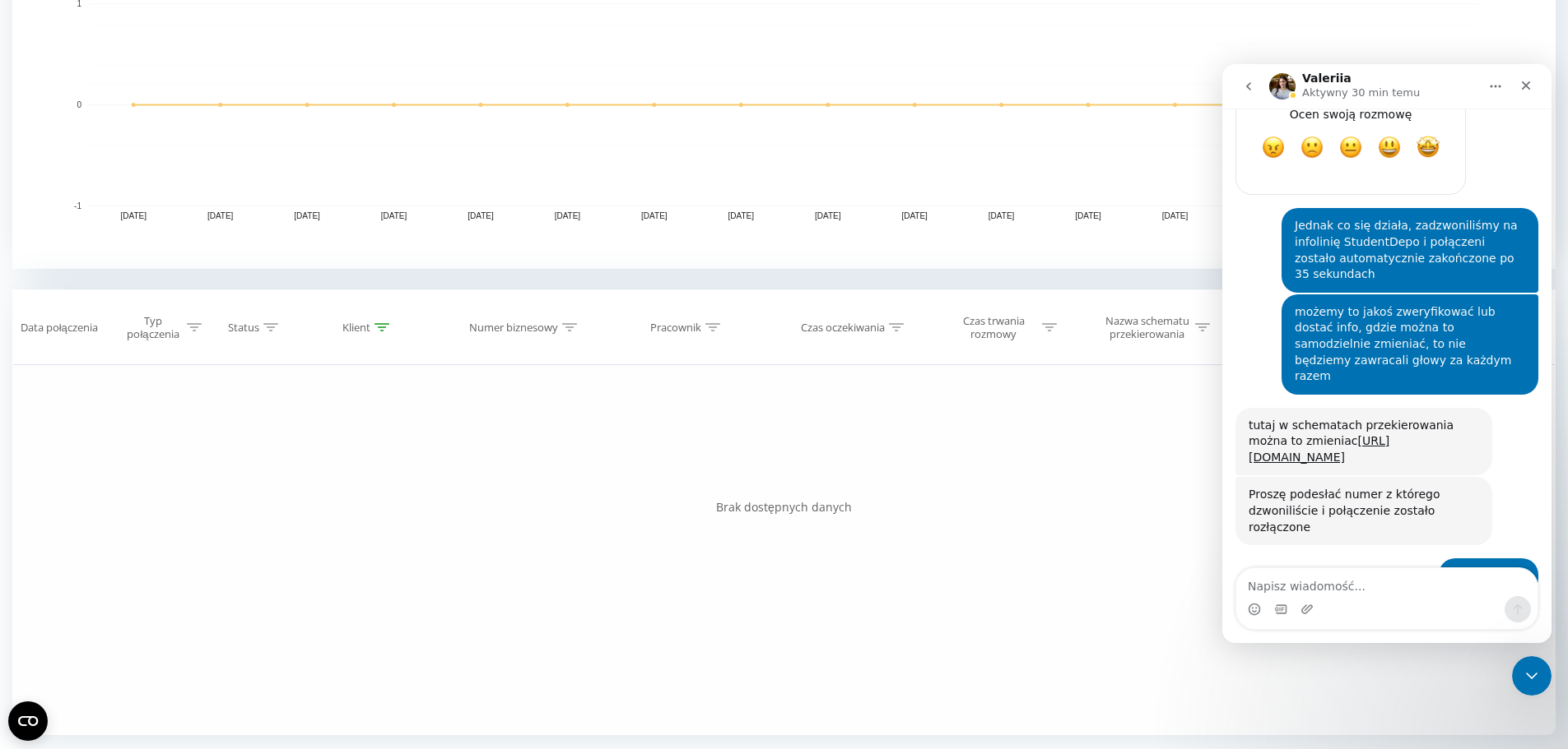
scroll to position [1829, 0]
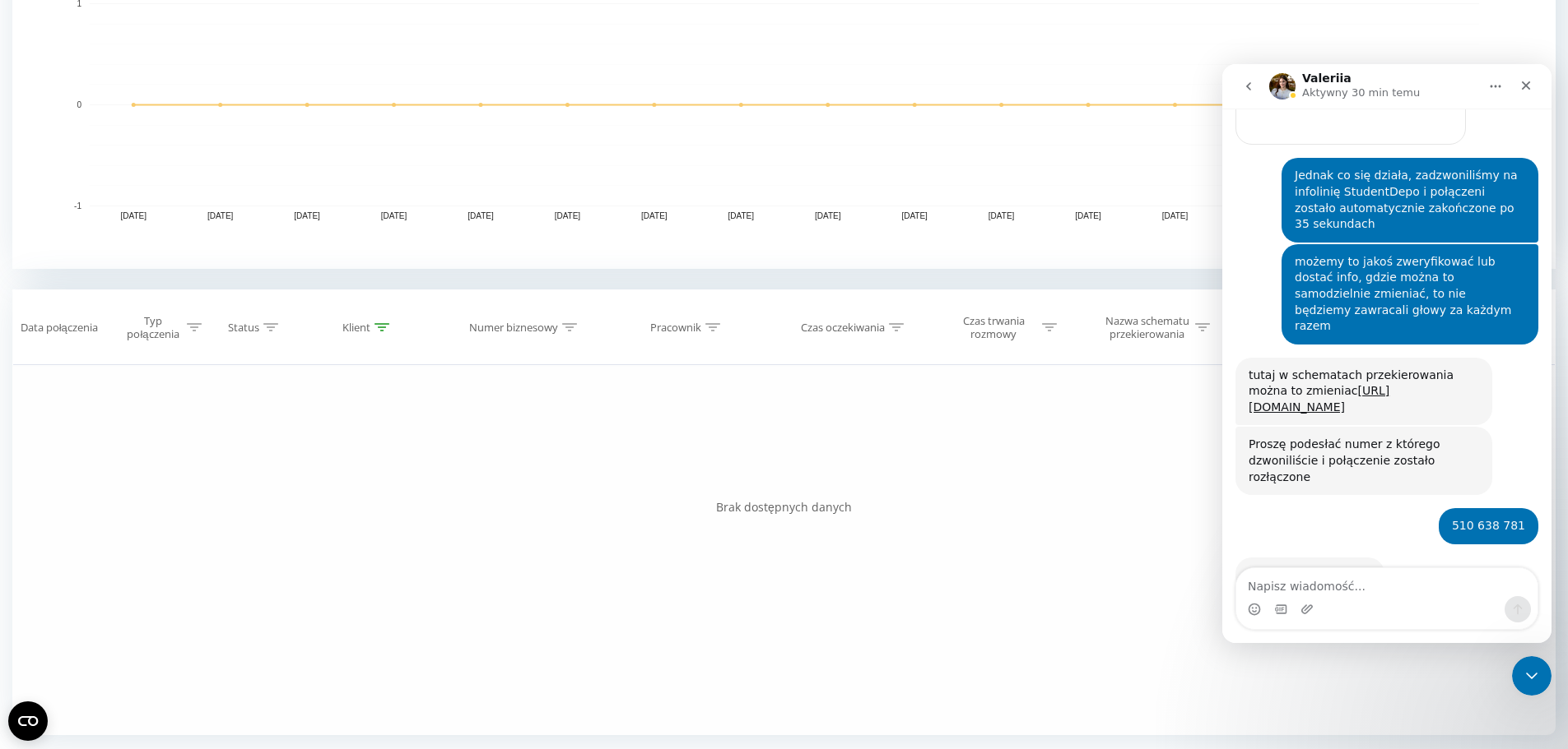
click at [1243, 80] on icon "go back" at bounding box center [1249, 86] width 14 height 14
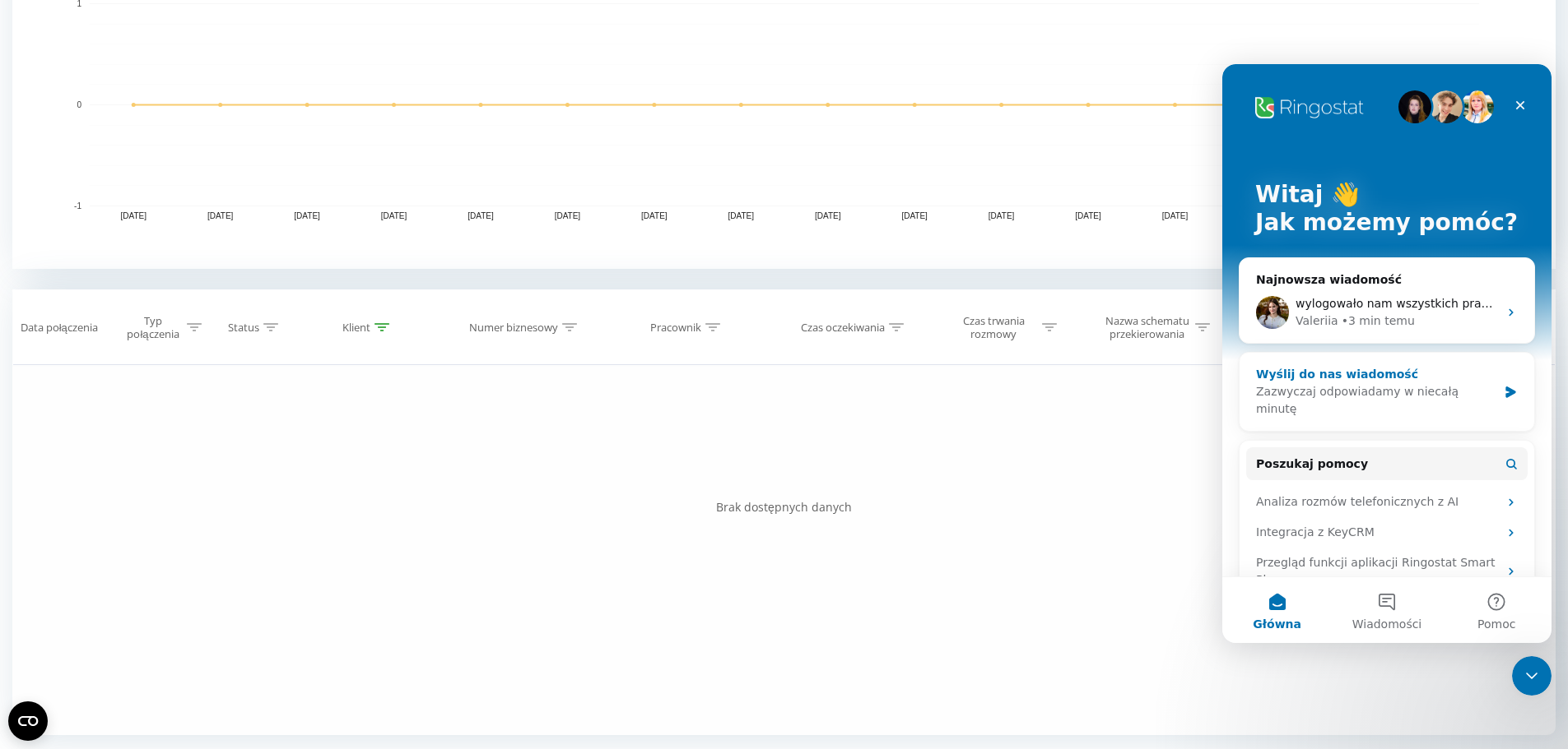
click at [1401, 385] on div "Zazwyczaj odpowiadamy w niecałą minutę" at bounding box center [1376, 400] width 241 height 35
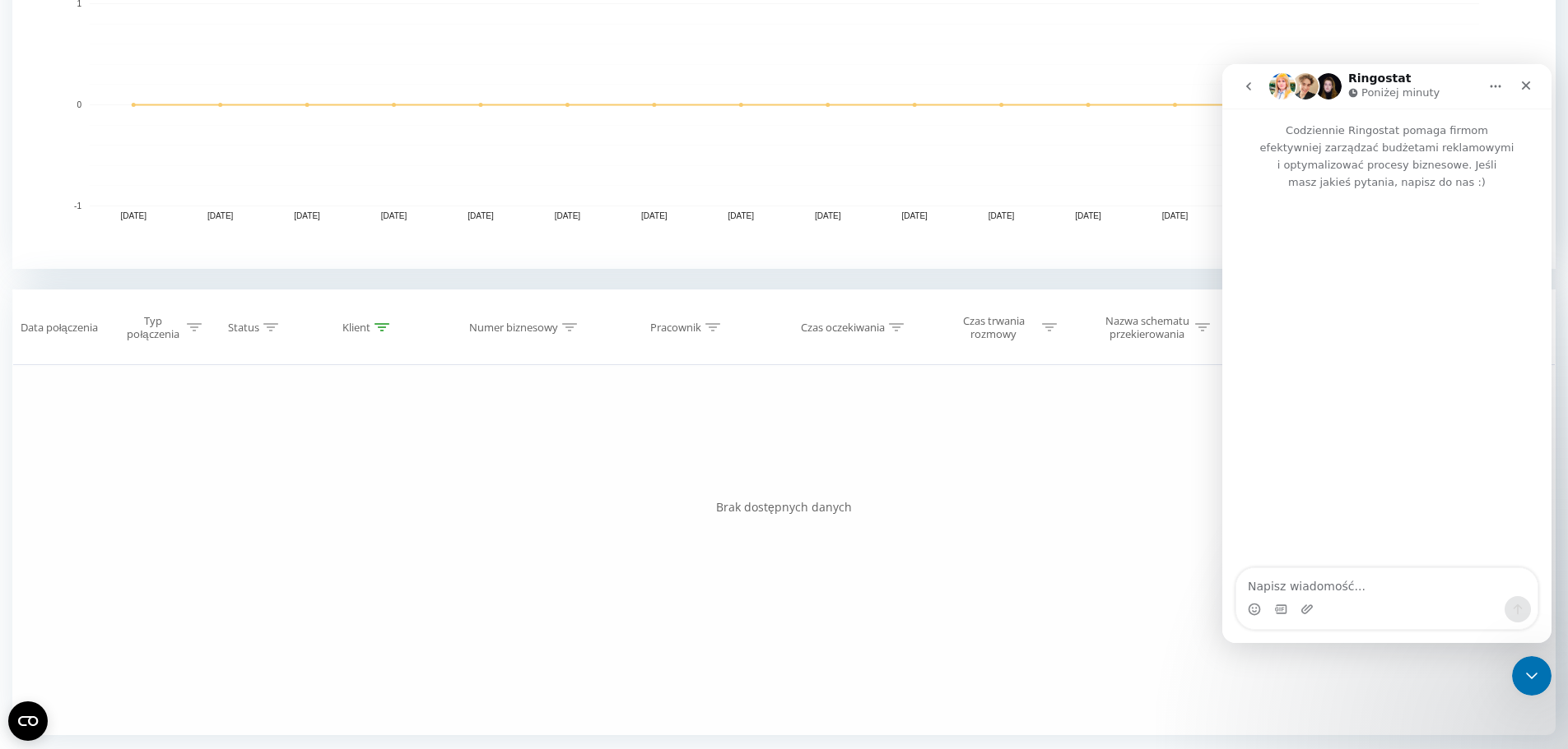
click at [1320, 579] on textarea "Napisz wiadomość..." at bounding box center [1387, 582] width 301 height 28
type textarea "czy jest jakieś problem techniczny? wylogowało nam wszystkich pracowników i nie…"
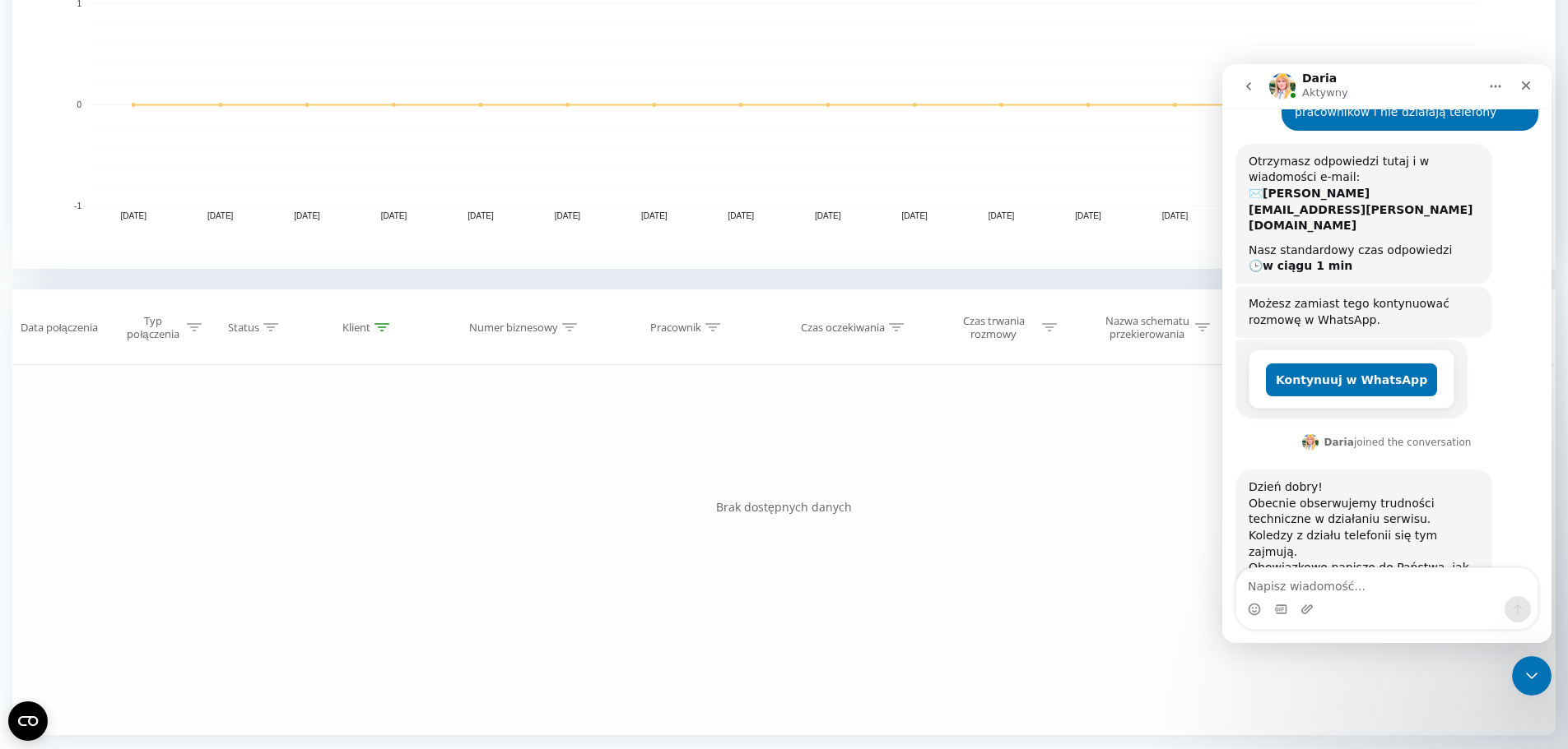
scroll to position [175, 0]
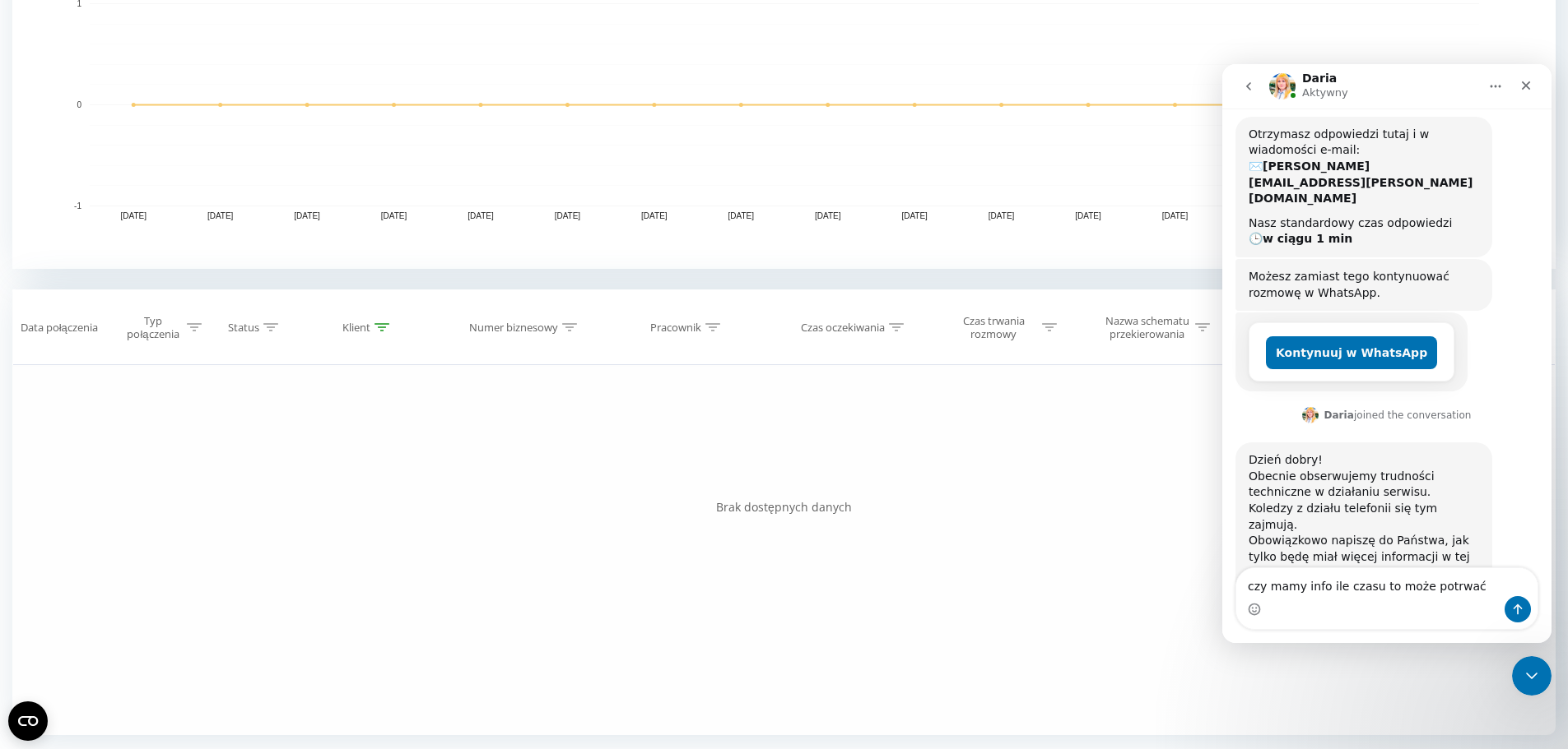
type textarea "czy mamy info ile czasu to może potrwać?"
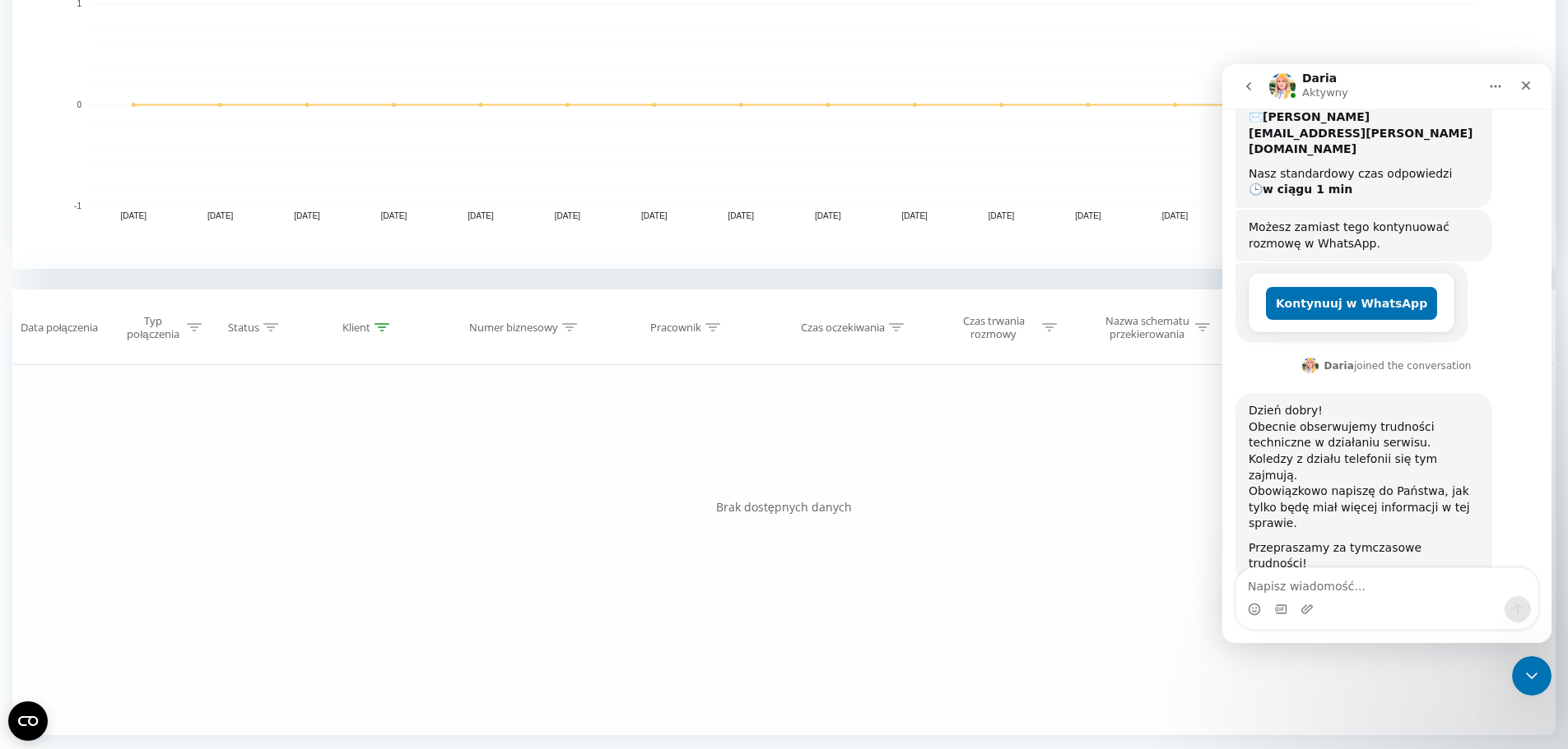
click at [1284, 82] on img "Komunikator Intercom" at bounding box center [1282, 86] width 26 height 26
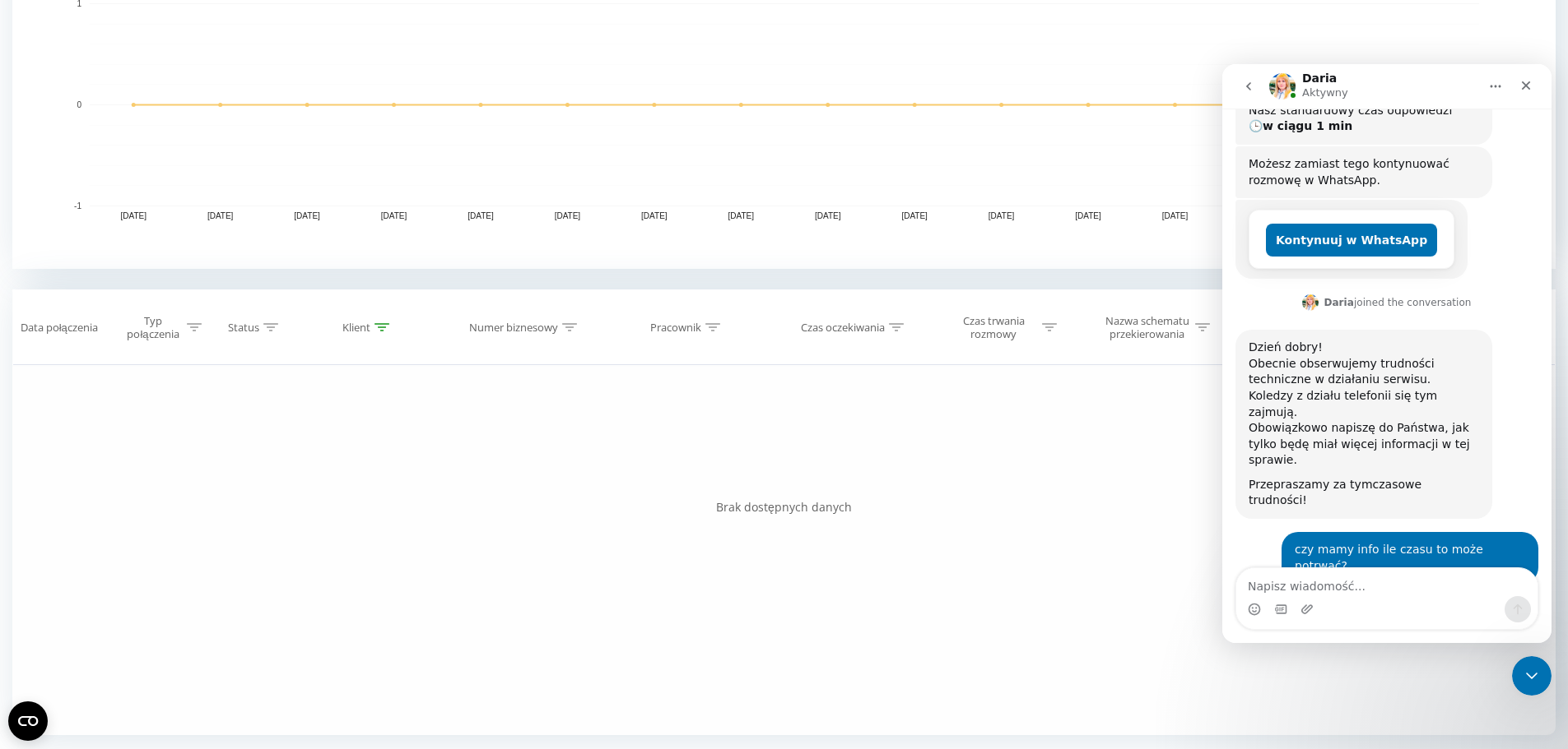
scroll to position [338, 0]
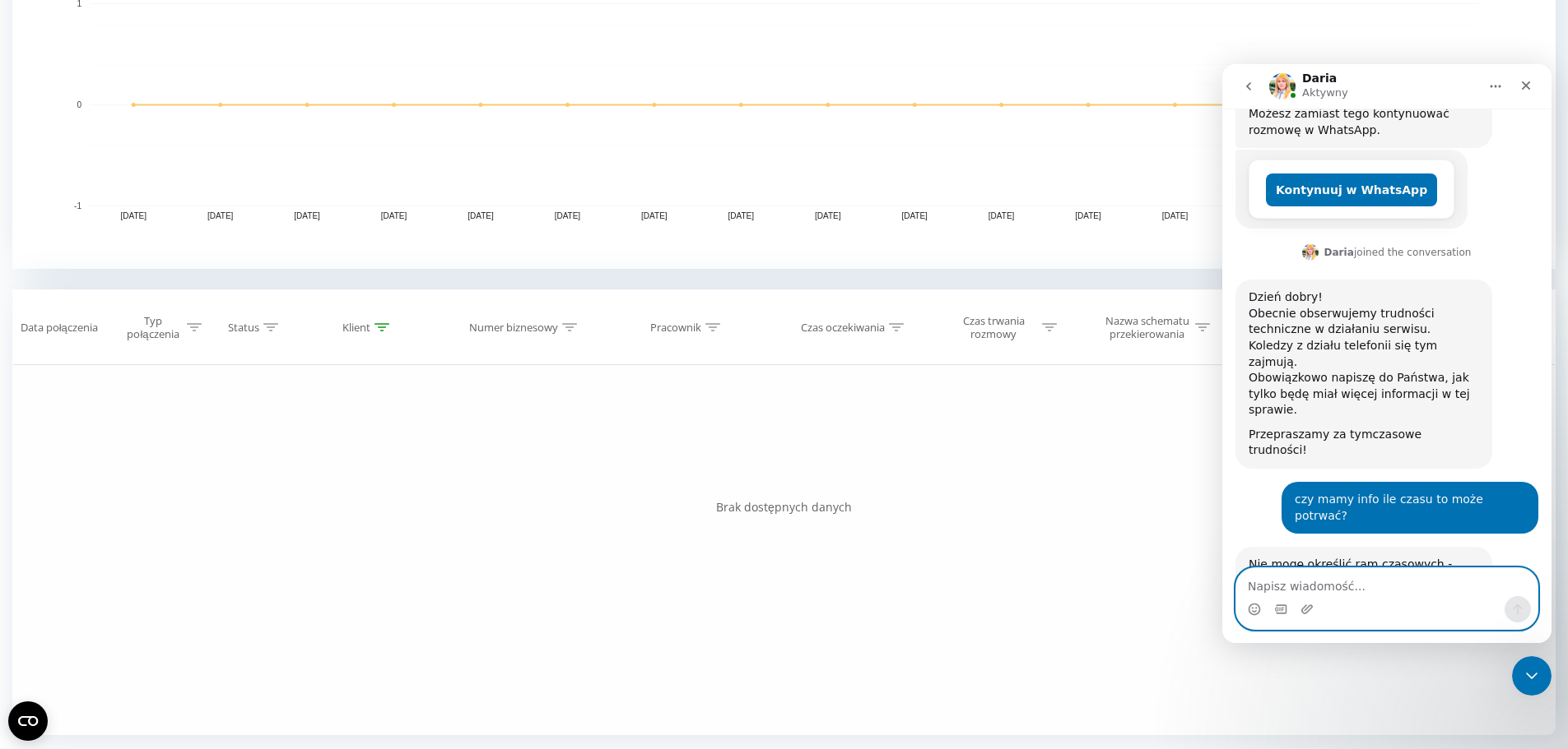
click at [1332, 593] on textarea "Napisz wiadomość..." at bounding box center [1387, 582] width 301 height 28
type textarea "k"
type textarea "ok, to proszę o wiadomość jak wszystko zacznie działać"
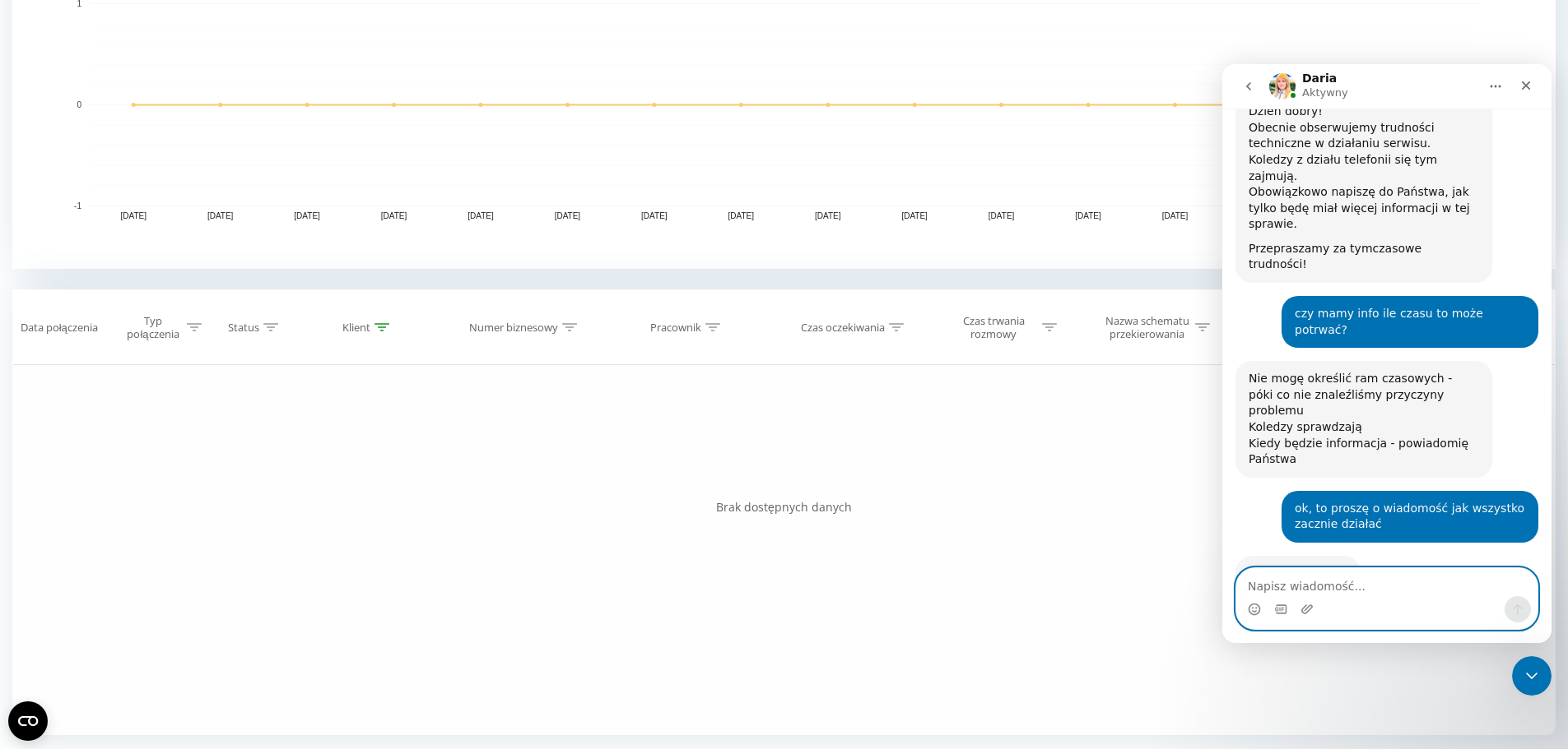
scroll to position [525, 0]
click at [1354, 590] on textarea "Napisz wiadomość..." at bounding box center [1387, 582] width 301 height 28
type textarea "czy to oznacza, że wszystko już działa ?"
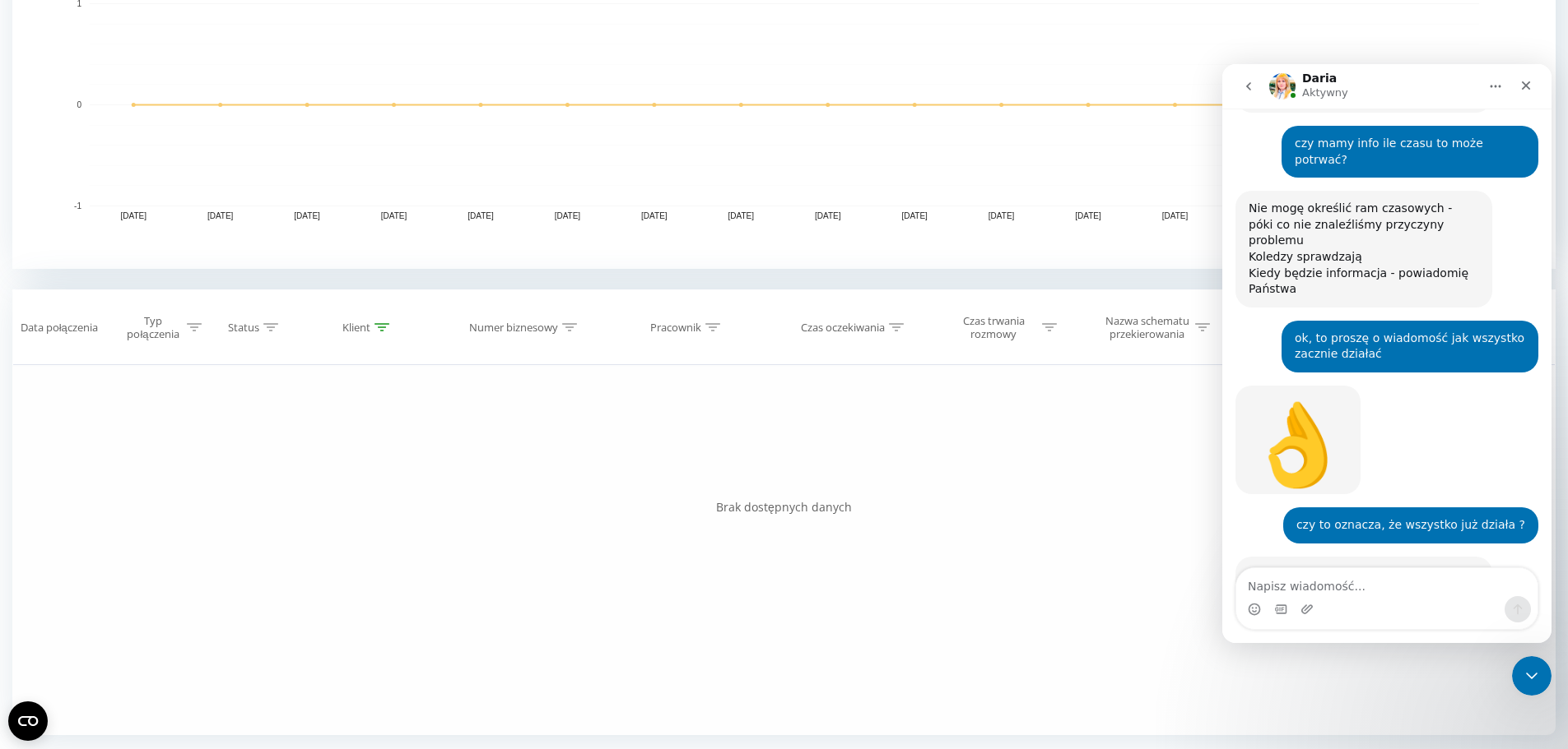
scroll to position [695, 0]
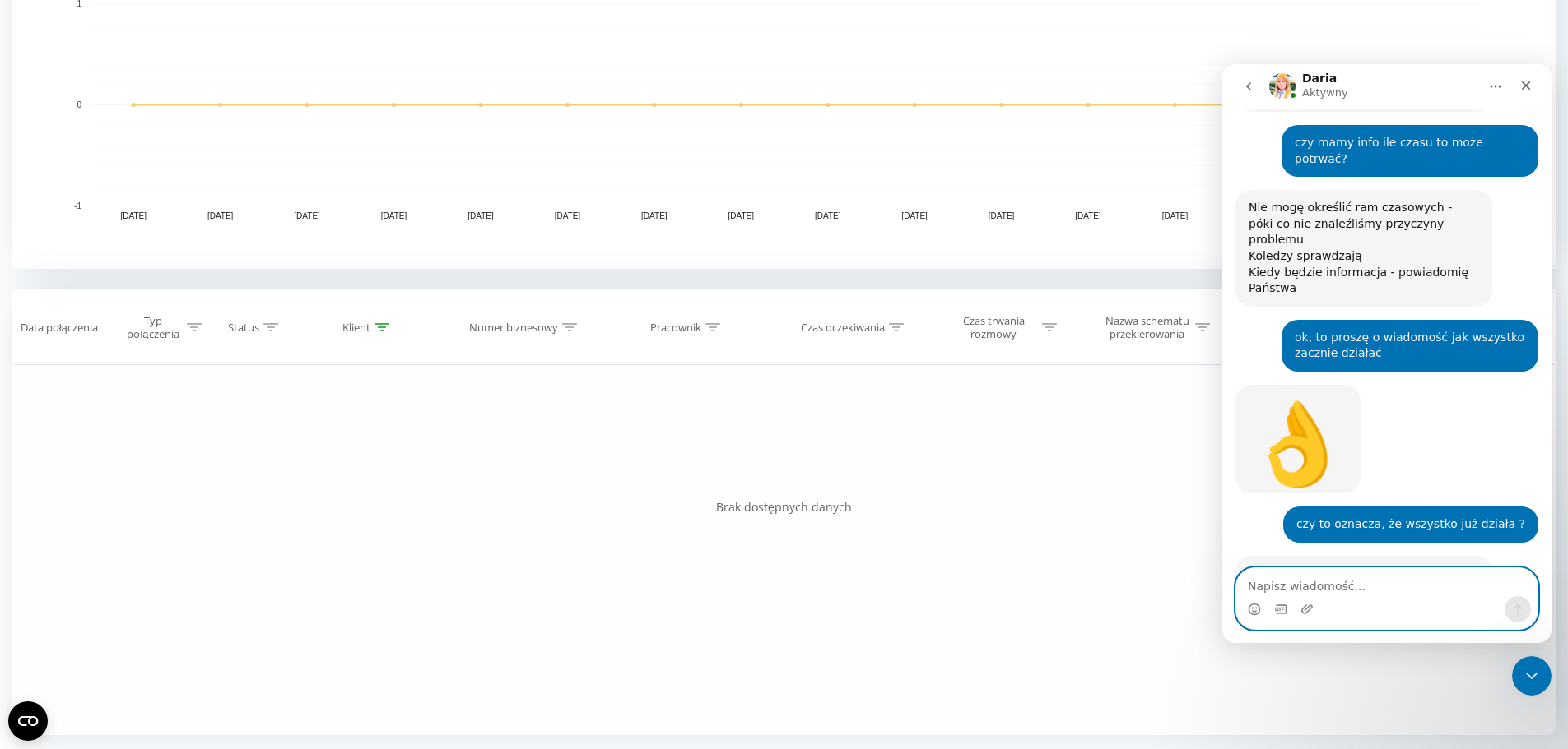
click at [1372, 596] on textarea "Napisz wiadomość..." at bounding box center [1387, 582] width 301 height 28
type textarea "ok, dzięki"
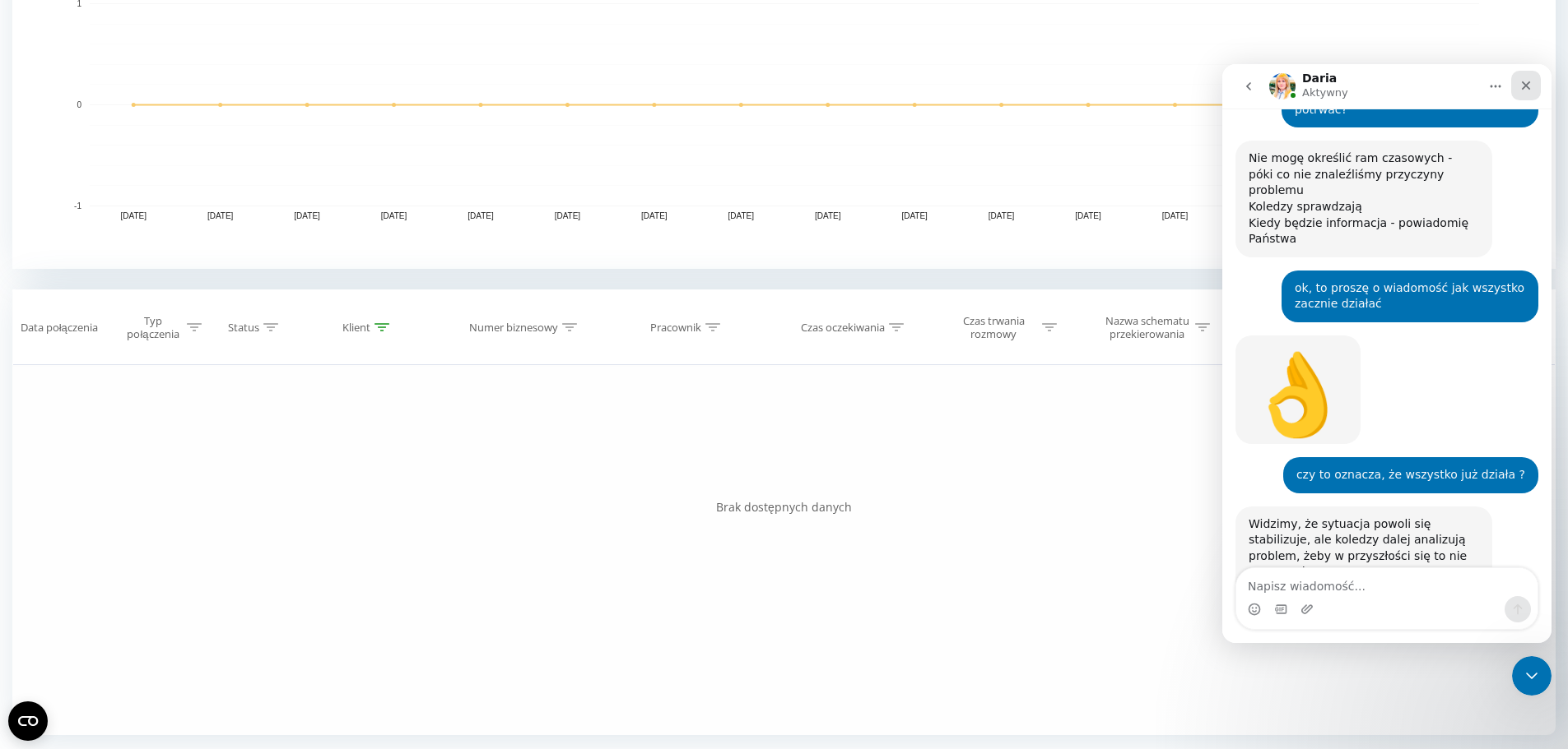
click at [1532, 88] on div "Zamknij" at bounding box center [1525, 85] width 30 height 30
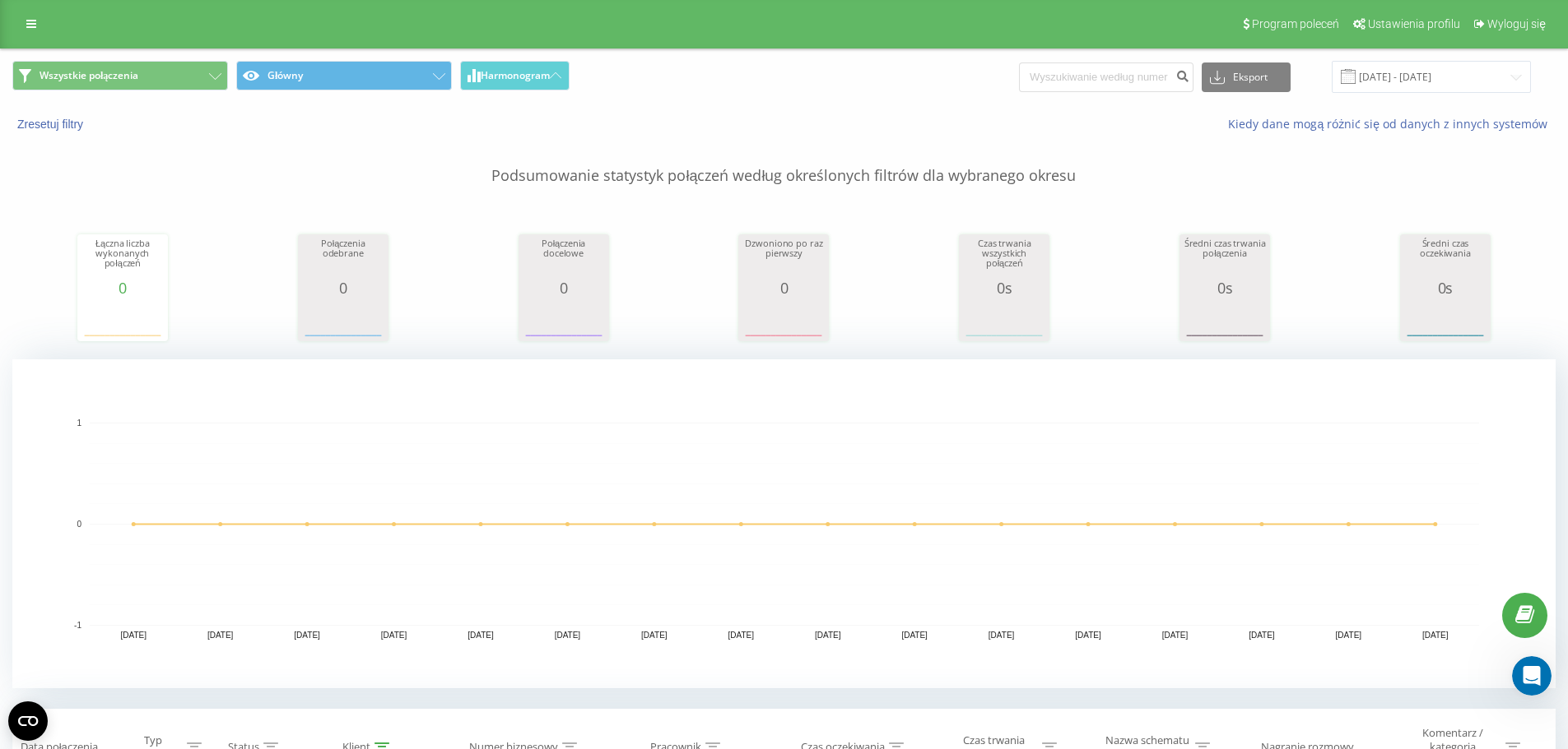
scroll to position [0, 0]
click at [31, 24] on icon at bounding box center [31, 25] width 10 height 12
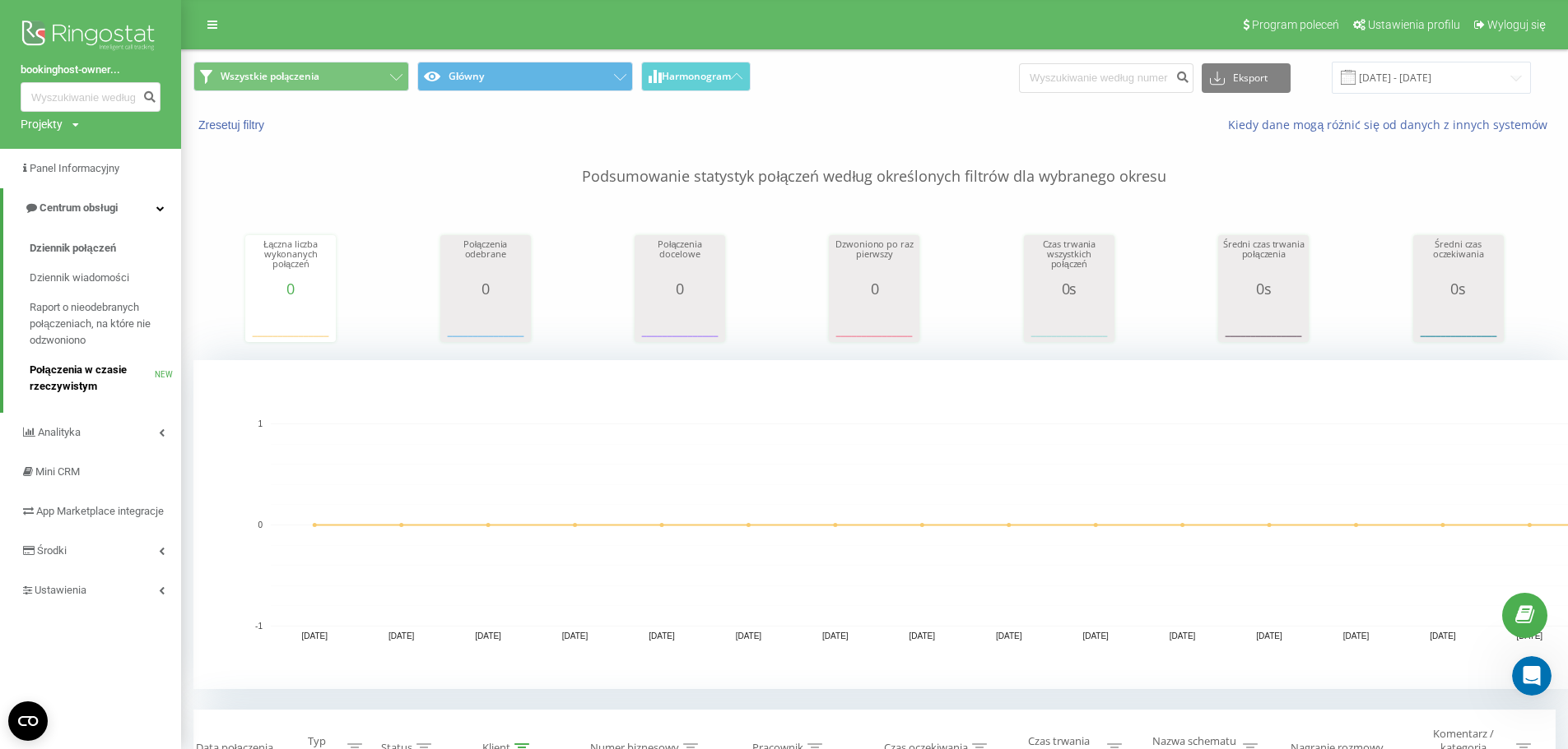
click at [86, 376] on span "Połączenia w czasie rzeczywistym" at bounding box center [92, 378] width 125 height 33
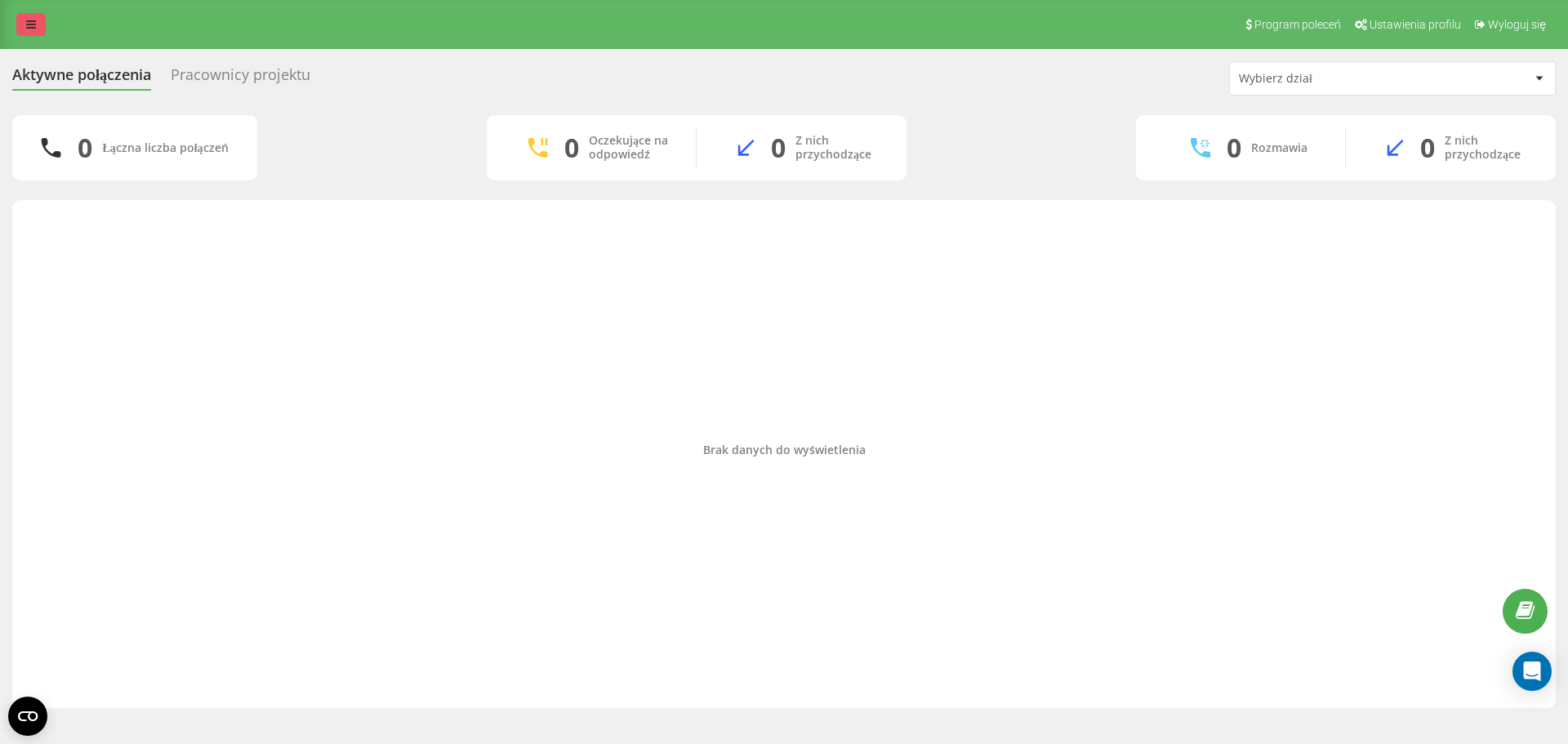
click at [33, 21] on icon at bounding box center [31, 24] width 10 height 12
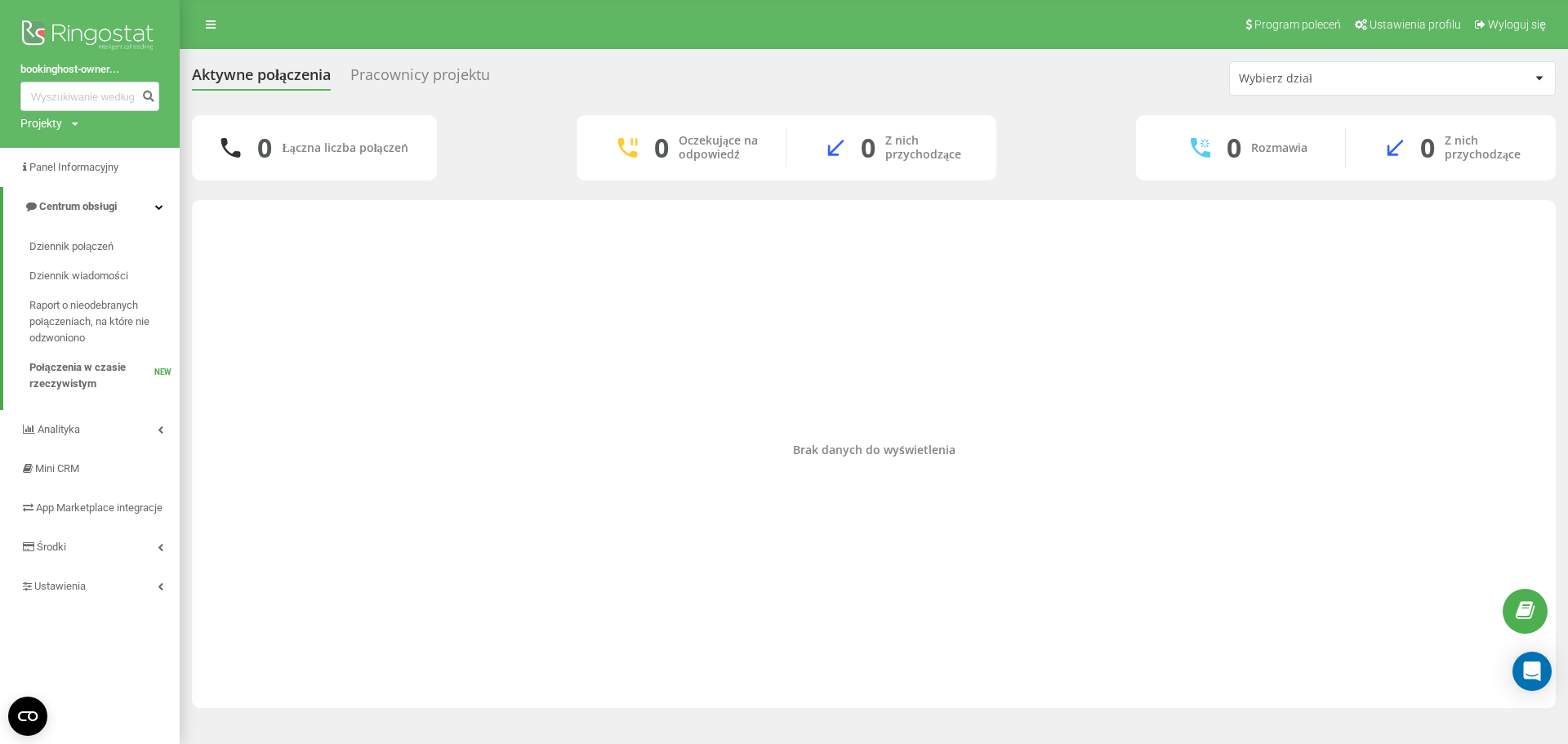
click at [103, 58] on link at bounding box center [89, 38] width 139 height 45
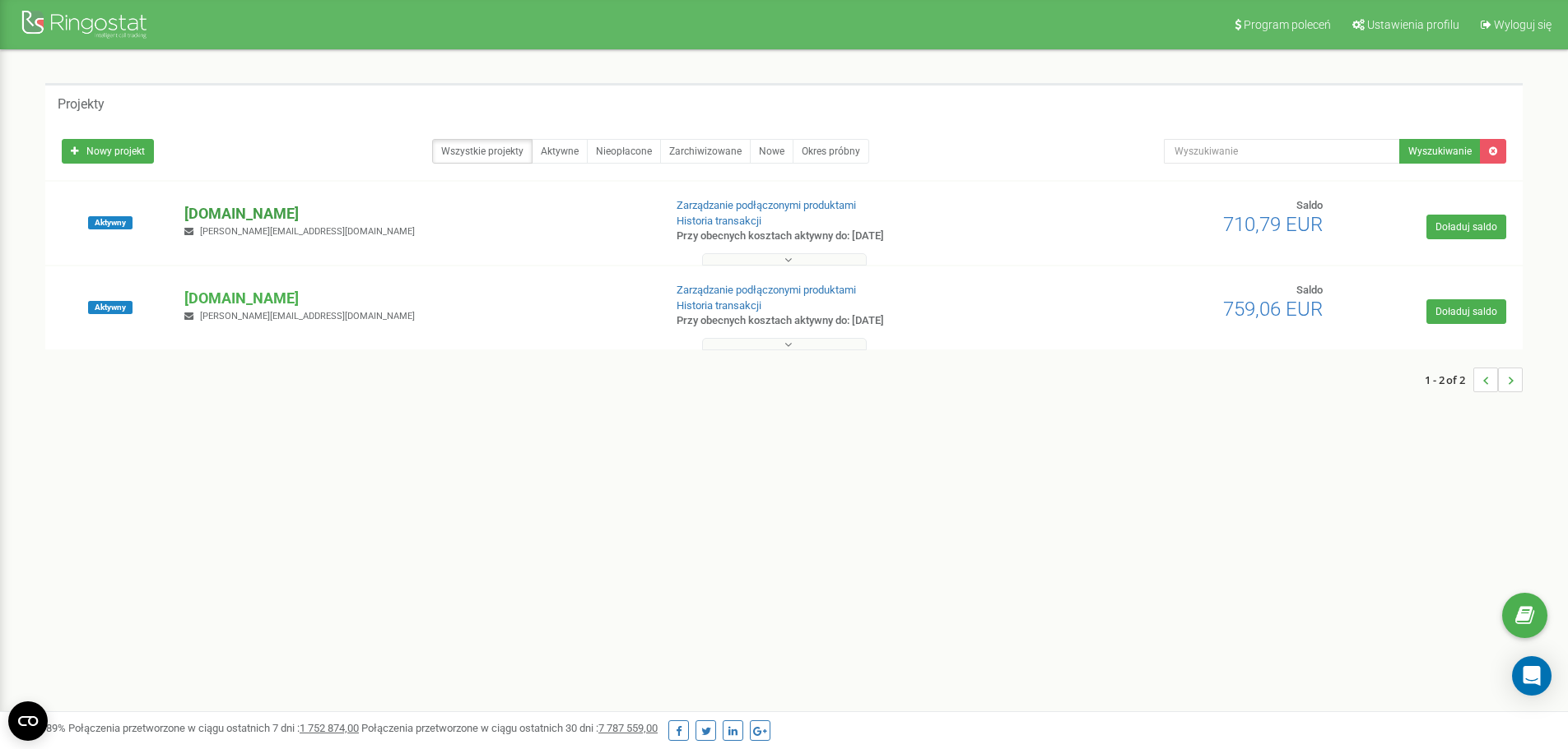
click at [274, 218] on p "[DOMAIN_NAME]" at bounding box center [417, 213] width 465 height 21
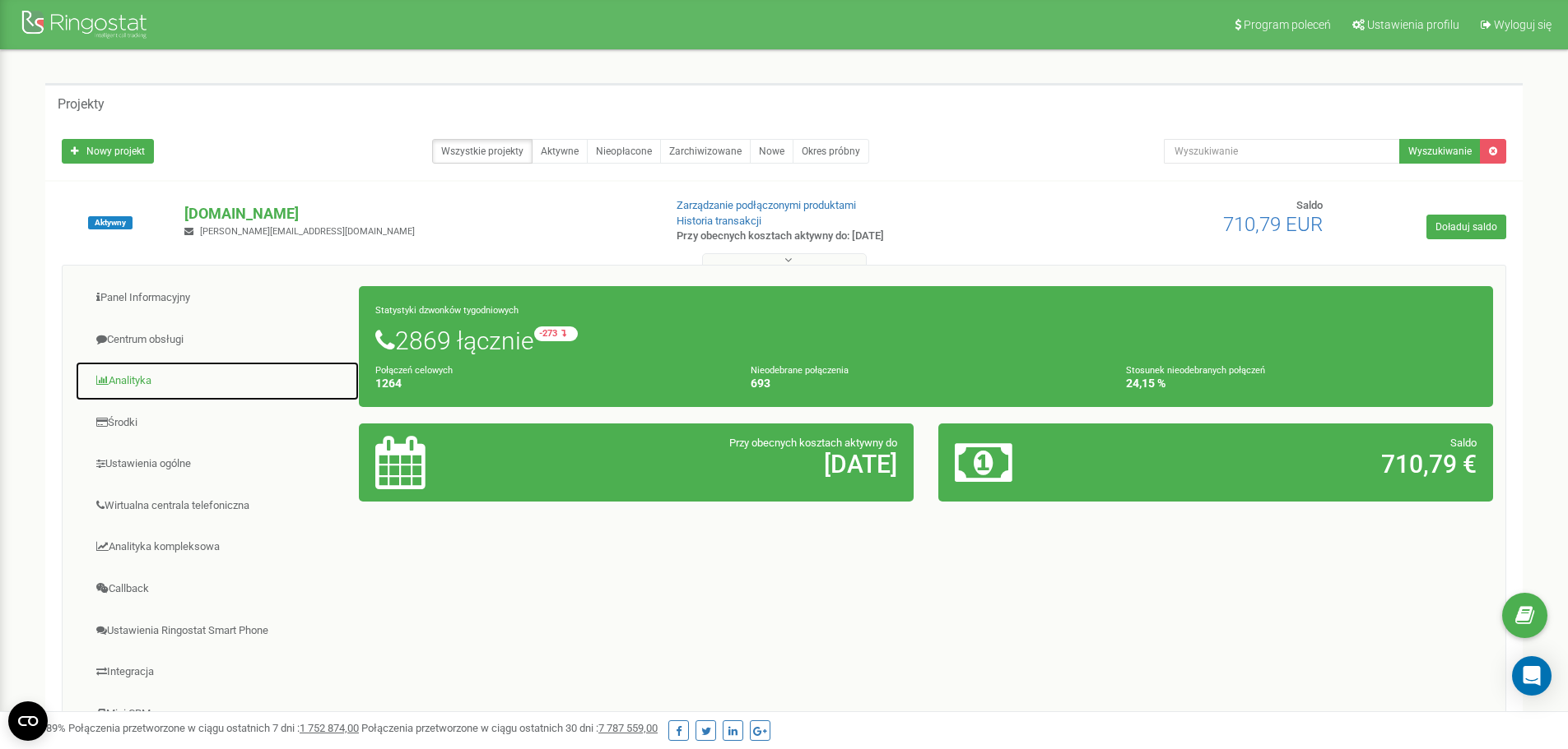
click at [187, 372] on link "Analityka" at bounding box center [217, 382] width 284 height 41
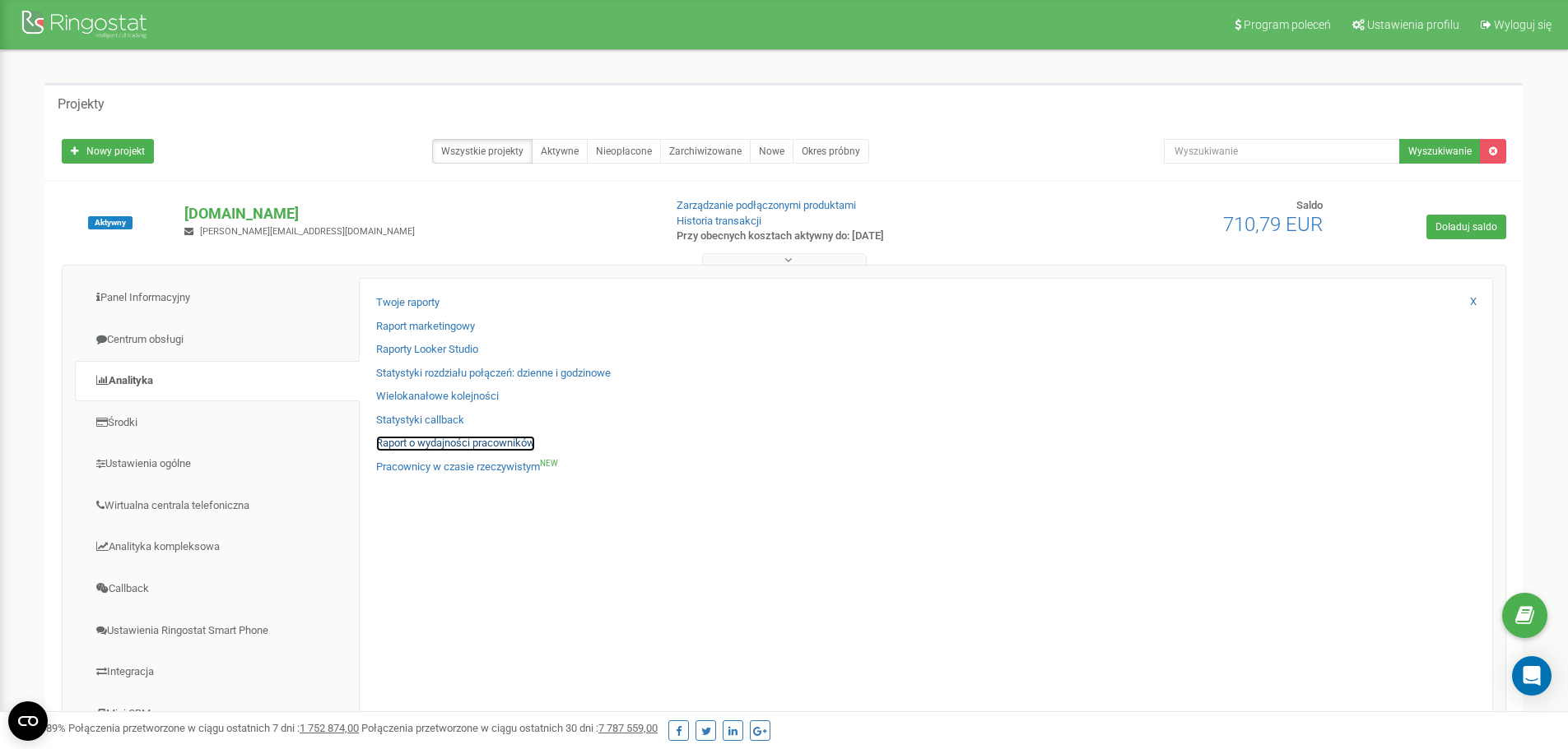
click at [428, 440] on link "Raport o wydajności pracowników" at bounding box center [455, 443] width 159 height 15
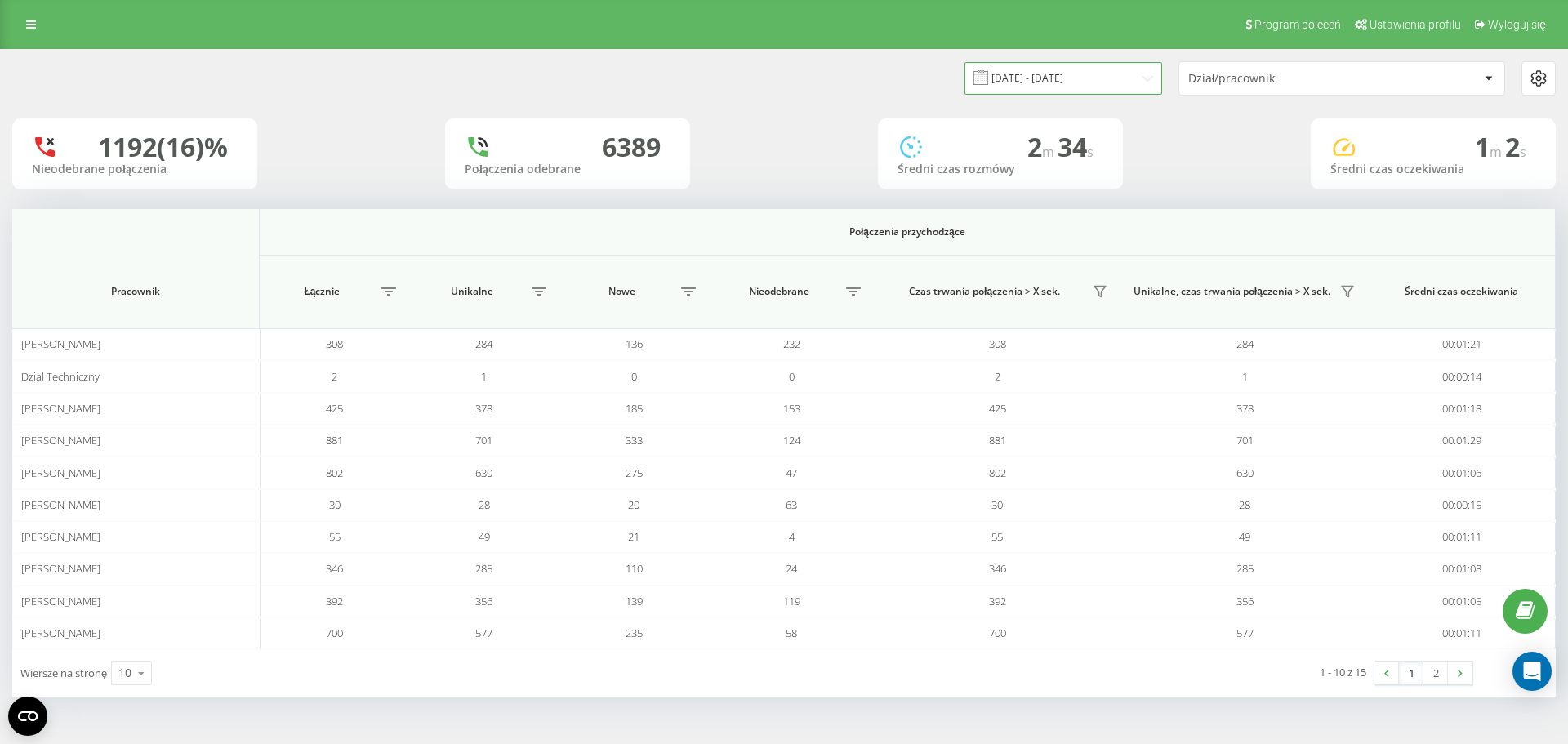
click at [1118, 77] on input "[DATE] - [DATE]" at bounding box center [1063, 78] width 197 height 32
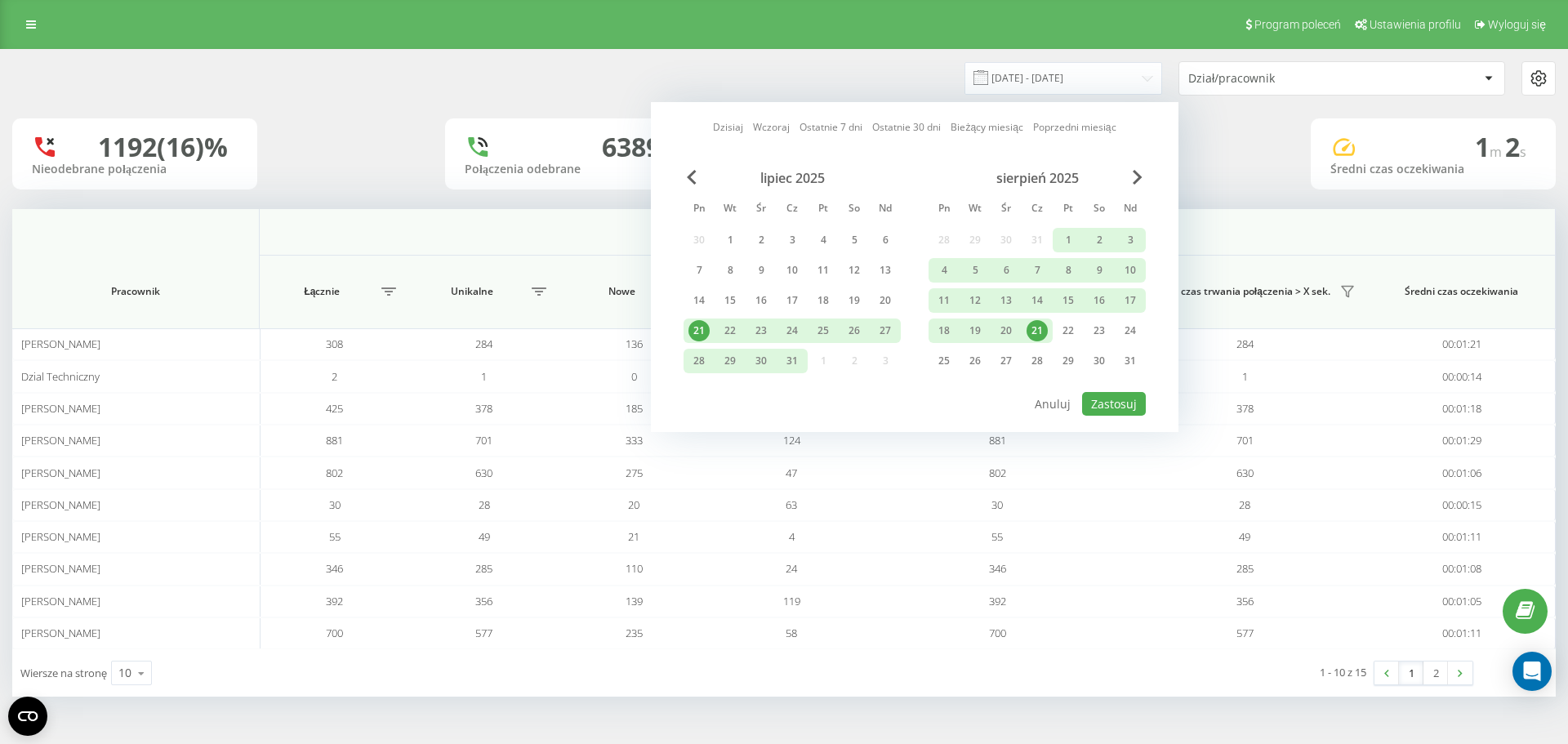
click at [1035, 326] on div "21" at bounding box center [1037, 330] width 21 height 21
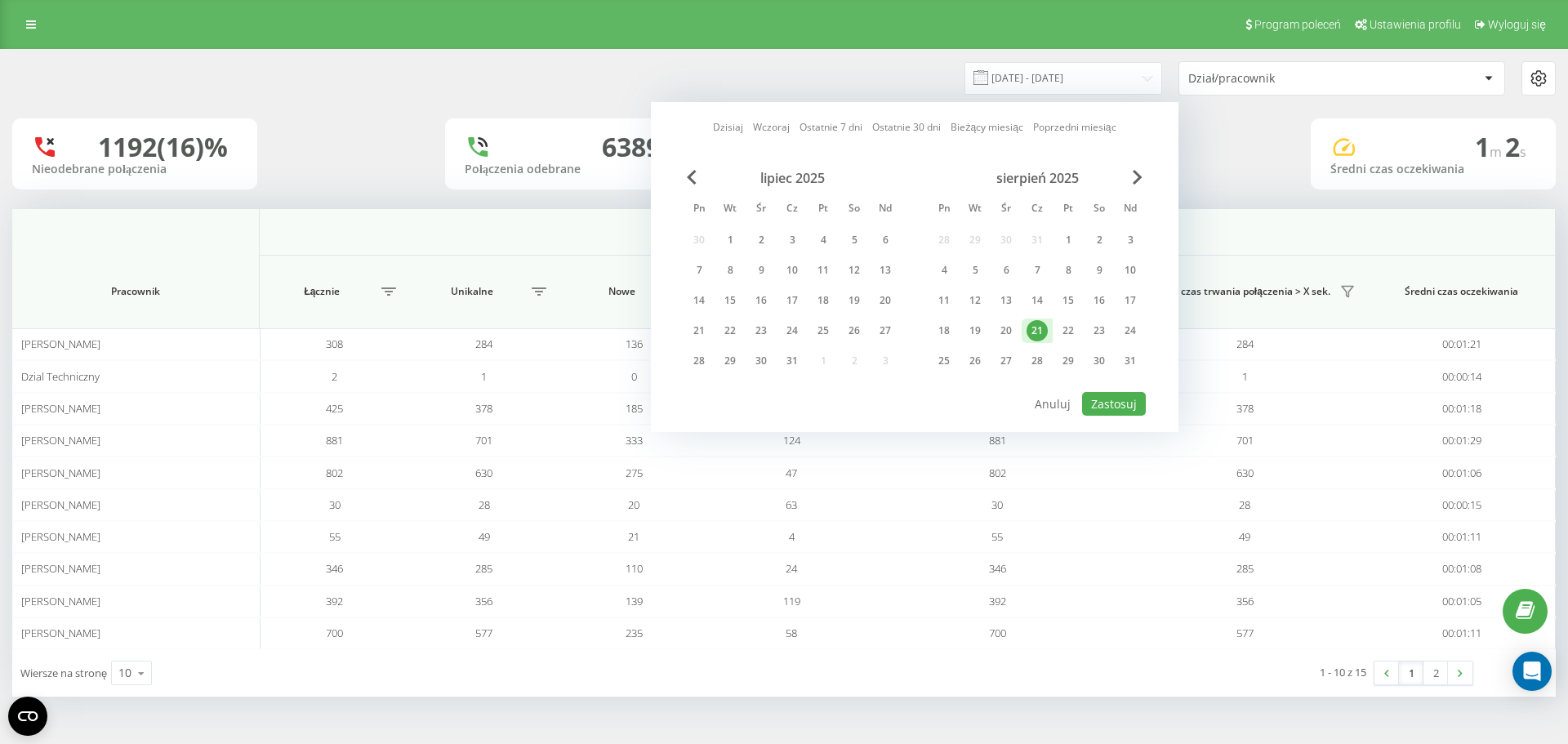
click at [1035, 326] on div "21" at bounding box center [1037, 330] width 21 height 21
click at [1104, 397] on button "Zastosuj" at bounding box center [1114, 404] width 64 height 24
type input "[DATE] - [DATE]"
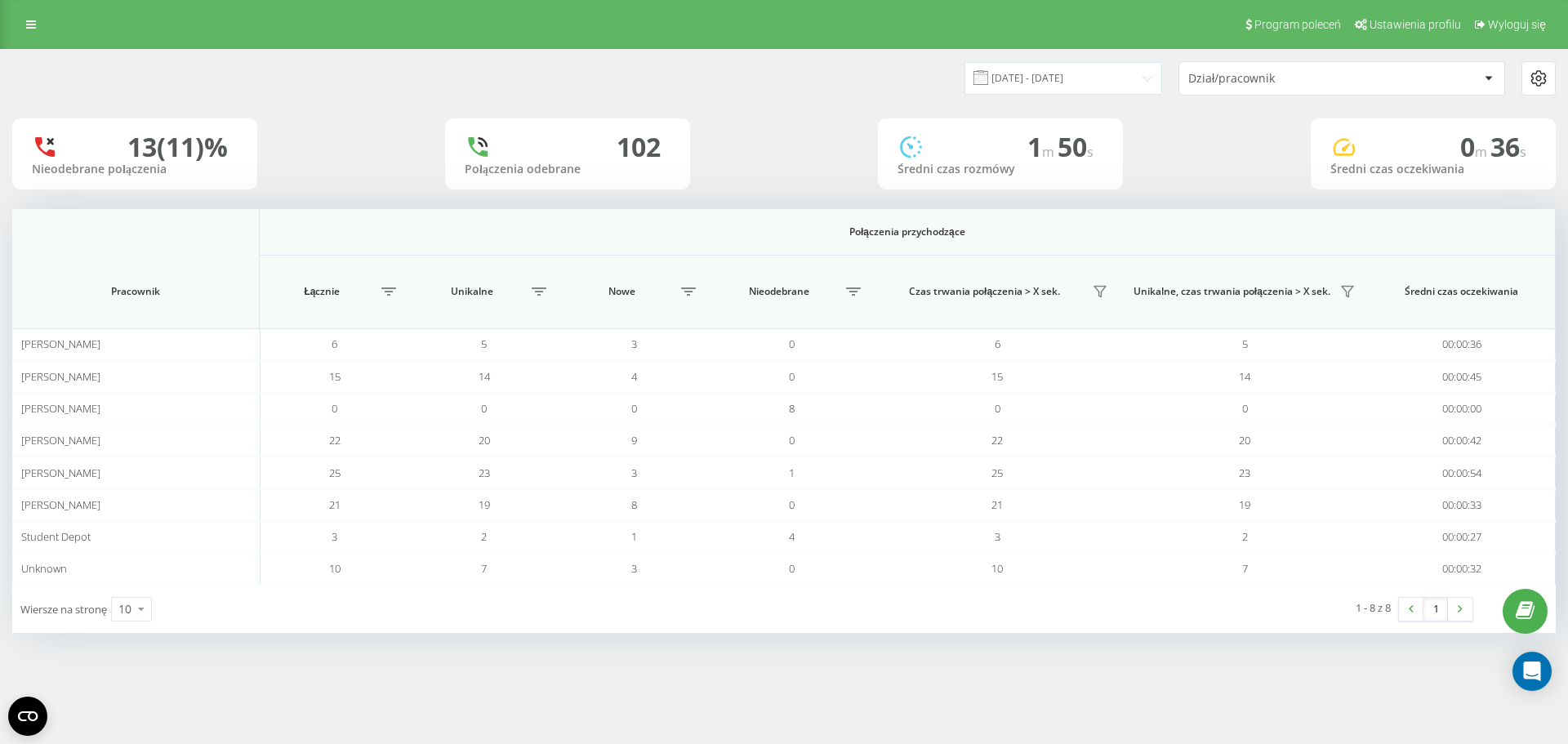
click at [1323, 77] on div "Dział/pracownik" at bounding box center [1286, 79] width 195 height 14
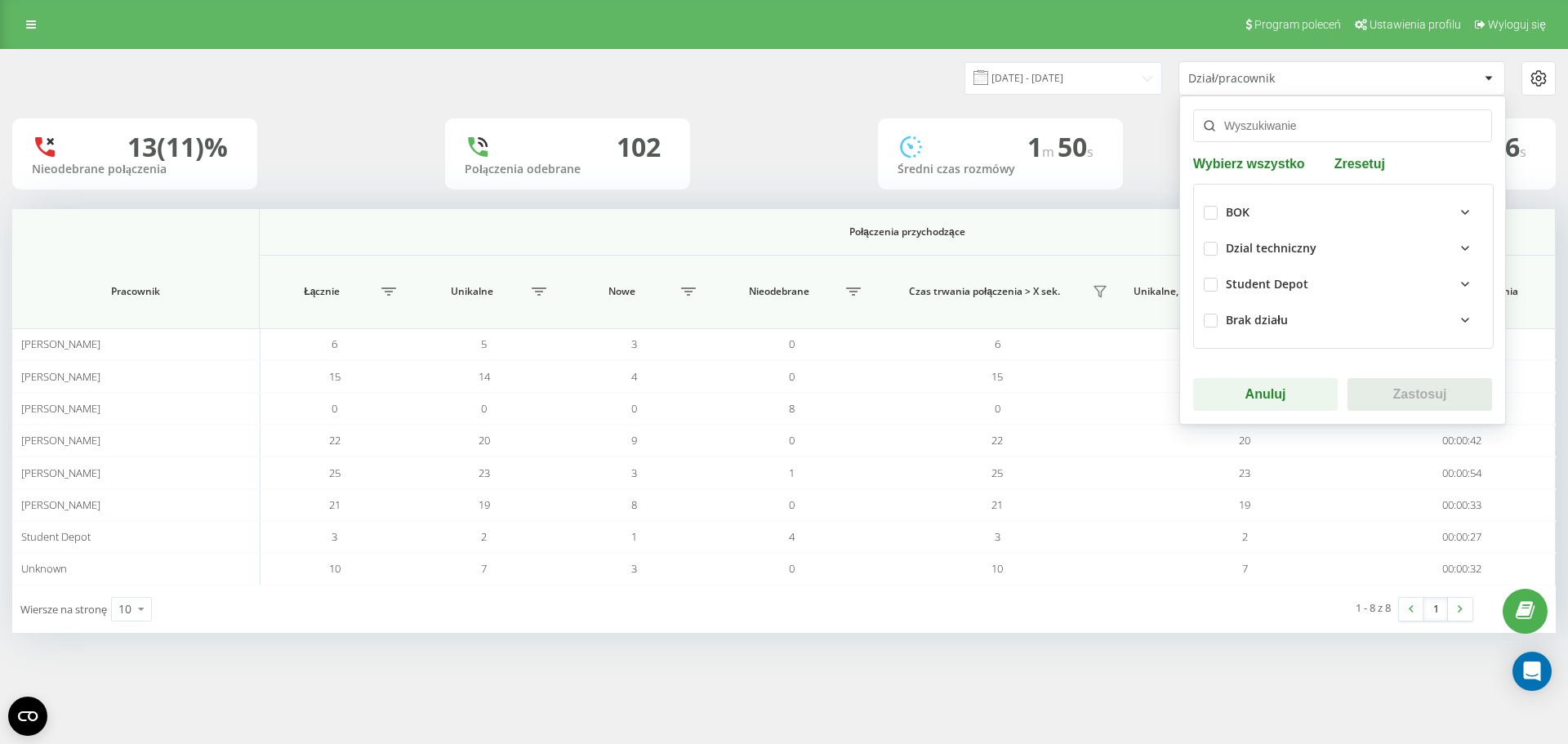
click at [1315, 212] on div "BOK" at bounding box center [1355, 212] width 257 height 19
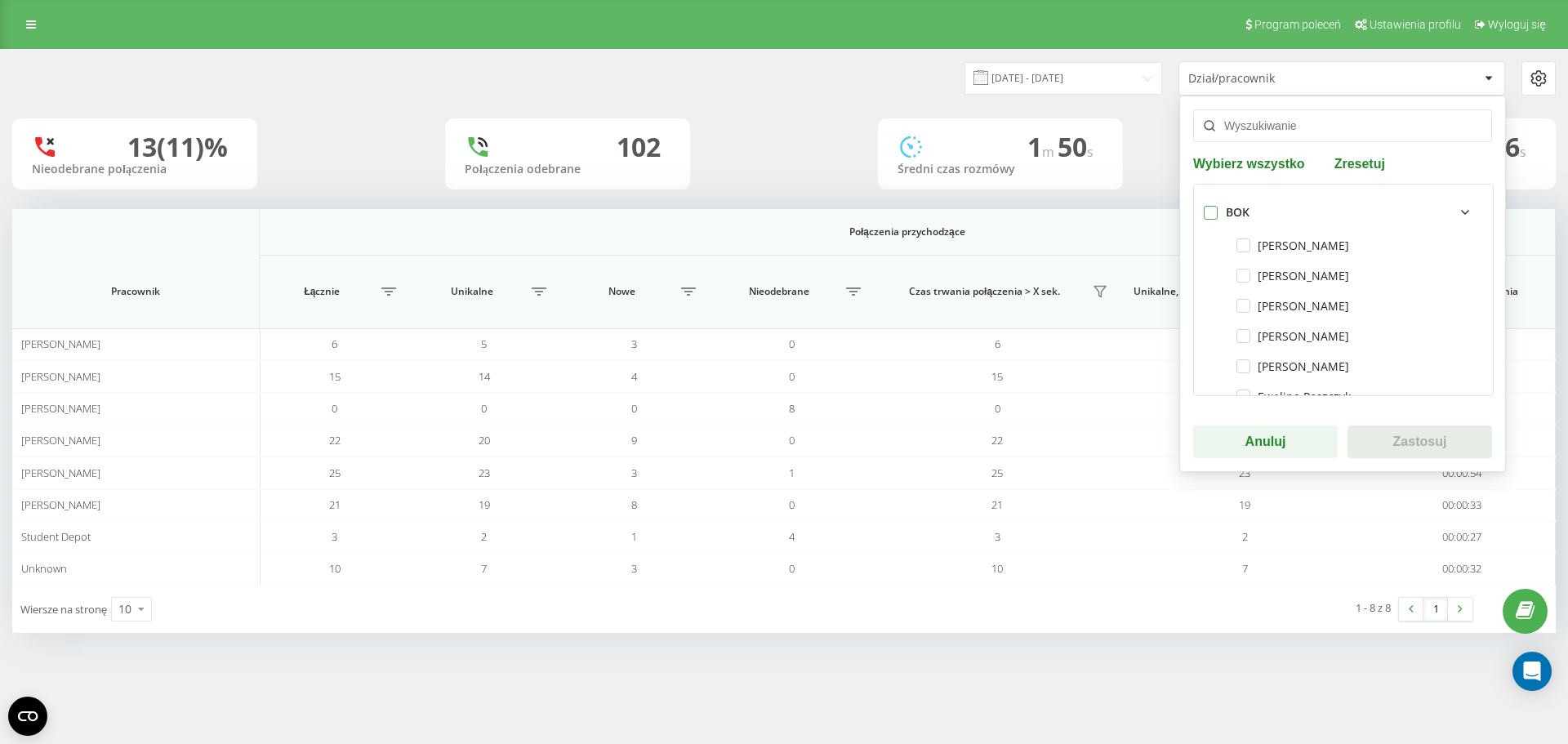
click at [1208, 206] on label at bounding box center [1211, 206] width 14 height 0
checkbox input "true"
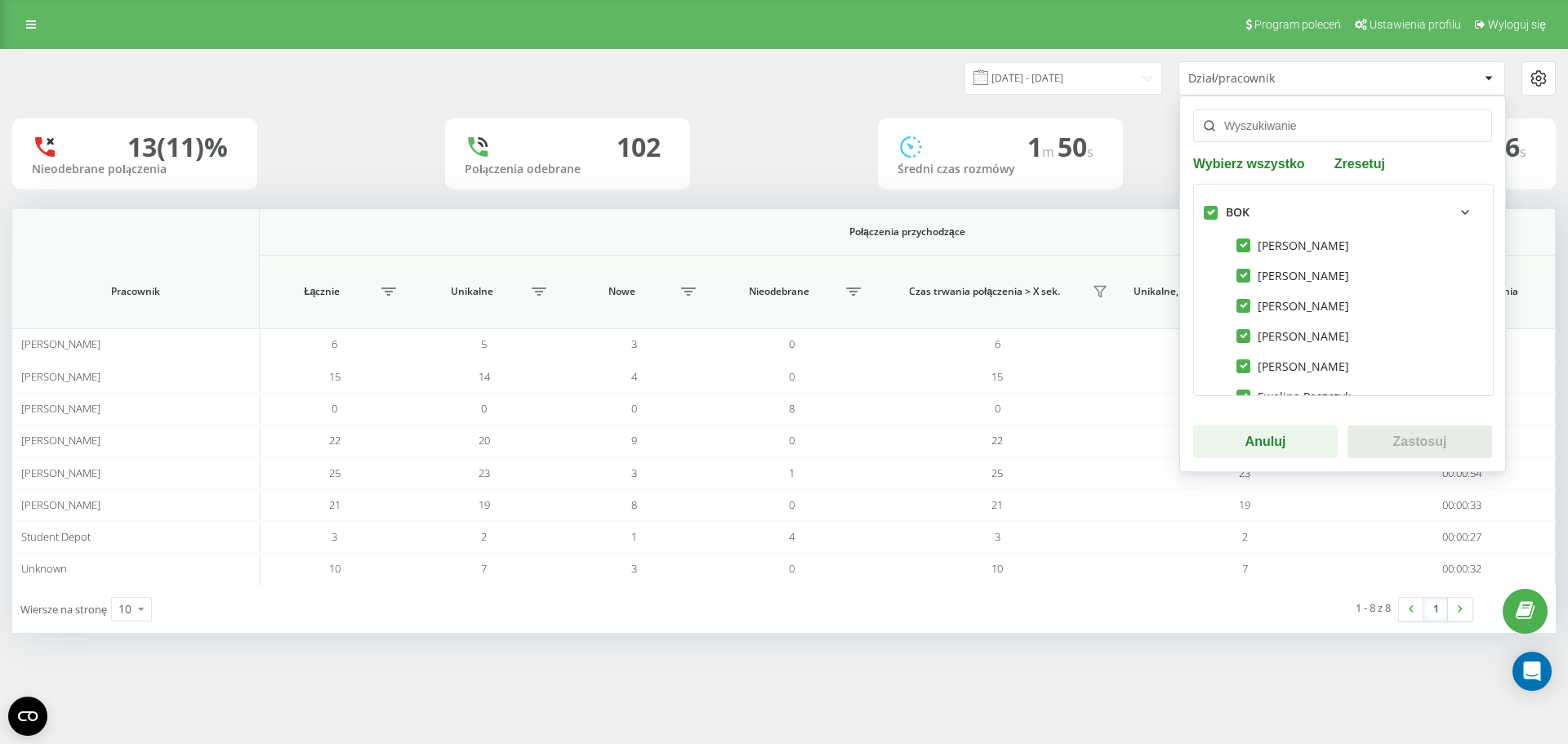
checkbox input "true"
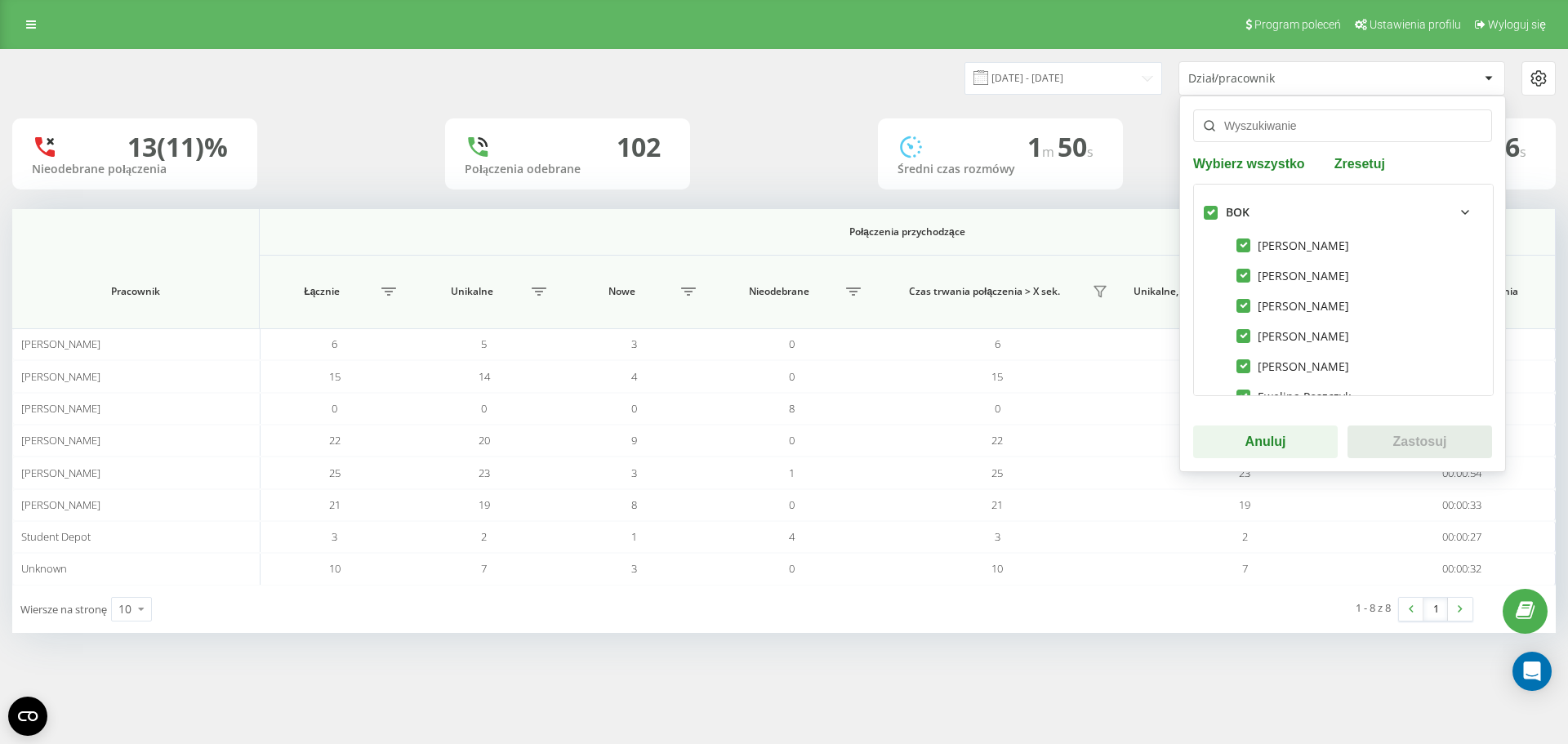
checkbox input "true"
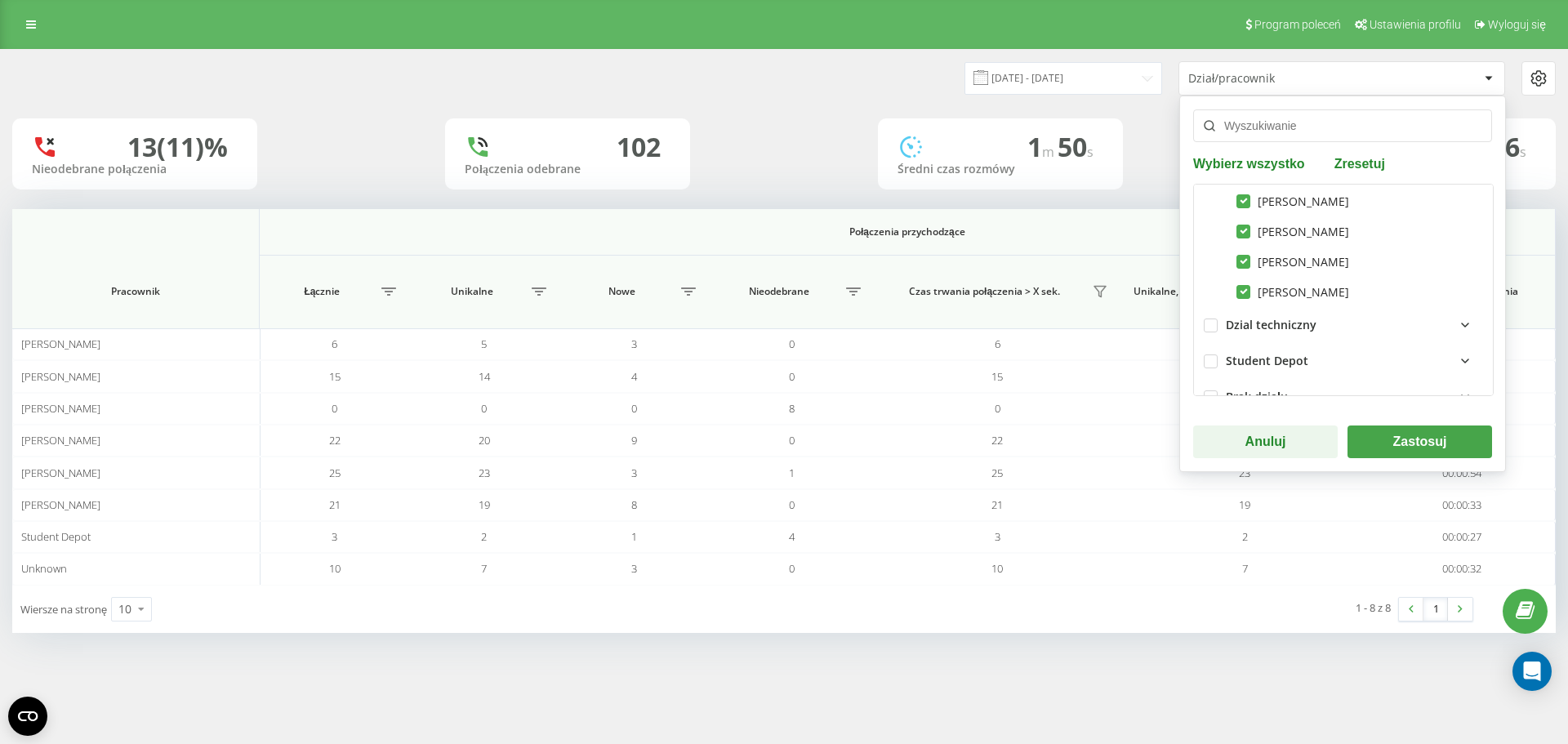
scroll to position [315, 0]
click at [1214, 325] on label at bounding box center [1211, 325] width 14 height 0
checkbox input "true"
click at [1401, 434] on button "Zastosuj" at bounding box center [1420, 441] width 145 height 33
